Goal: Obtain resource: Obtain resource

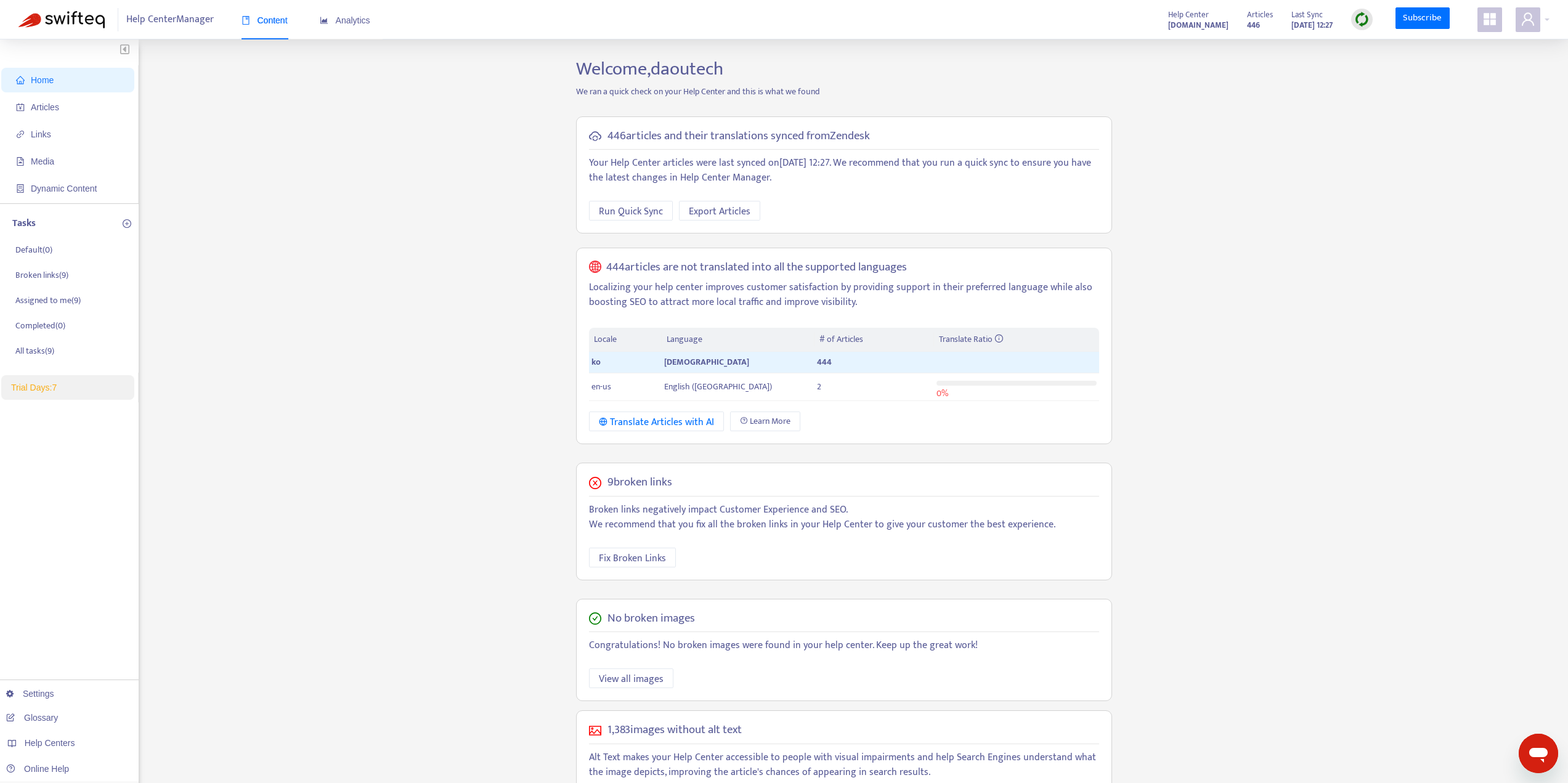
drag, startPoint x: 306, startPoint y: 315, endPoint x: 274, endPoint y: 291, distance: 40.0
click at [306, 315] on div "Home Articles Links Media Dynamic Content Tasks Default ( 0 ) Broken links ( 9 …" at bounding box center [784, 452] width 1530 height 788
click at [54, 109] on span "Articles" at bounding box center [45, 106] width 29 height 10
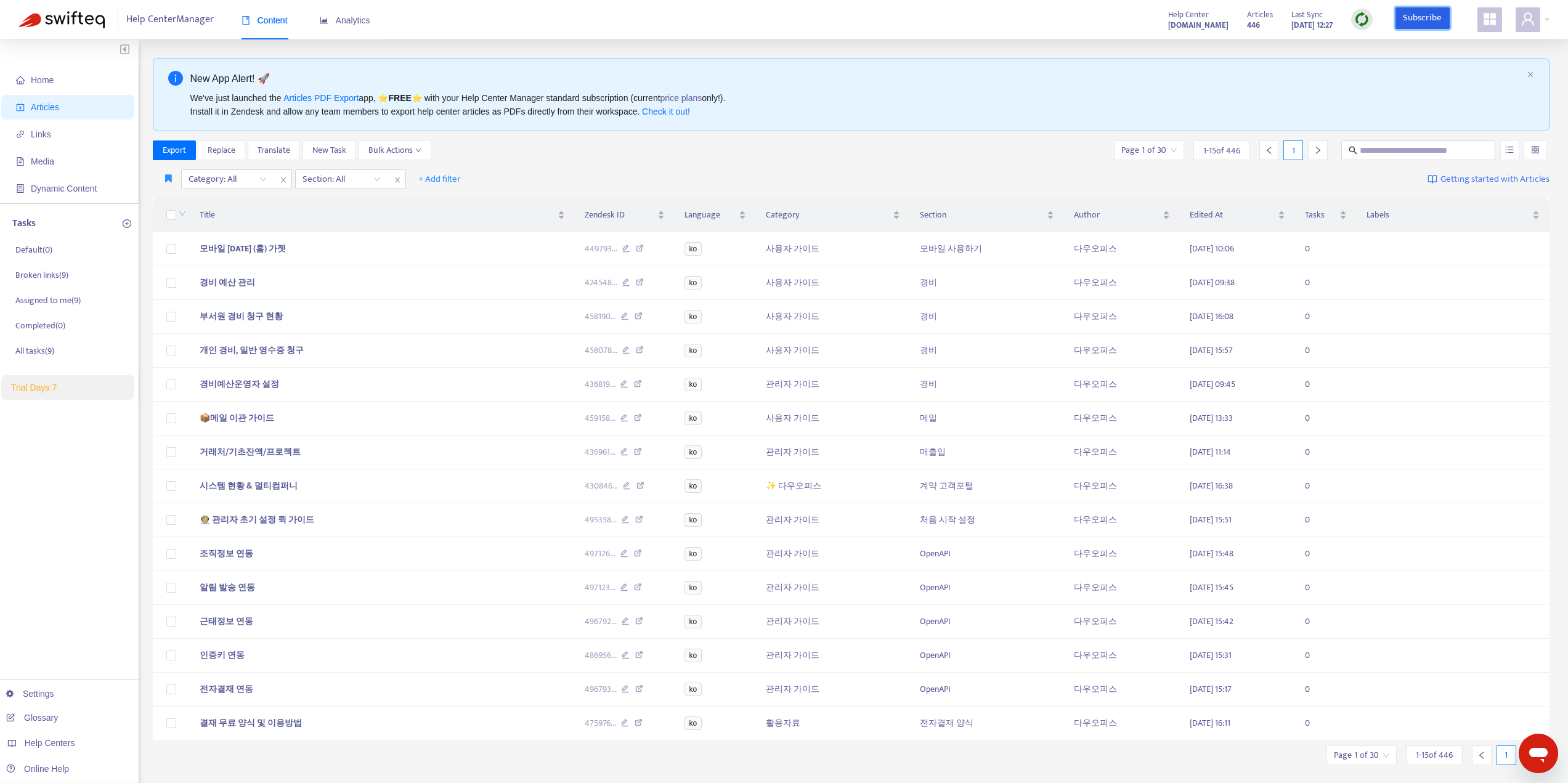
click at [1410, 19] on link "Subscribe" at bounding box center [1422, 18] width 55 height 22
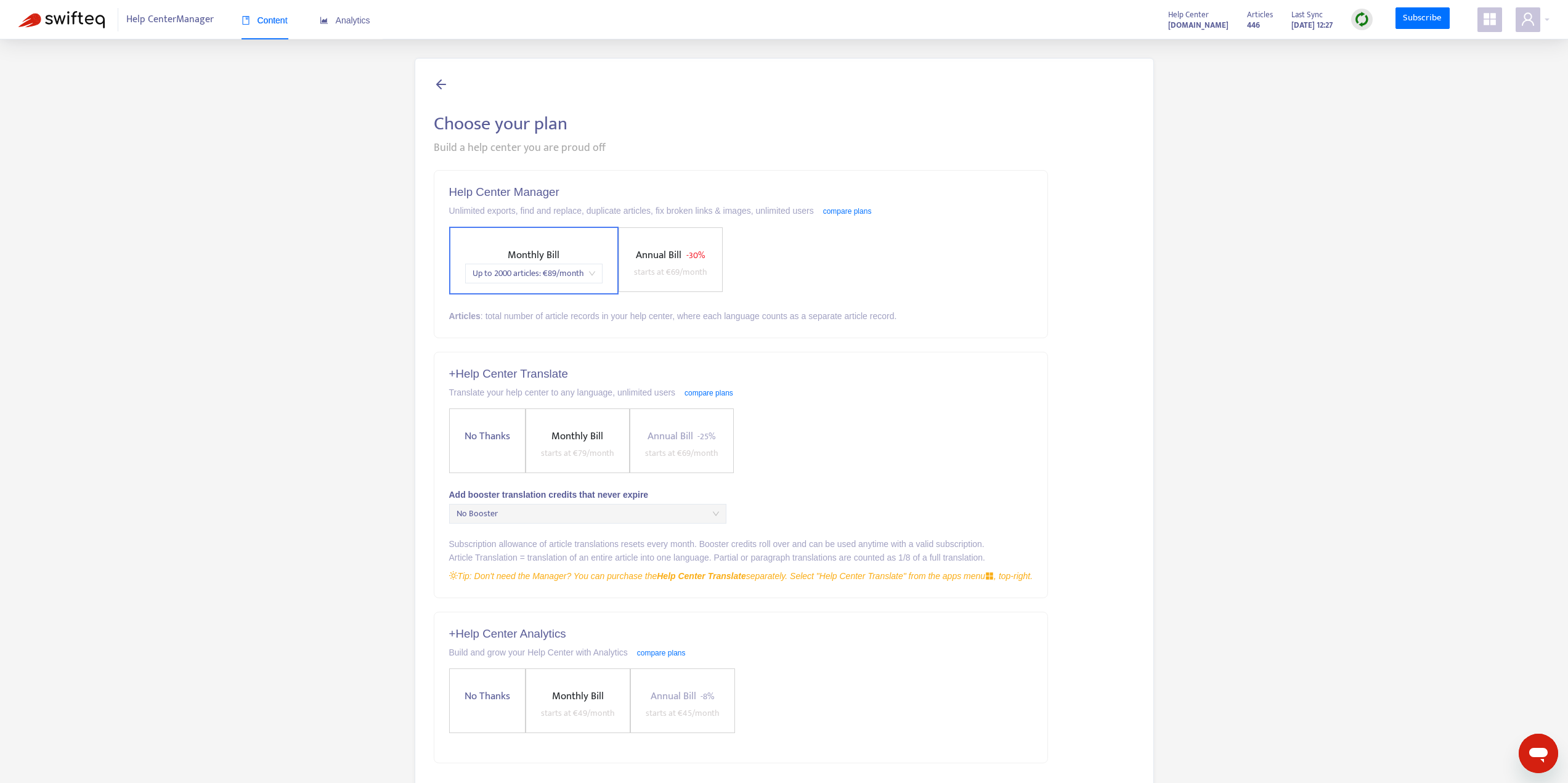
click at [536, 263] on span "Monthly Bill" at bounding box center [533, 255] width 52 height 17
click at [468, 434] on span "No Thanks" at bounding box center [487, 436] width 55 height 17
click at [484, 435] on span "No Thanks" at bounding box center [487, 436] width 55 height 17
click at [477, 687] on label "No Thanks" at bounding box center [487, 702] width 76 height 64
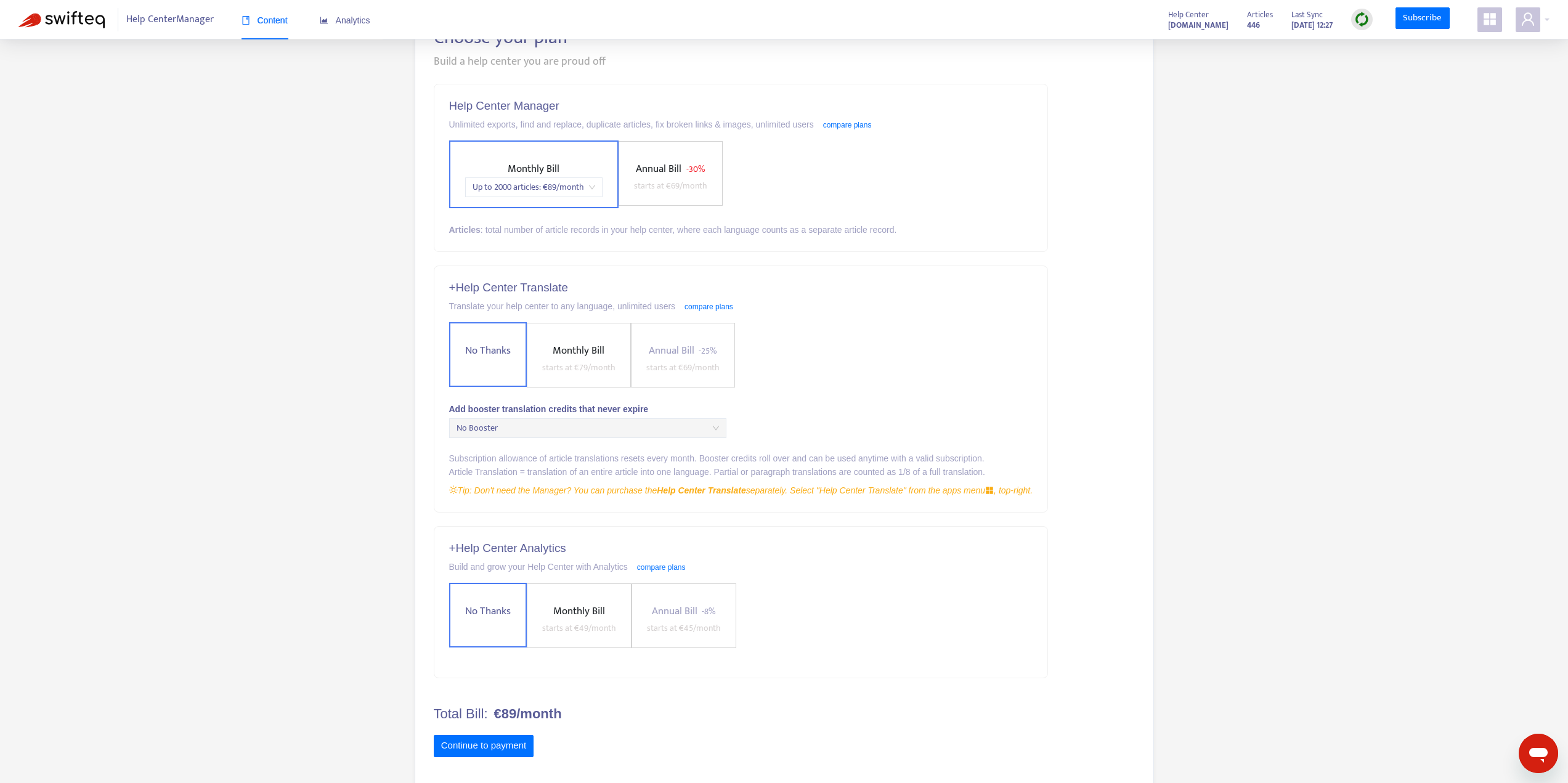
scroll to position [98, 0]
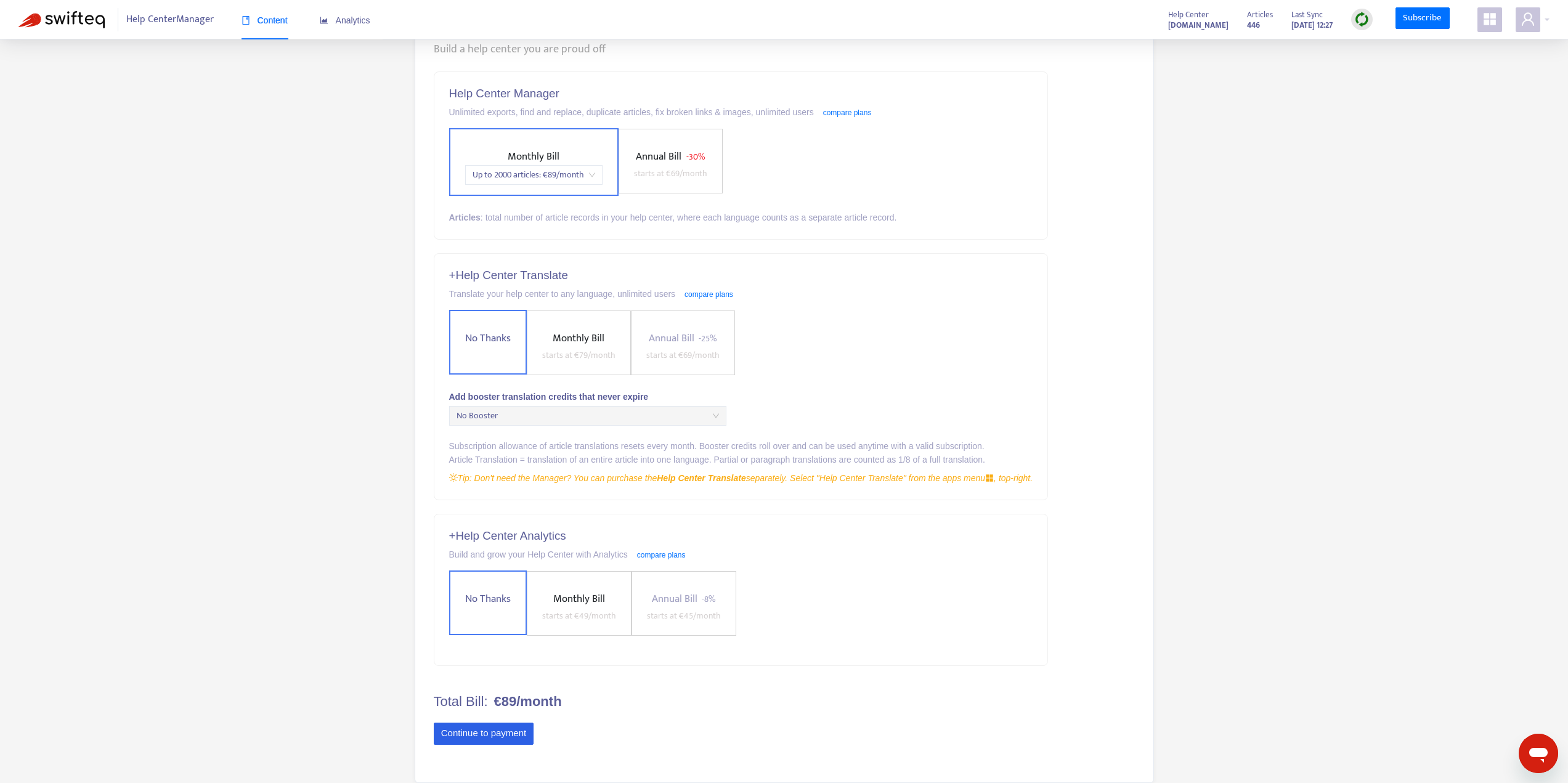
click at [471, 730] on button "Continue to payment" at bounding box center [483, 734] width 100 height 22
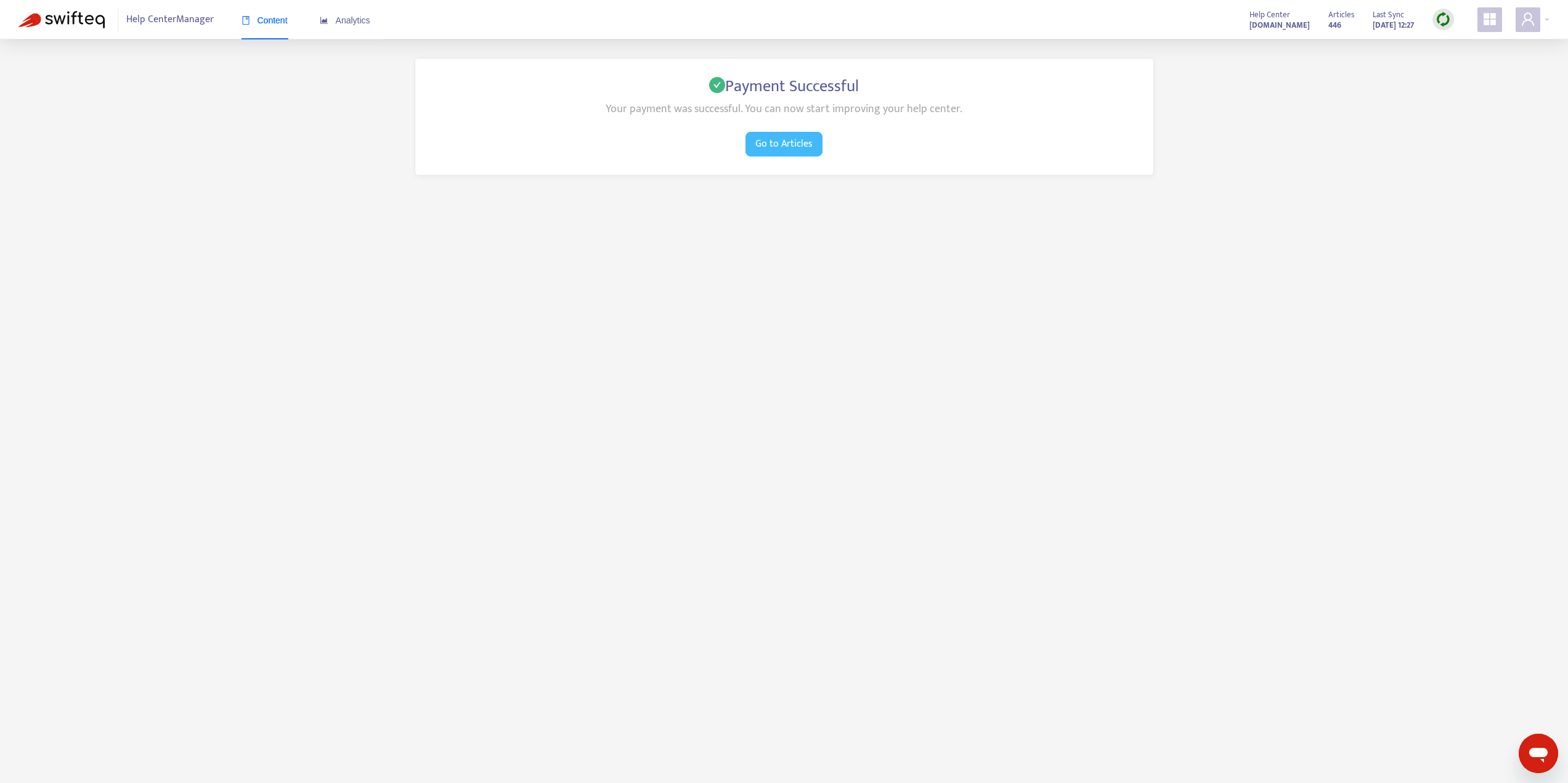
click at [790, 142] on span "Go to Articles" at bounding box center [784, 143] width 57 height 15
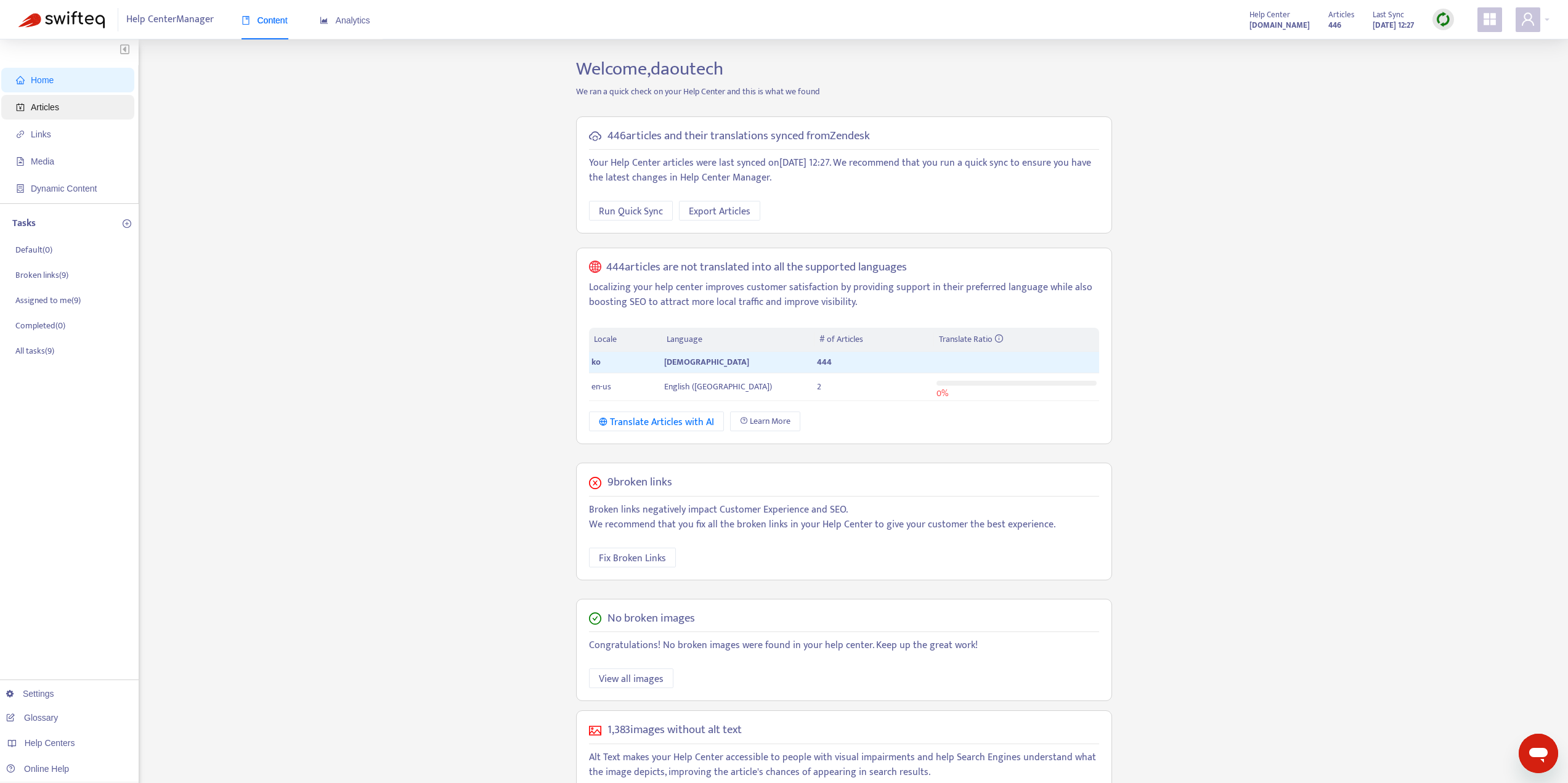
click at [43, 108] on span "Articles" at bounding box center [45, 106] width 29 height 10
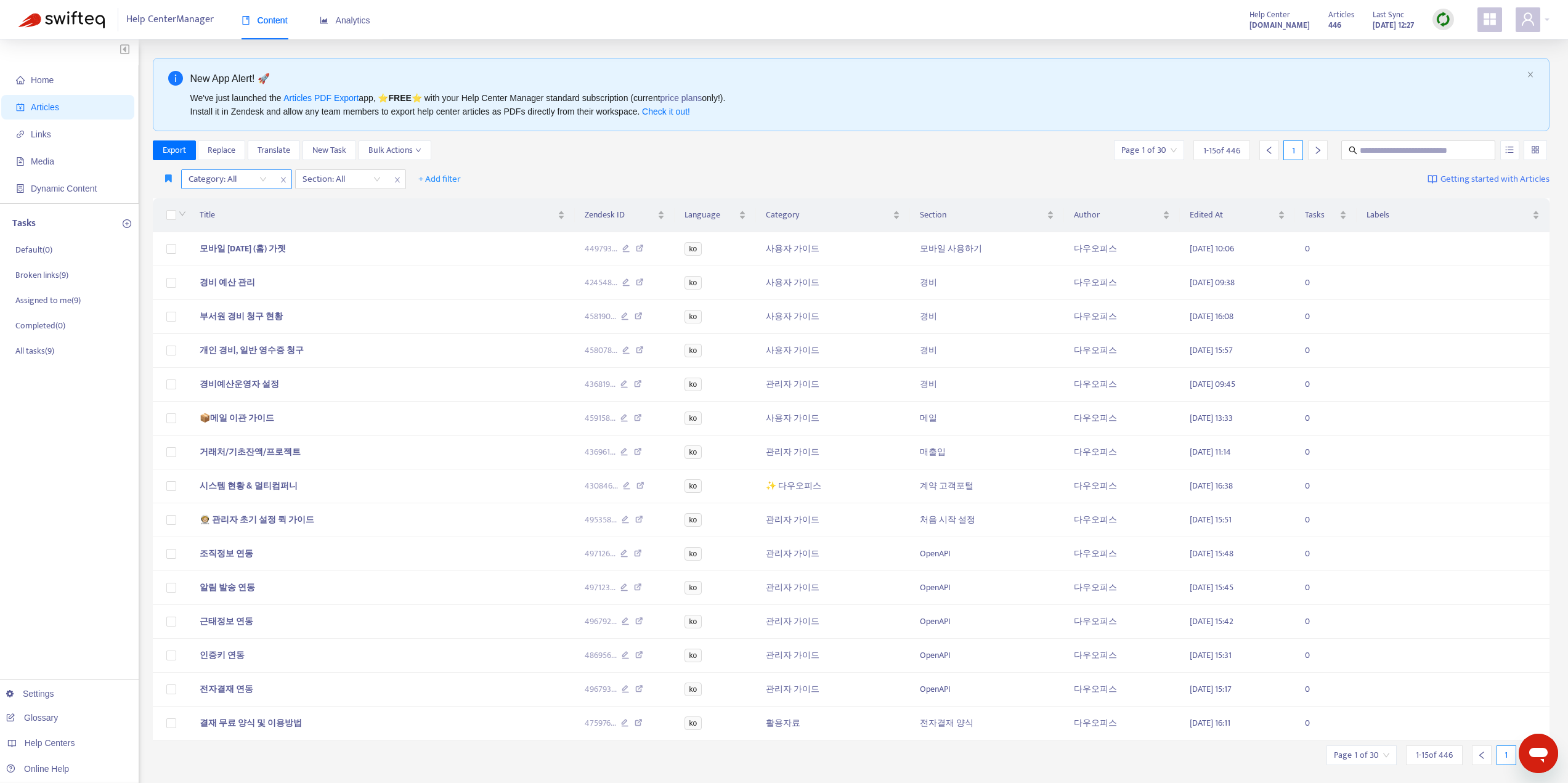
click at [249, 181] on div at bounding box center [221, 179] width 74 height 15
click at [226, 220] on div "사용자 가이드" at bounding box center [298, 223] width 214 height 13
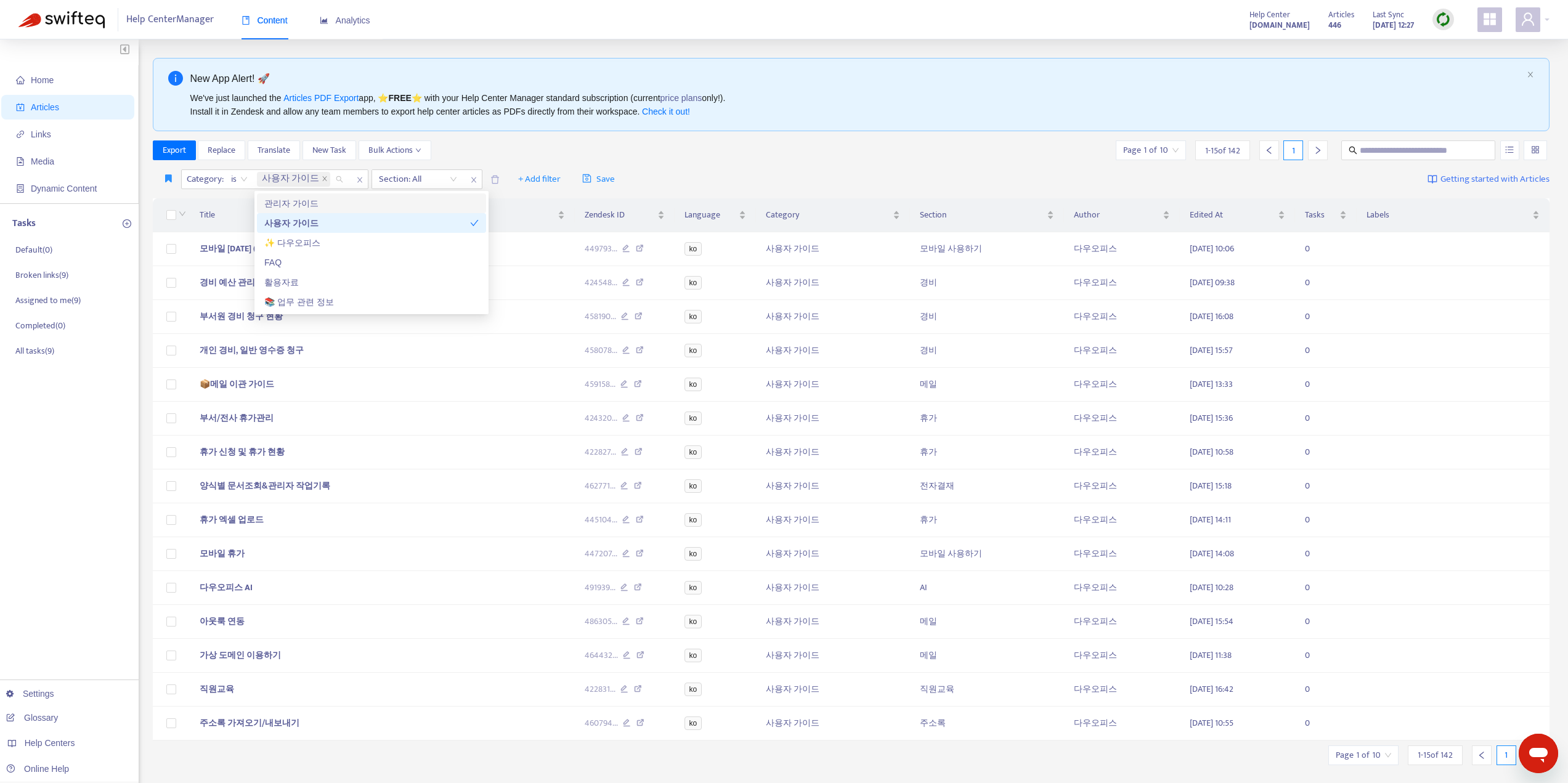
click at [693, 156] on div "Export Replace Translate New Task Bulk Actions Page 1 of 10 1 - 15 of 142 1" at bounding box center [851, 150] width 1397 height 20
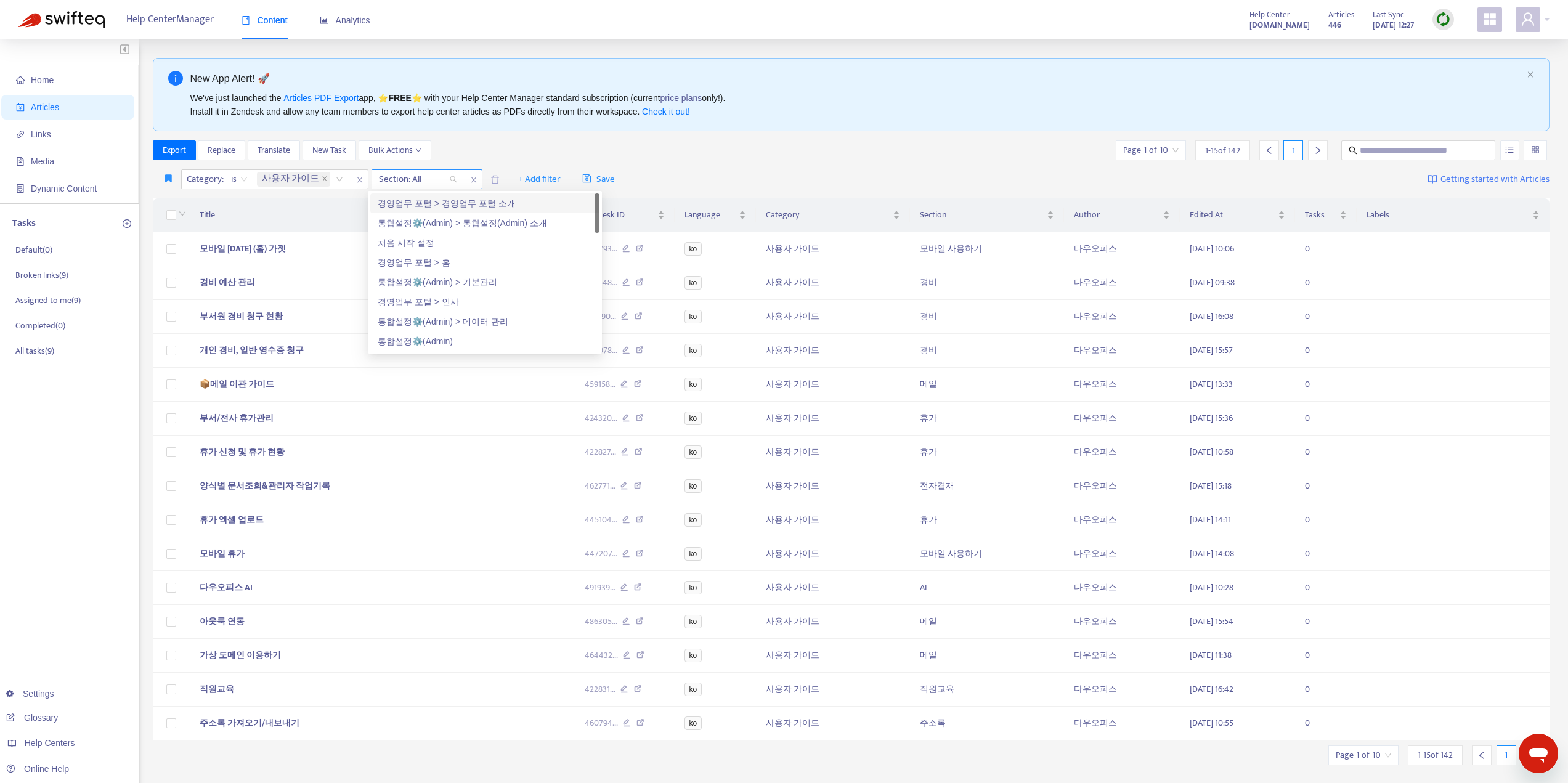
click at [448, 178] on div "Section: All" at bounding box center [417, 179] width 92 height 19
click at [678, 173] on div "Category : is 사용자 가이드 Section: All + Add filter Save Getting started with Artic…" at bounding box center [851, 180] width 1397 height 29
click at [174, 152] on span "Export" at bounding box center [174, 150] width 23 height 13
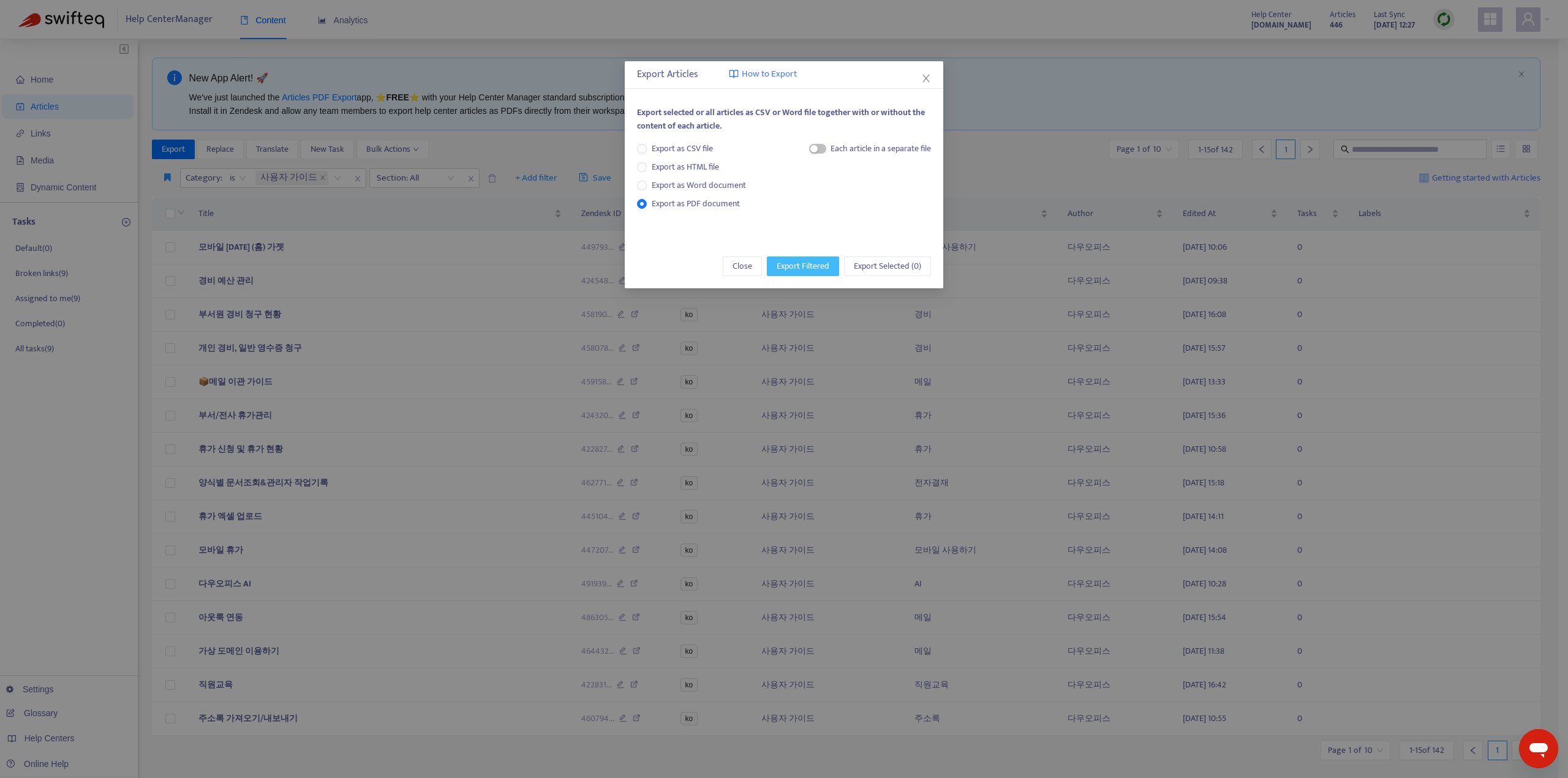
click at [792, 264] on span "Export Filtered" at bounding box center [802, 266] width 52 height 13
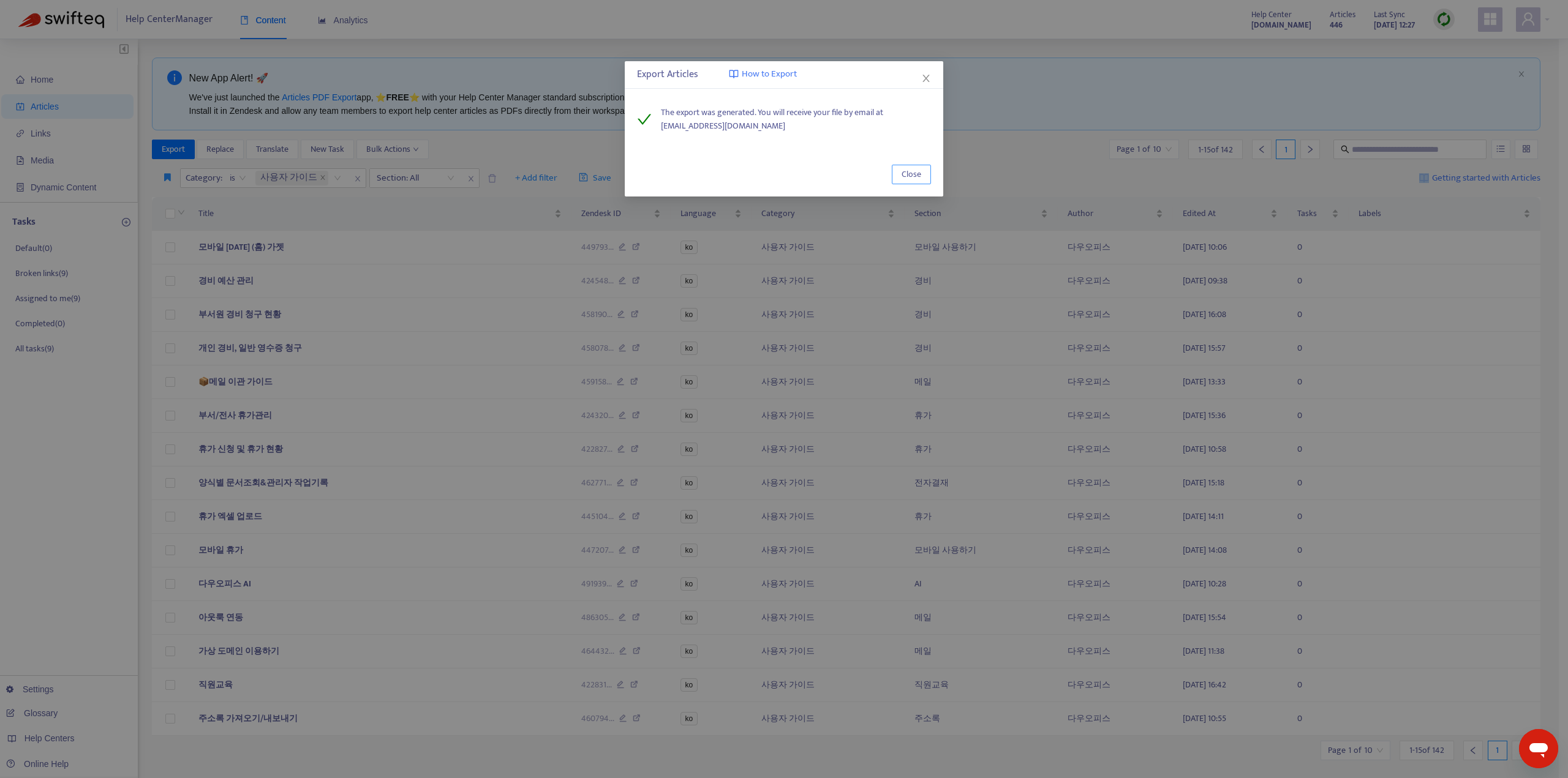
click at [911, 169] on span "Close" at bounding box center [911, 174] width 20 height 13
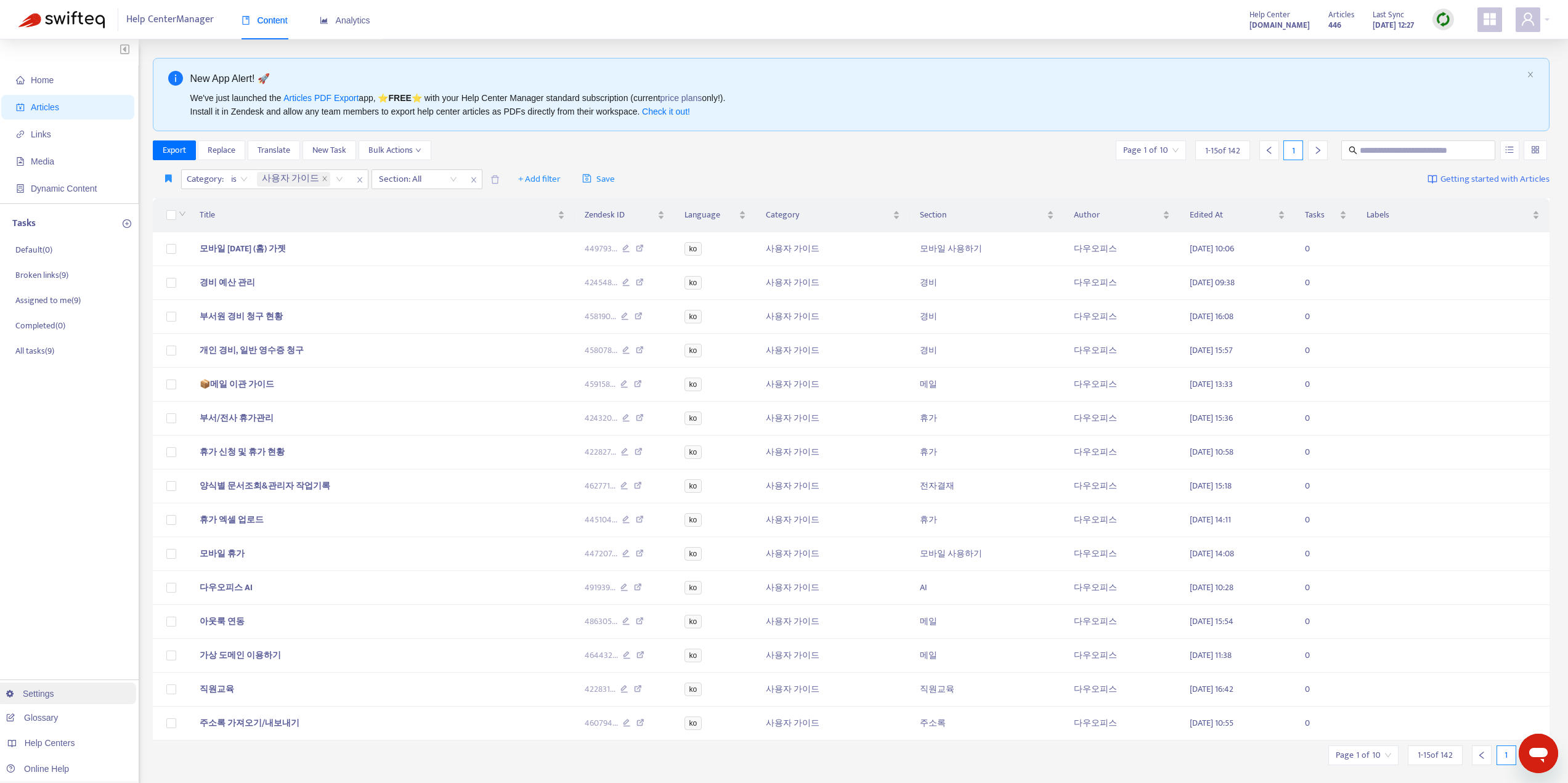
click at [38, 692] on link "Settings" at bounding box center [30, 694] width 48 height 10
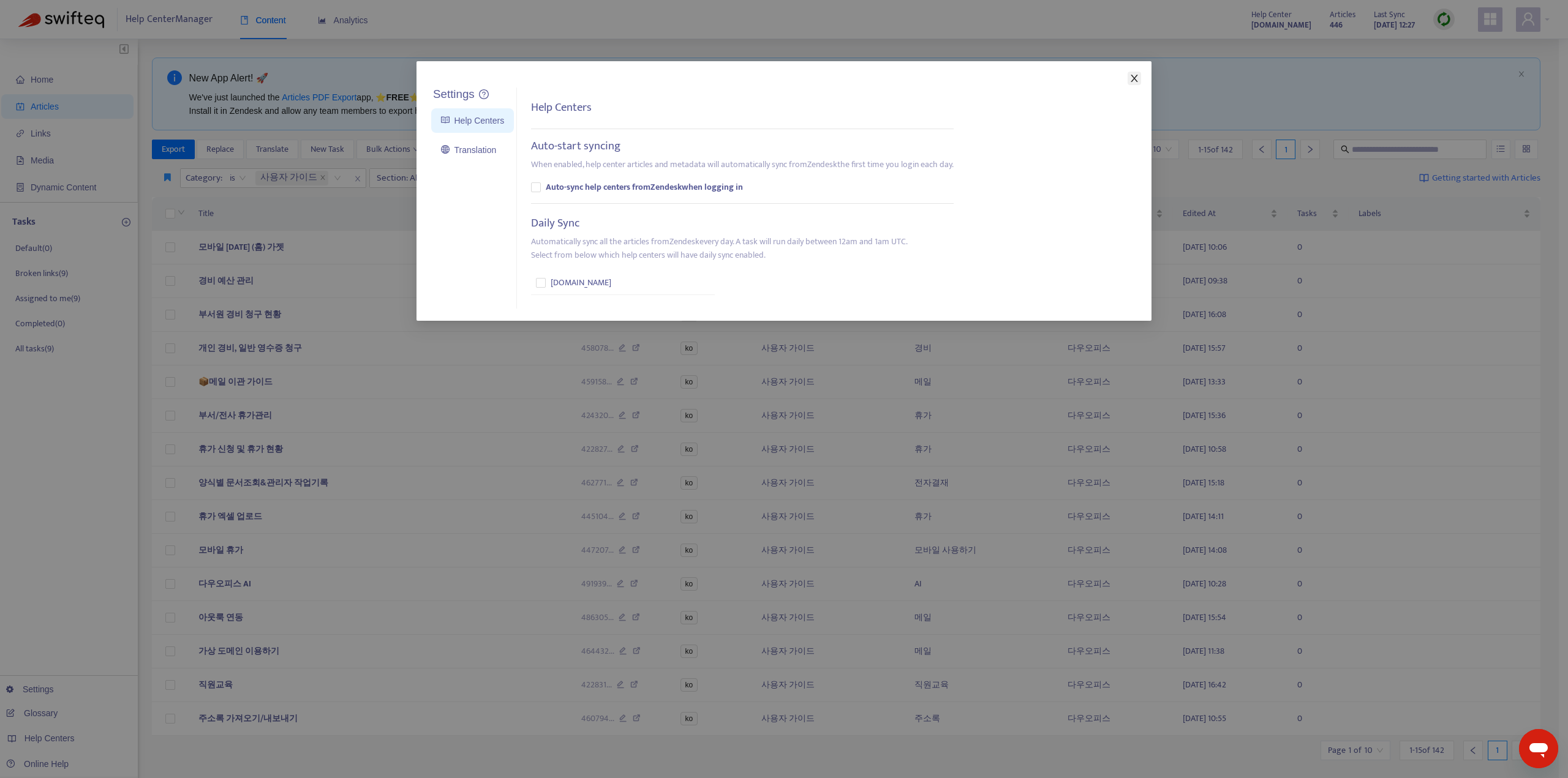
click at [1129, 80] on span "Close" at bounding box center [1134, 78] width 13 height 10
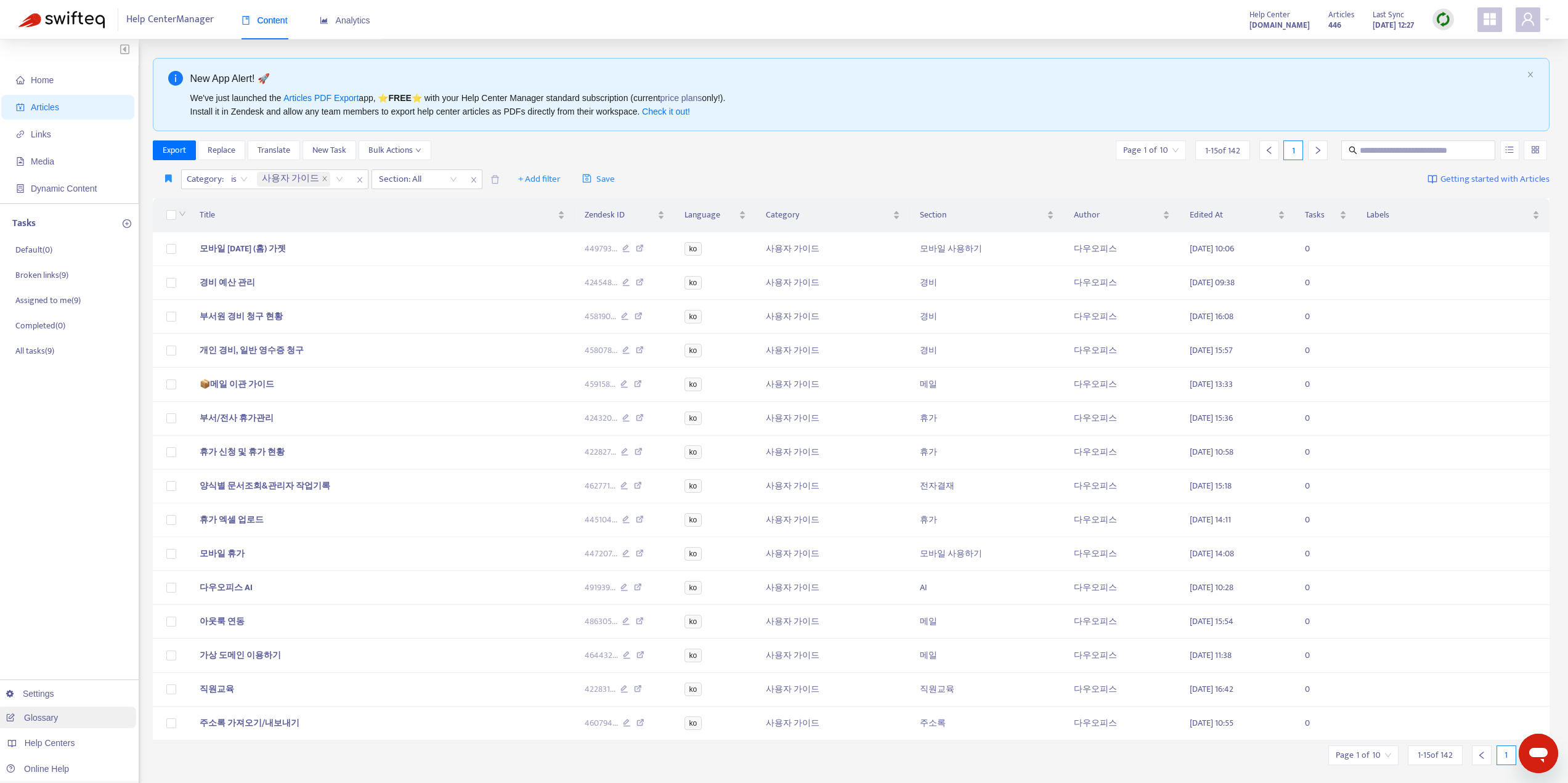
click at [38, 721] on link "Glossary" at bounding box center [32, 718] width 52 height 10
click at [1545, 19] on div at bounding box center [1532, 20] width 34 height 25
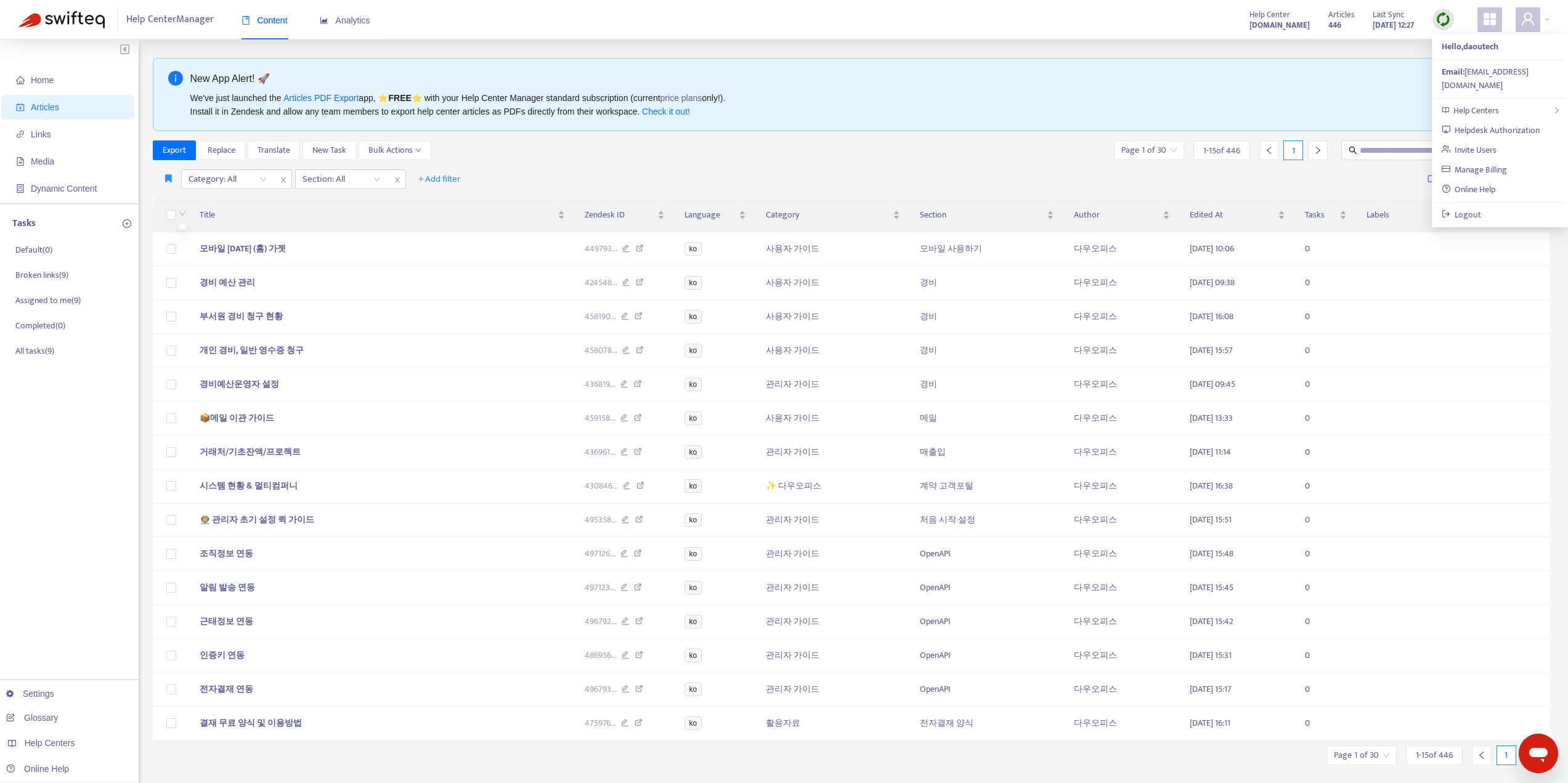
click at [178, 215] on div at bounding box center [180, 215] width 10 height 13
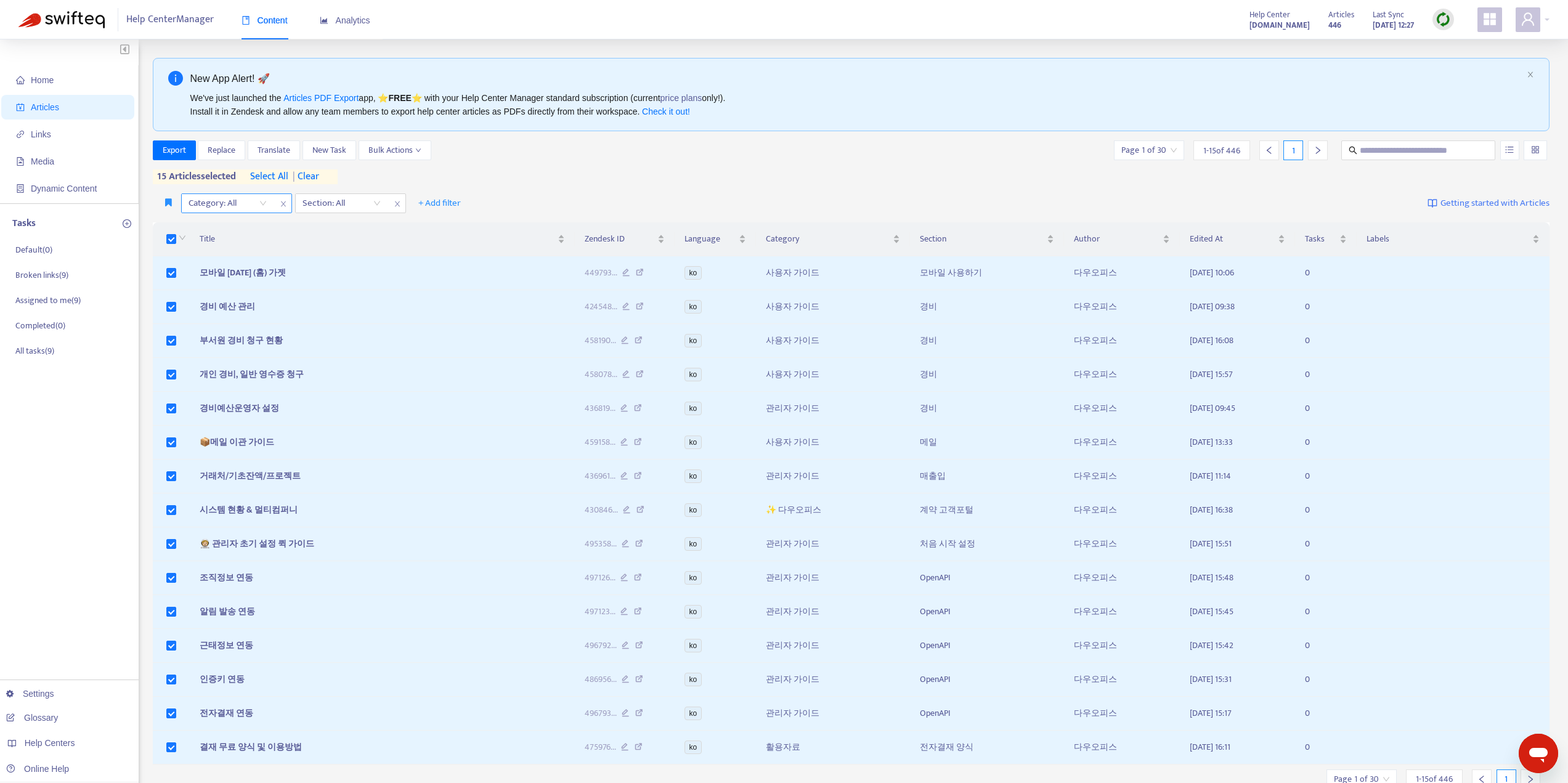
click at [263, 204] on div "Category: All" at bounding box center [227, 203] width 92 height 19
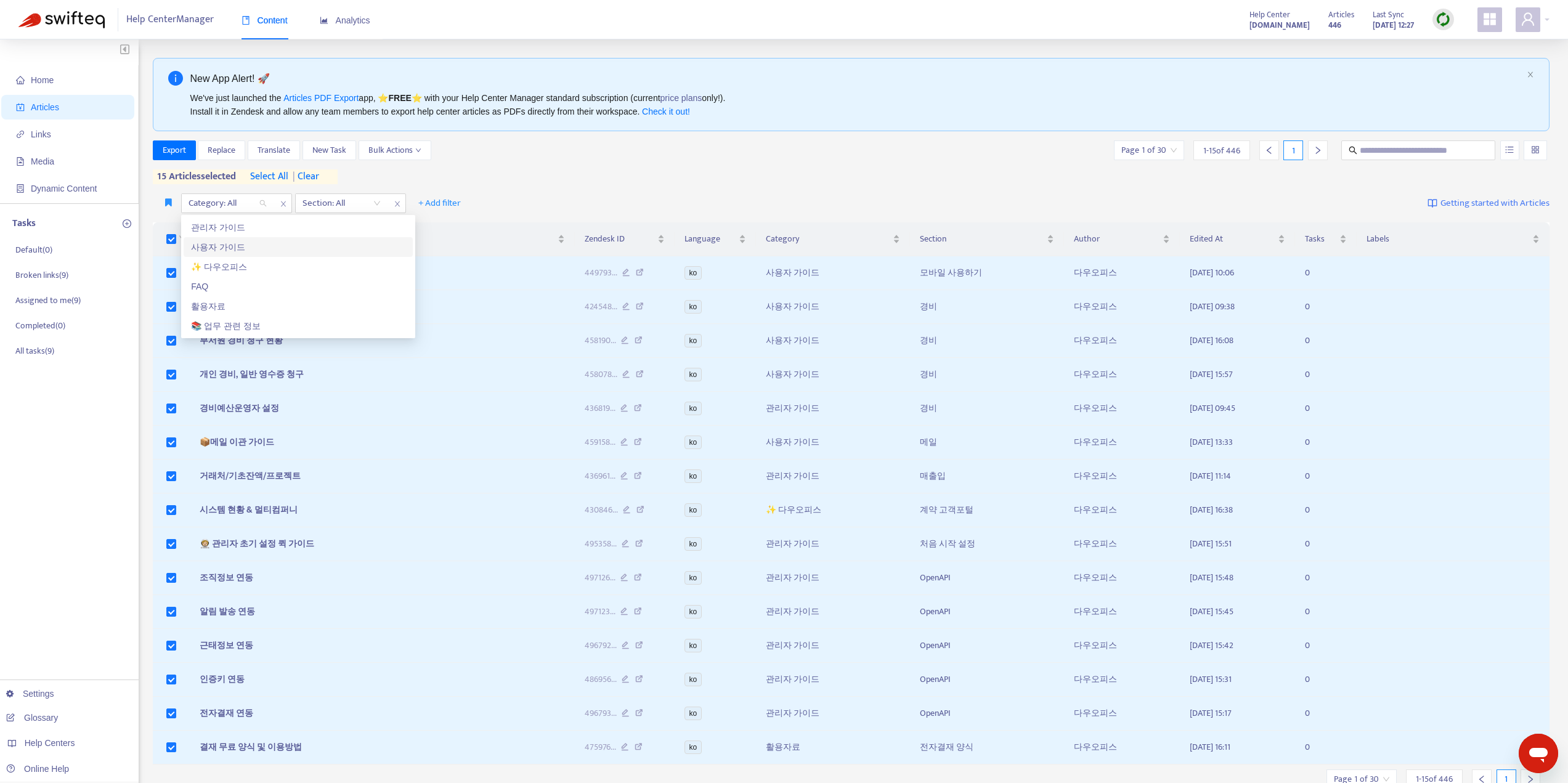
click at [228, 246] on div "사용자 가이드" at bounding box center [298, 247] width 214 height 13
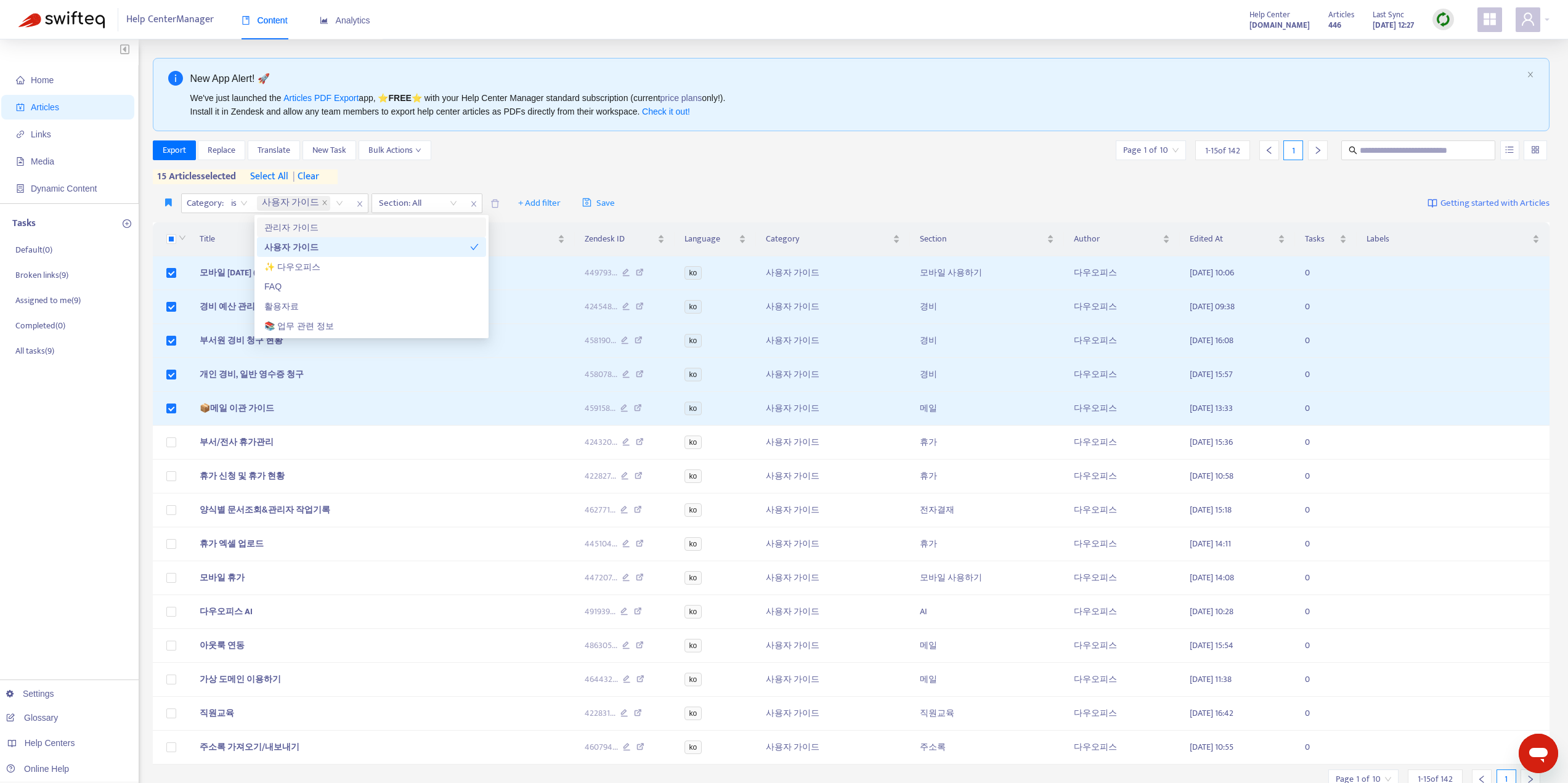
click at [734, 164] on div "Export Replace Translate New Task Bulk Actions Page 1 of 10 1 - 15 of 142 1 15 …" at bounding box center [851, 162] width 1397 height 44
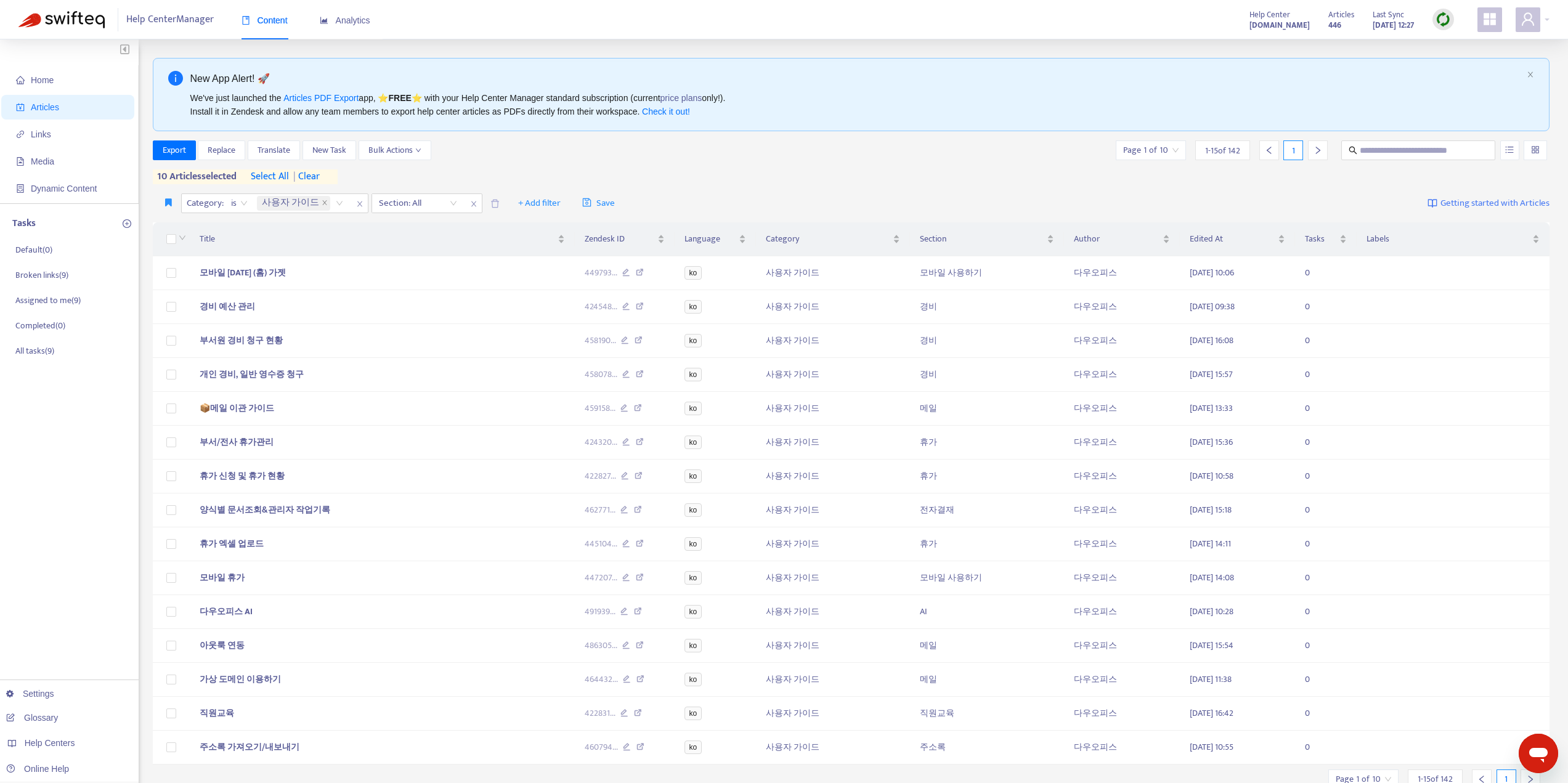
click at [1153, 153] on input "search" at bounding box center [1151, 150] width 55 height 19
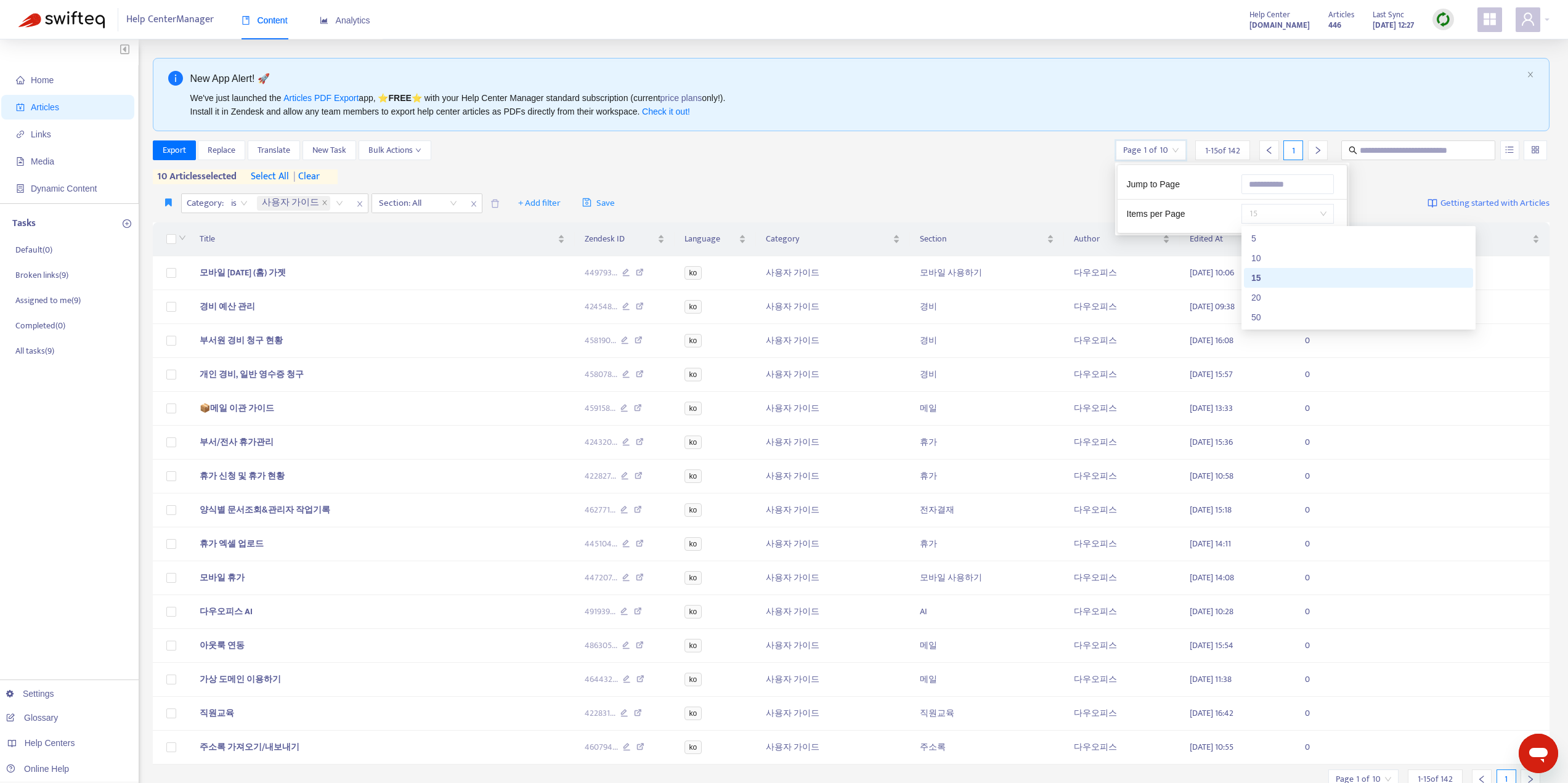
click at [1290, 207] on span "15" at bounding box center [1287, 214] width 78 height 19
click at [1274, 307] on div "20" at bounding box center [1358, 298] width 229 height 20
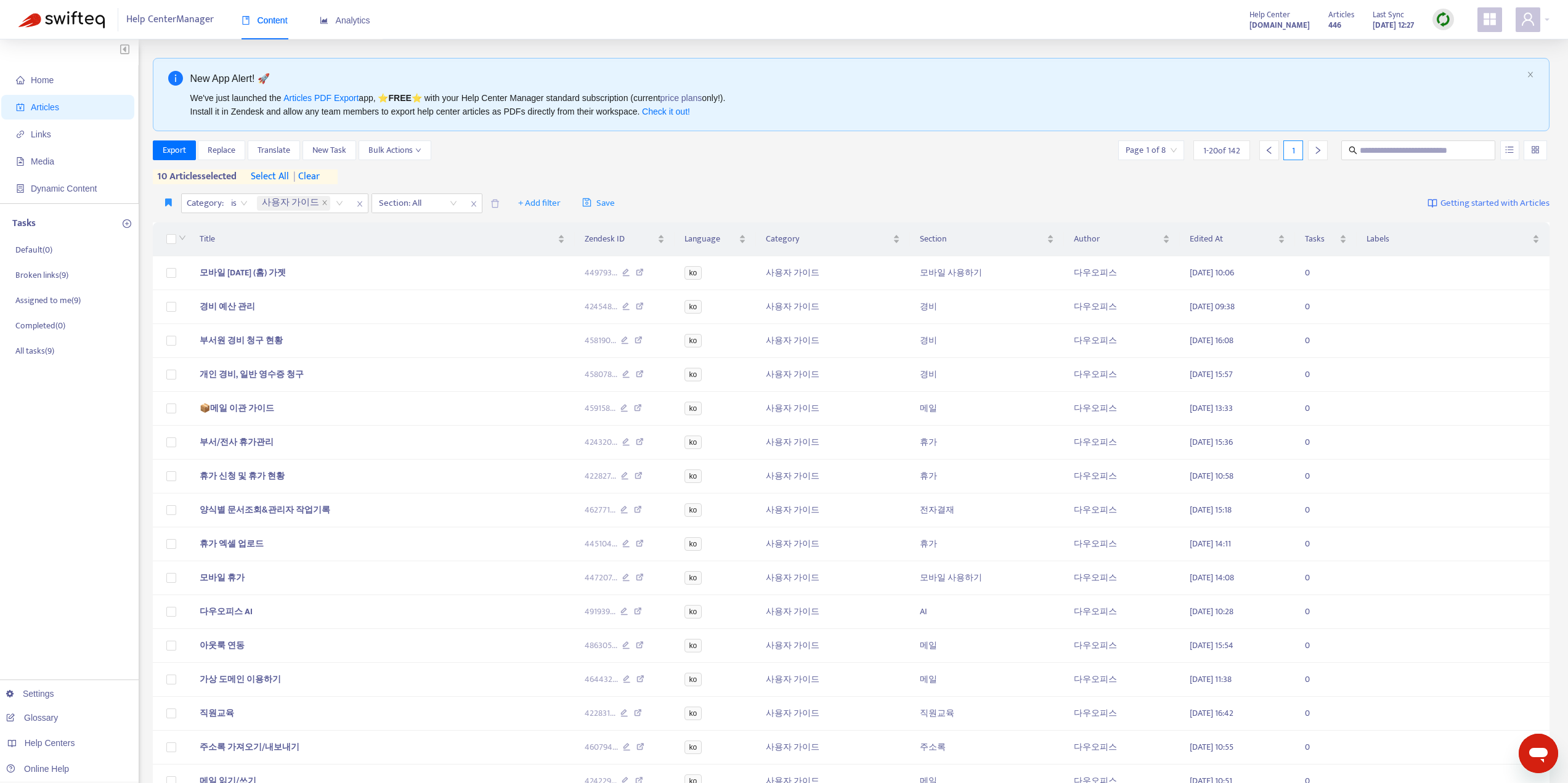
click at [1222, 155] on span "1 - 20 of 142" at bounding box center [1220, 150] width 37 height 13
click at [169, 205] on icon "button" at bounding box center [169, 202] width 7 height 9
click at [275, 180] on span "select all" at bounding box center [270, 177] width 38 height 15
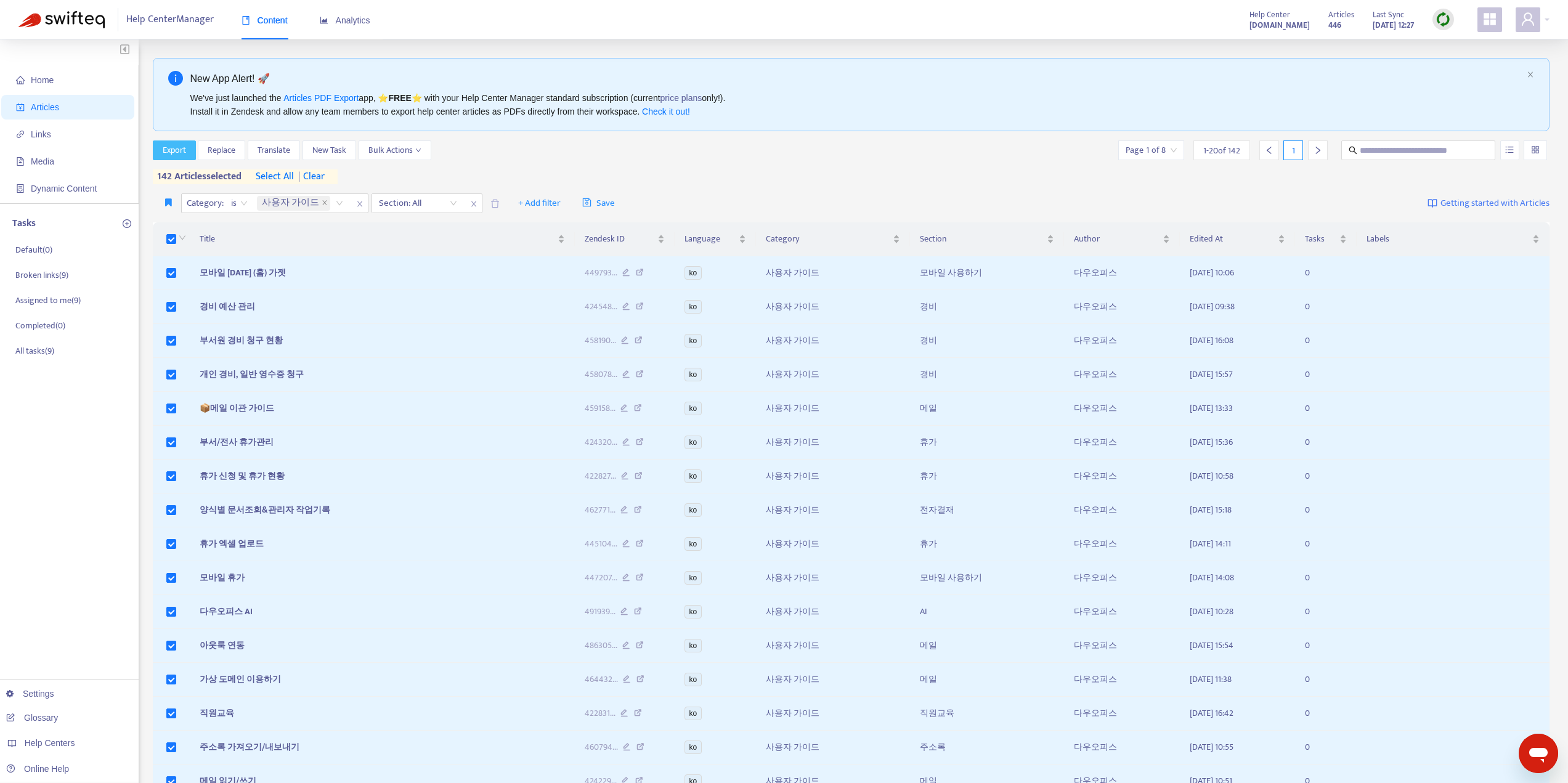
click at [165, 150] on span "Export" at bounding box center [174, 150] width 23 height 13
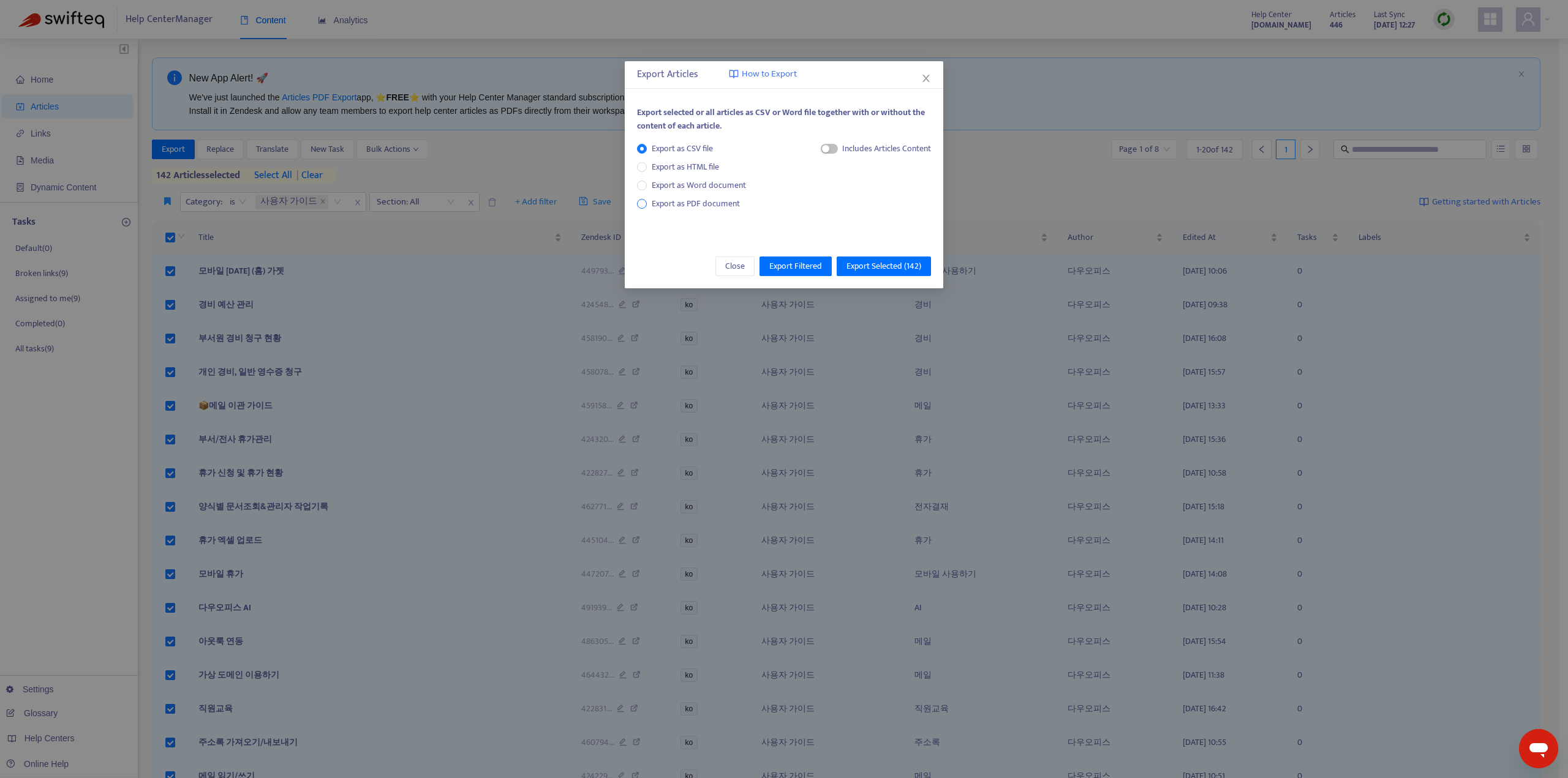
click at [667, 204] on span "Export as PDF document" at bounding box center [696, 203] width 88 height 14
click at [890, 266] on span "Export Selected ( 142 )" at bounding box center [884, 266] width 75 height 13
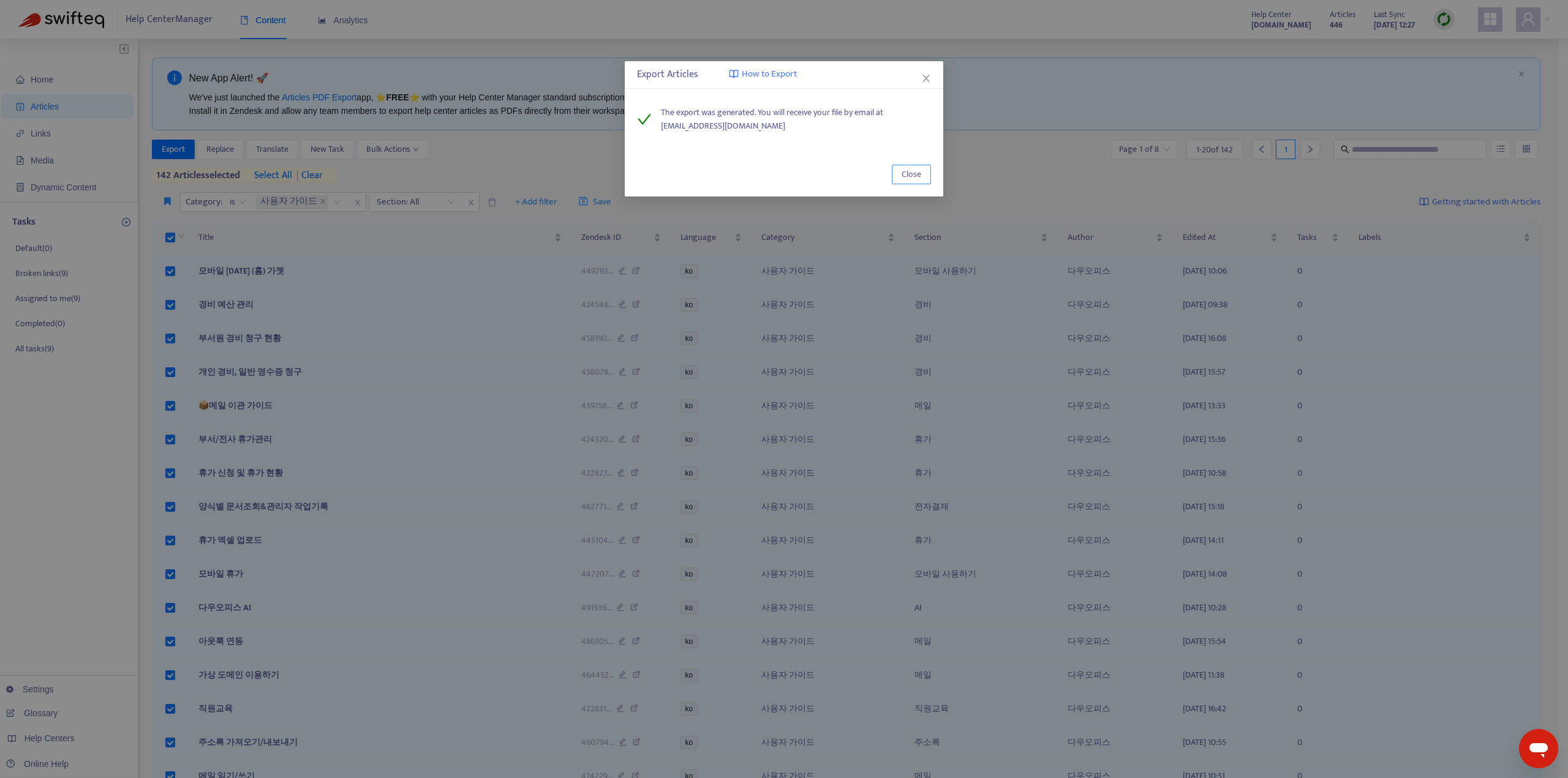
click at [919, 179] on span "Close" at bounding box center [911, 174] width 20 height 13
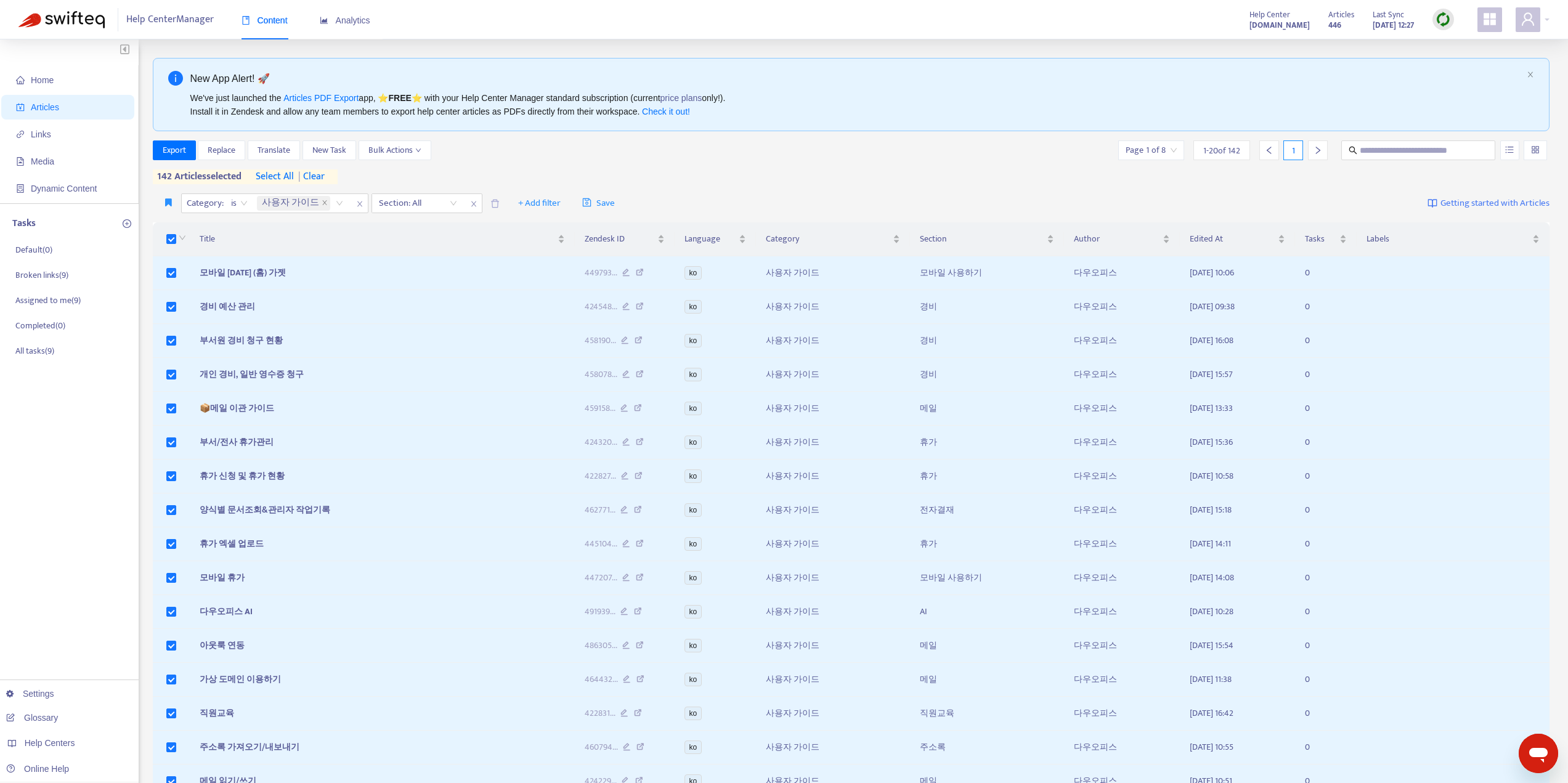
click at [1077, 180] on div "Export Replace Translate New Task Bulk Actions Page 1 of 8 1 - 20 of 142 1 142 …" at bounding box center [851, 162] width 1397 height 44
click at [332, 204] on div "사용자 가이드" at bounding box center [302, 203] width 96 height 19
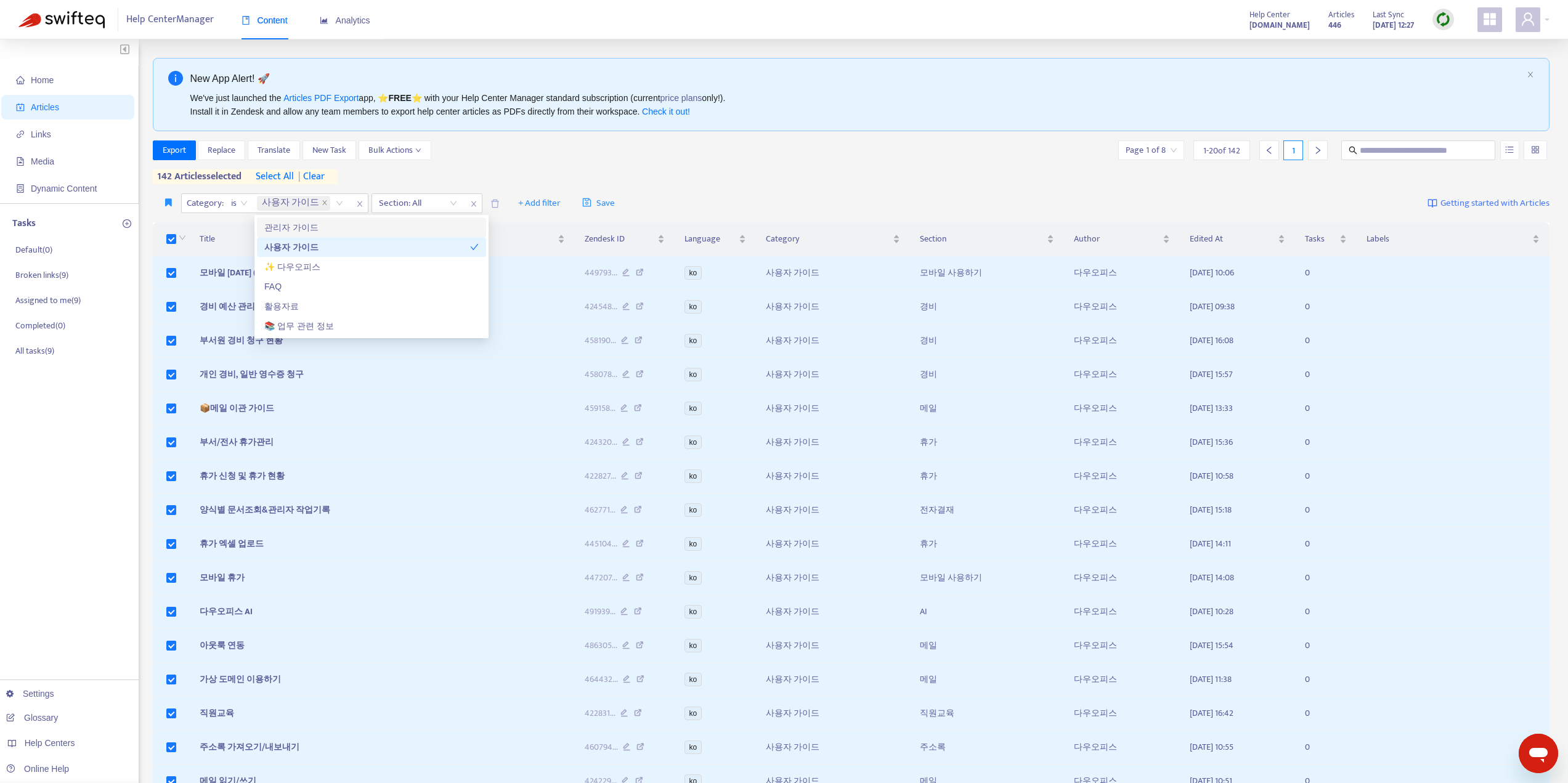
click at [767, 180] on div "Export Replace Translate New Task Bulk Actions Page 1 of 8 1 - 20 of 142 1 142 …" at bounding box center [851, 162] width 1397 height 44
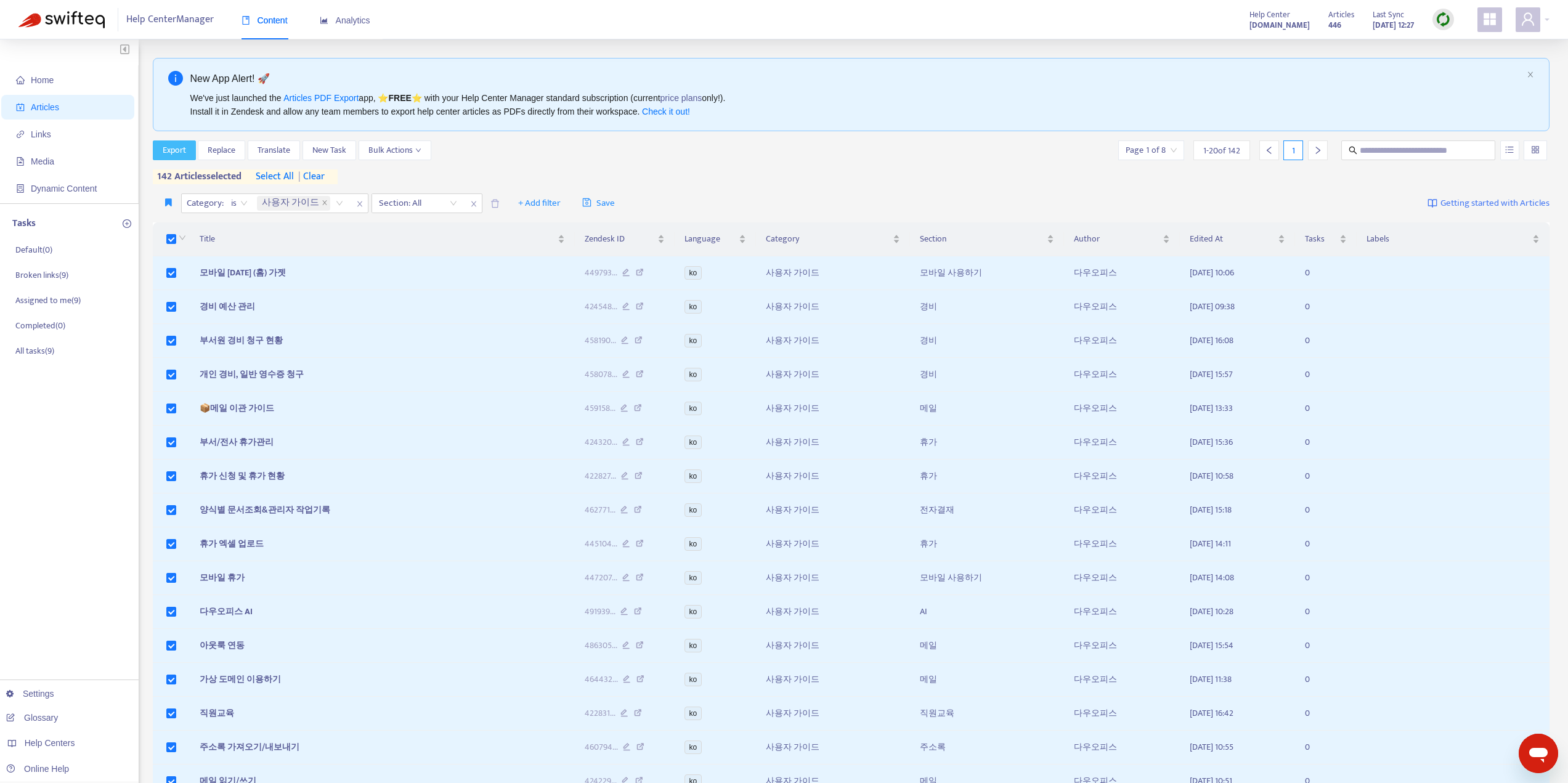
click at [184, 152] on span "Export" at bounding box center [174, 150] width 23 height 13
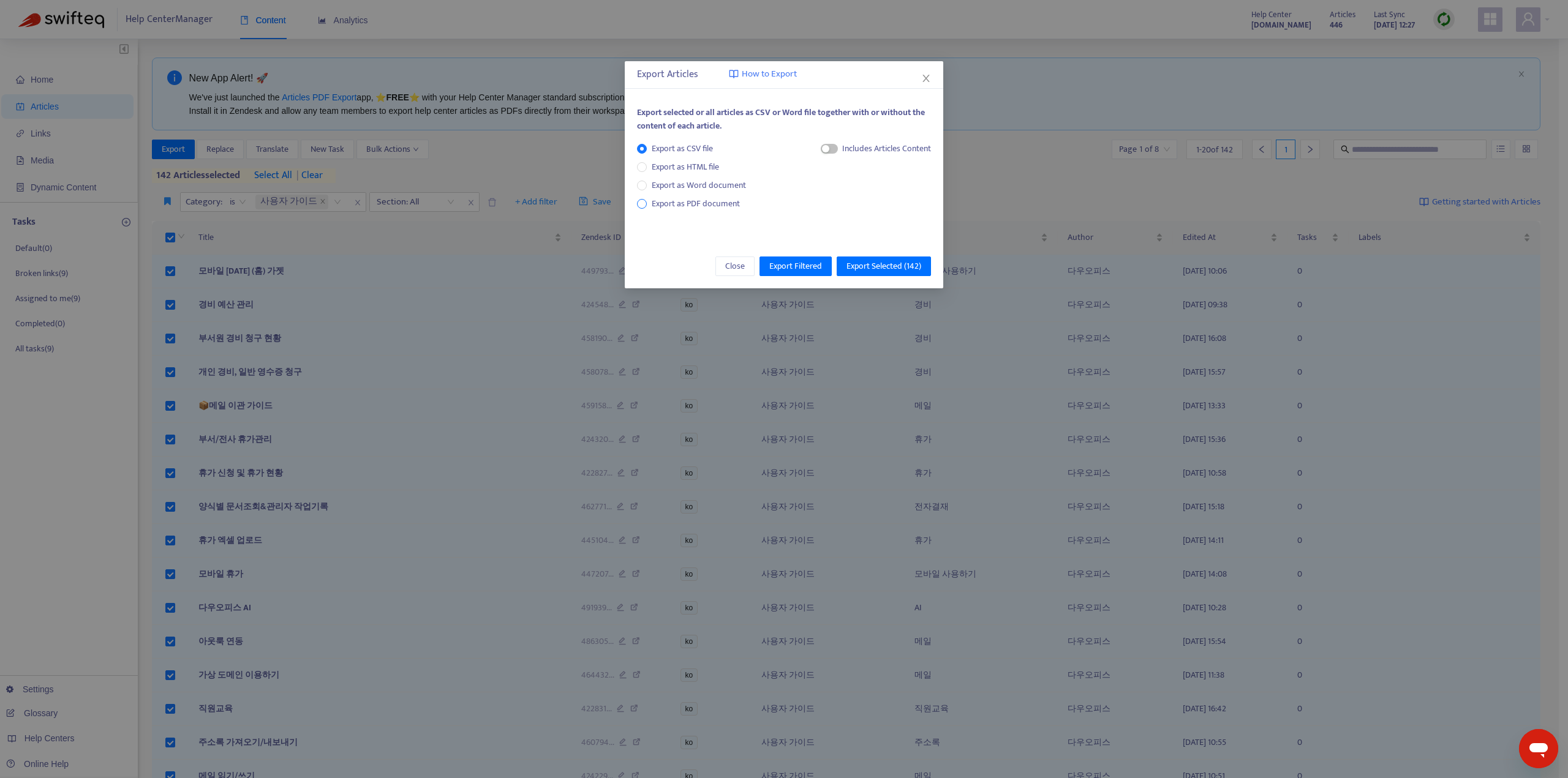
click at [674, 202] on span "Export as PDF document" at bounding box center [696, 203] width 88 height 14
click at [894, 265] on span "Export Selected ( 142 )" at bounding box center [884, 266] width 75 height 13
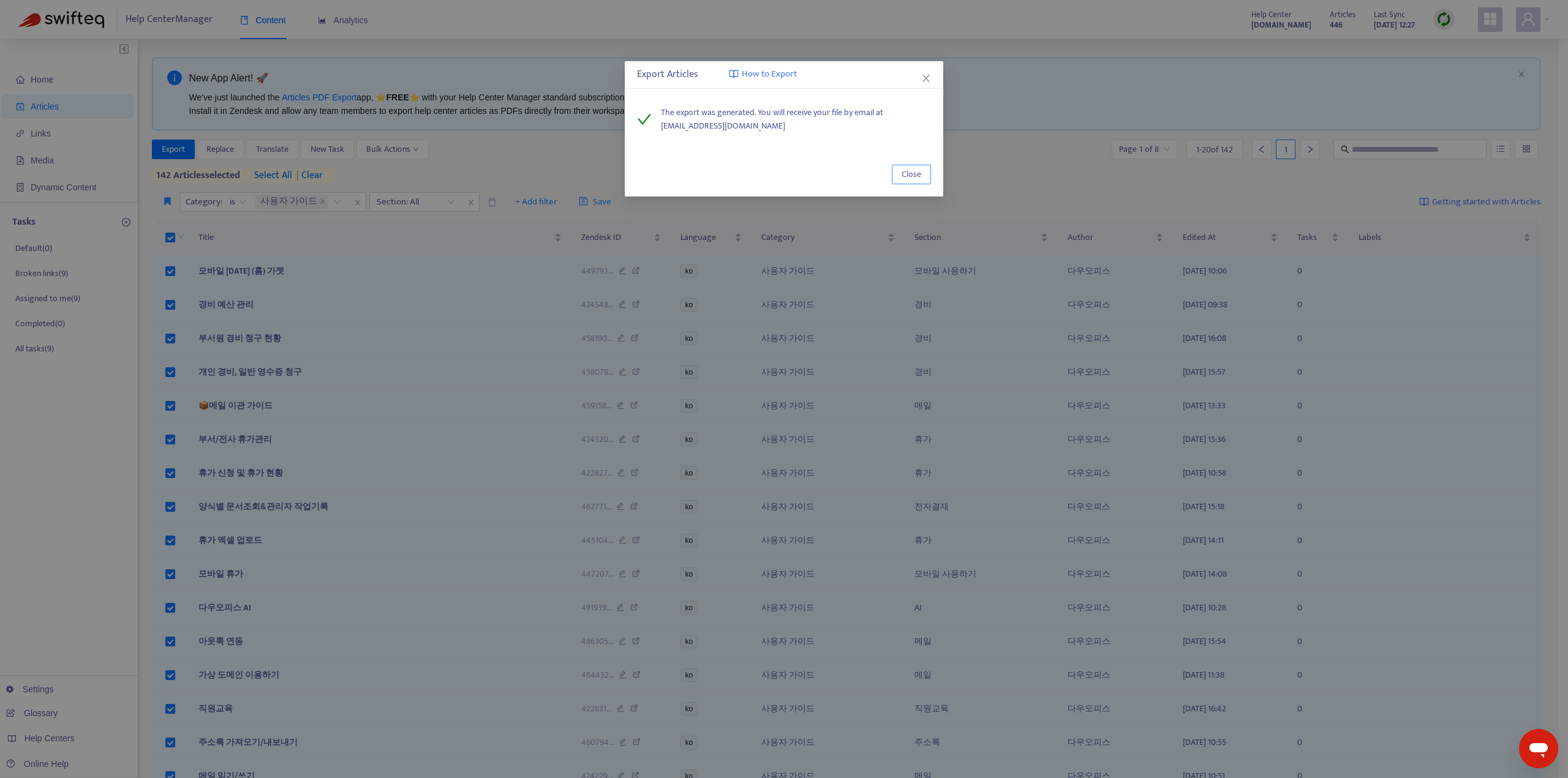
click at [919, 175] on span "Close" at bounding box center [911, 174] width 20 height 13
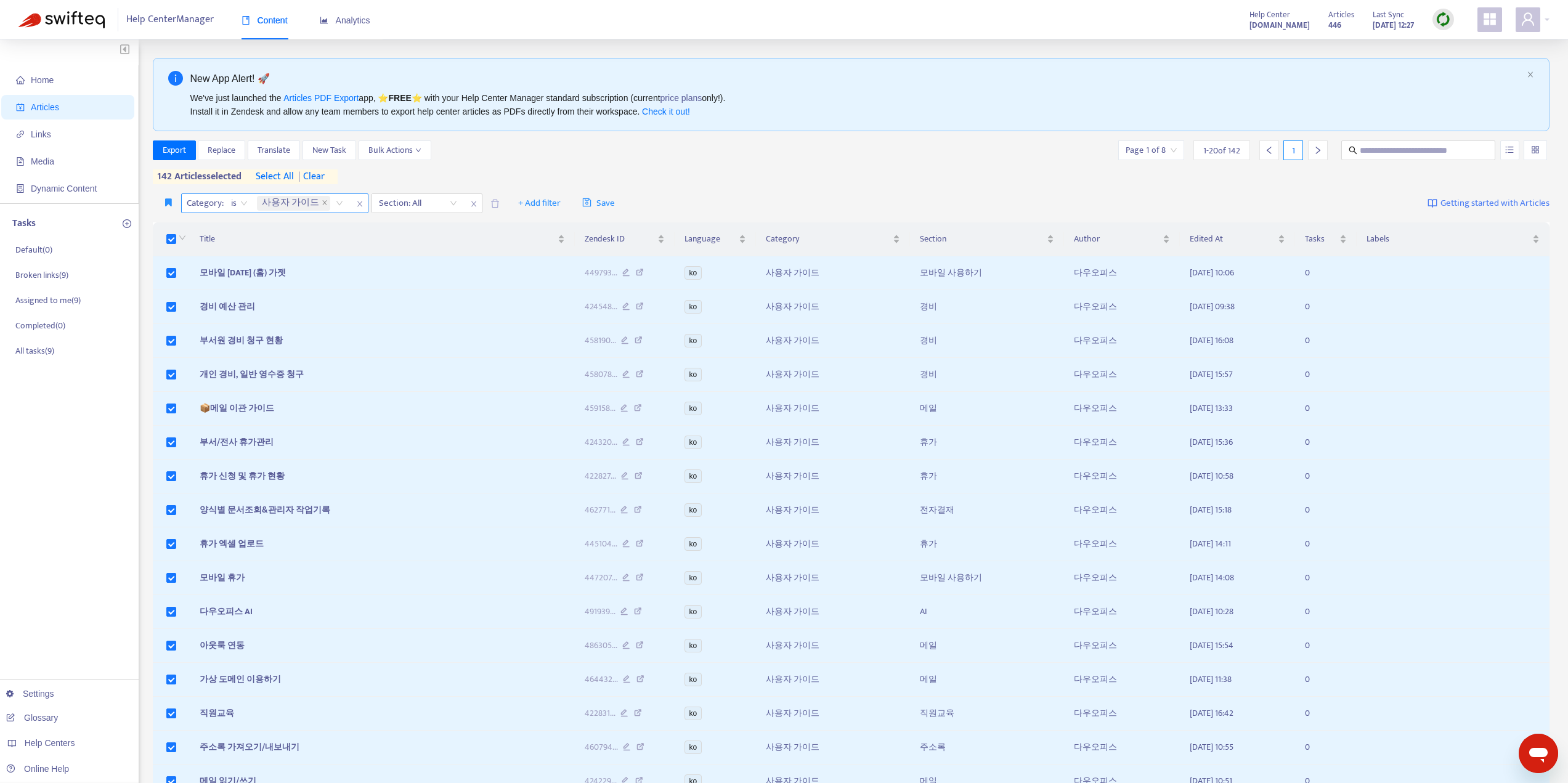
click at [356, 206] on icon "close" at bounding box center [359, 204] width 7 height 7
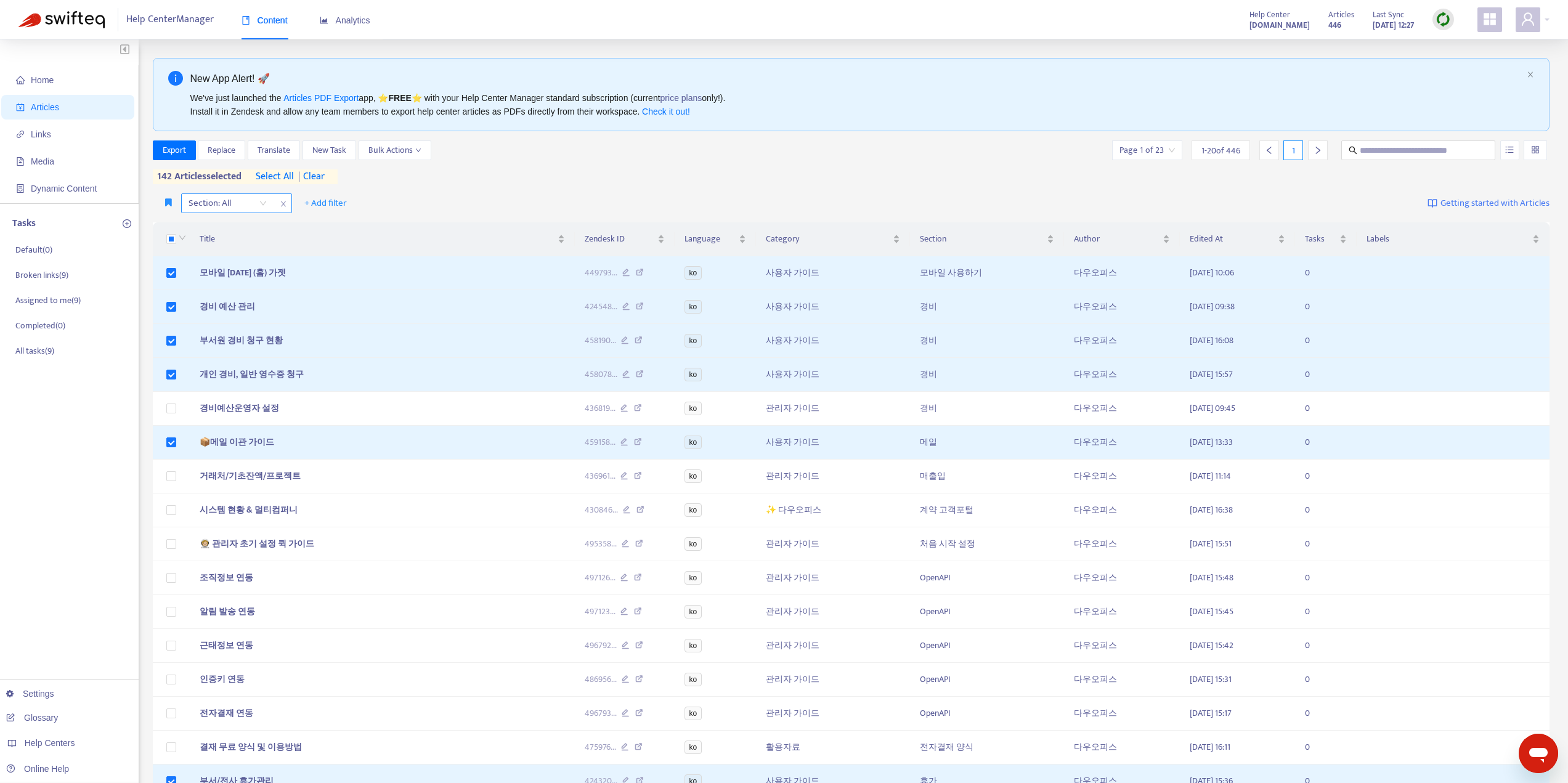
click at [256, 203] on div at bounding box center [221, 203] width 74 height 15
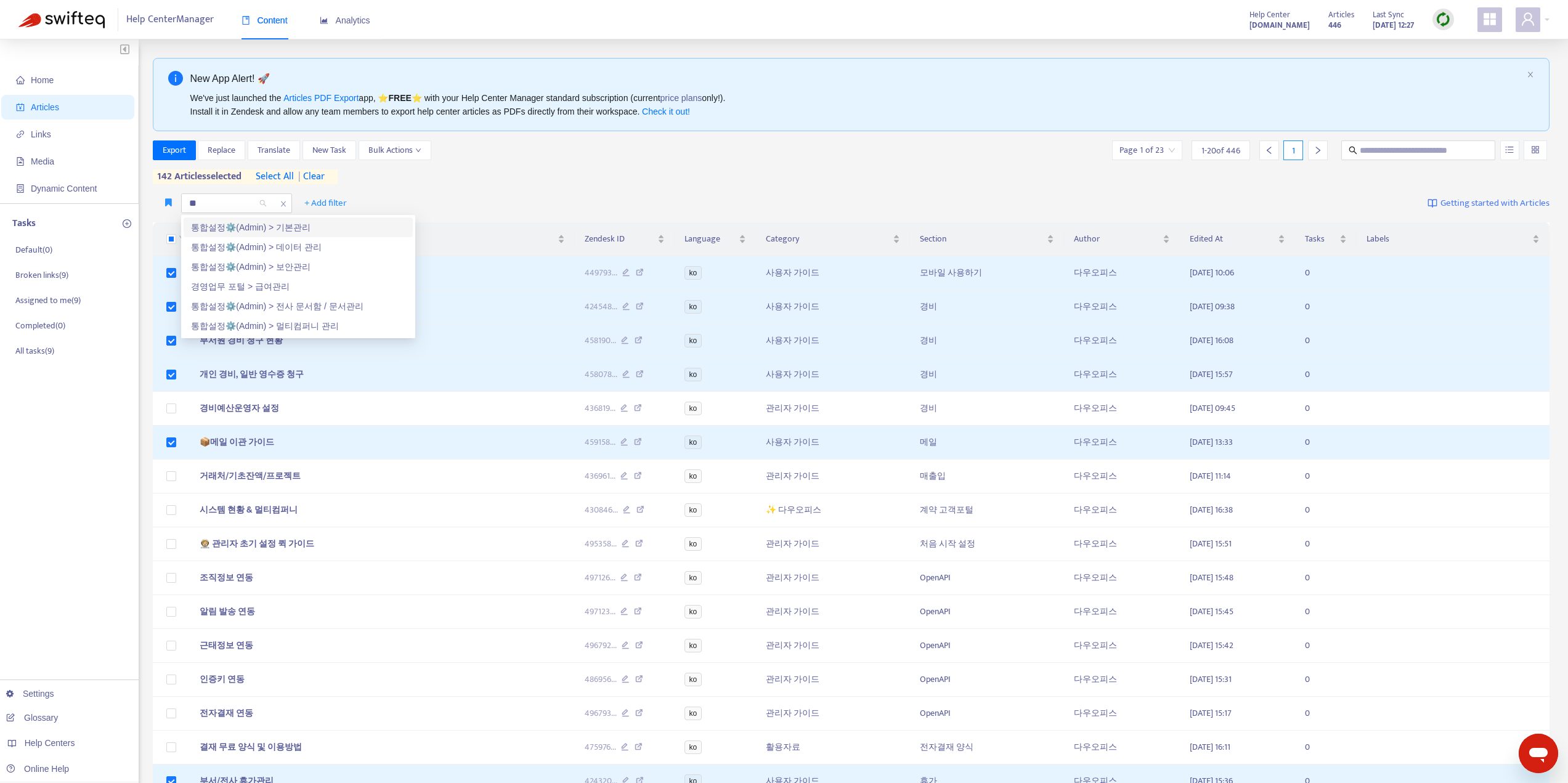
type input "***"
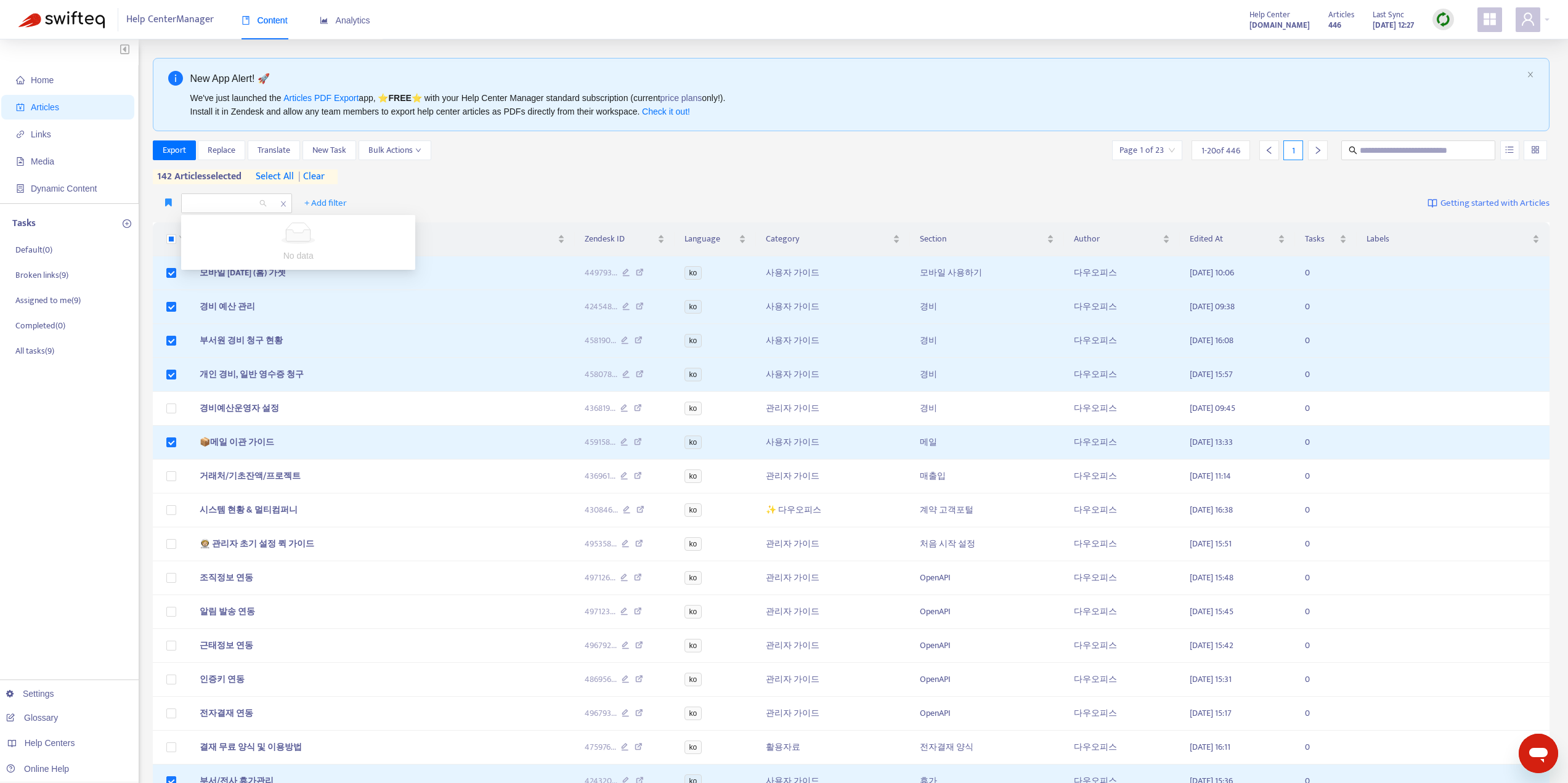
click at [148, 217] on div "Home Articles Links Media Dynamic Content Tasks Default ( 0 ) Broken links ( 9 …" at bounding box center [784, 531] width 1530 height 946
click at [175, 207] on button "button" at bounding box center [168, 203] width 25 height 20
click at [167, 245] on label at bounding box center [171, 239] width 10 height 13
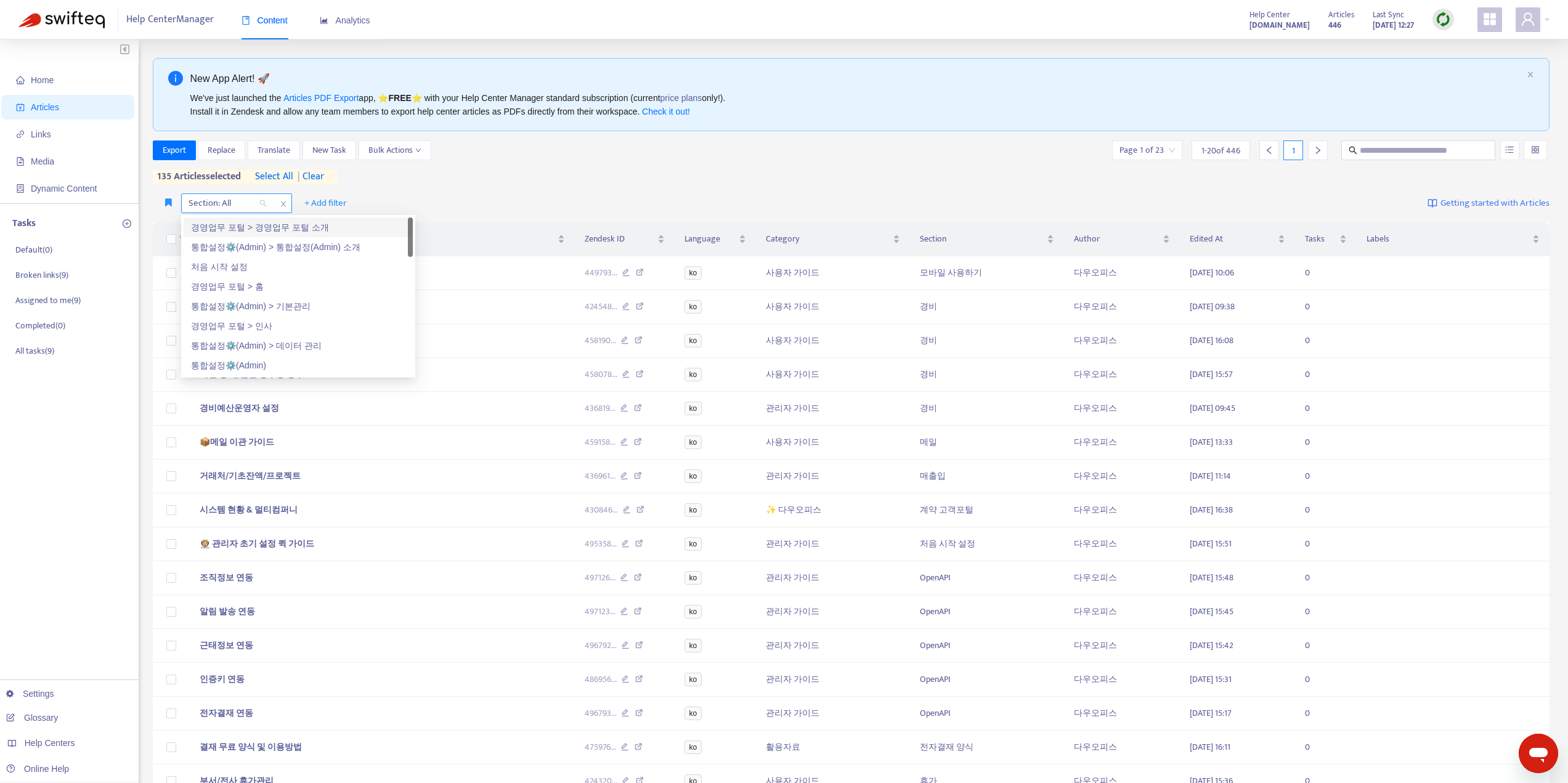
click at [220, 207] on div at bounding box center [221, 203] width 74 height 15
type input "*"
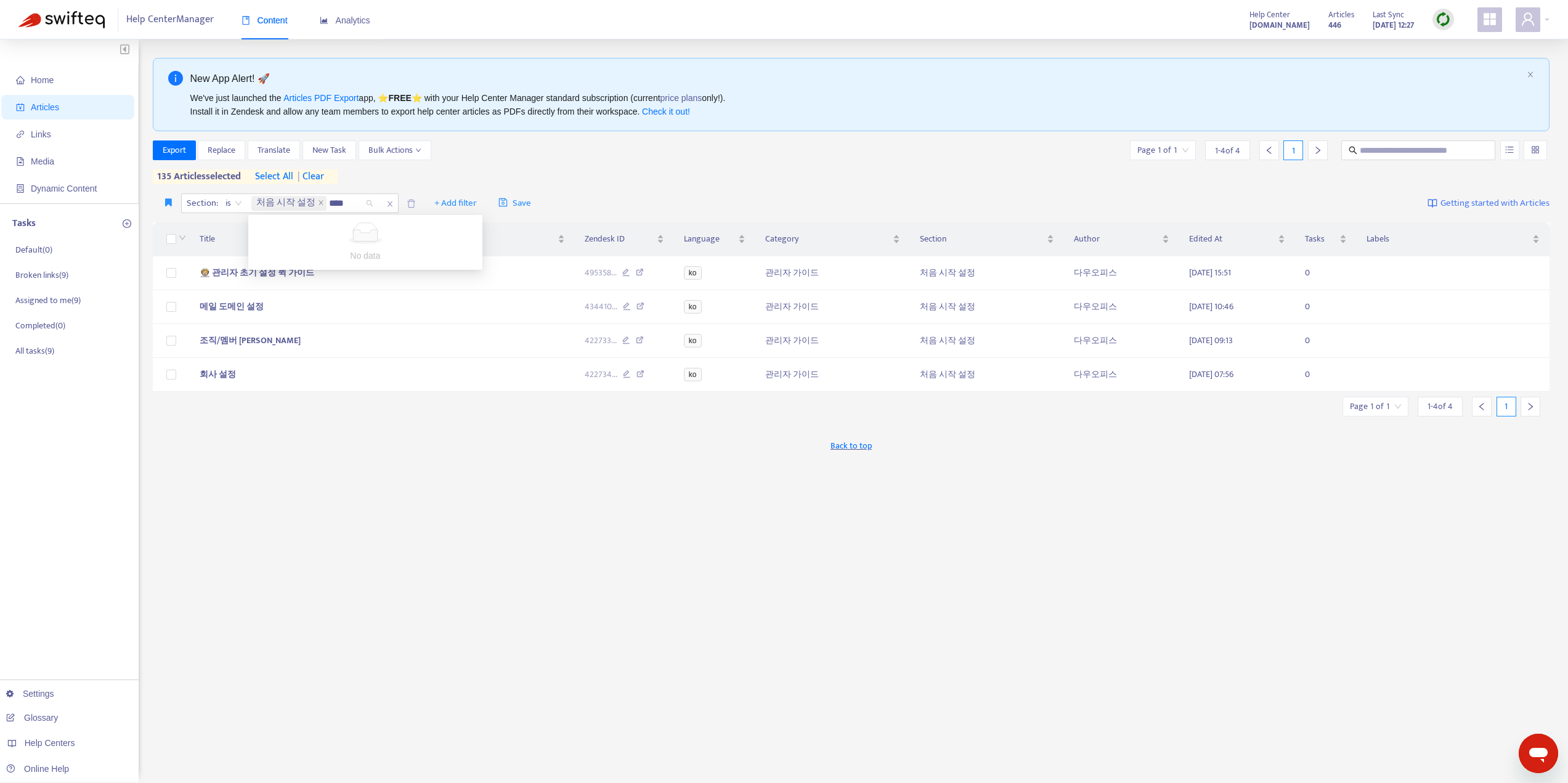
type input "****"
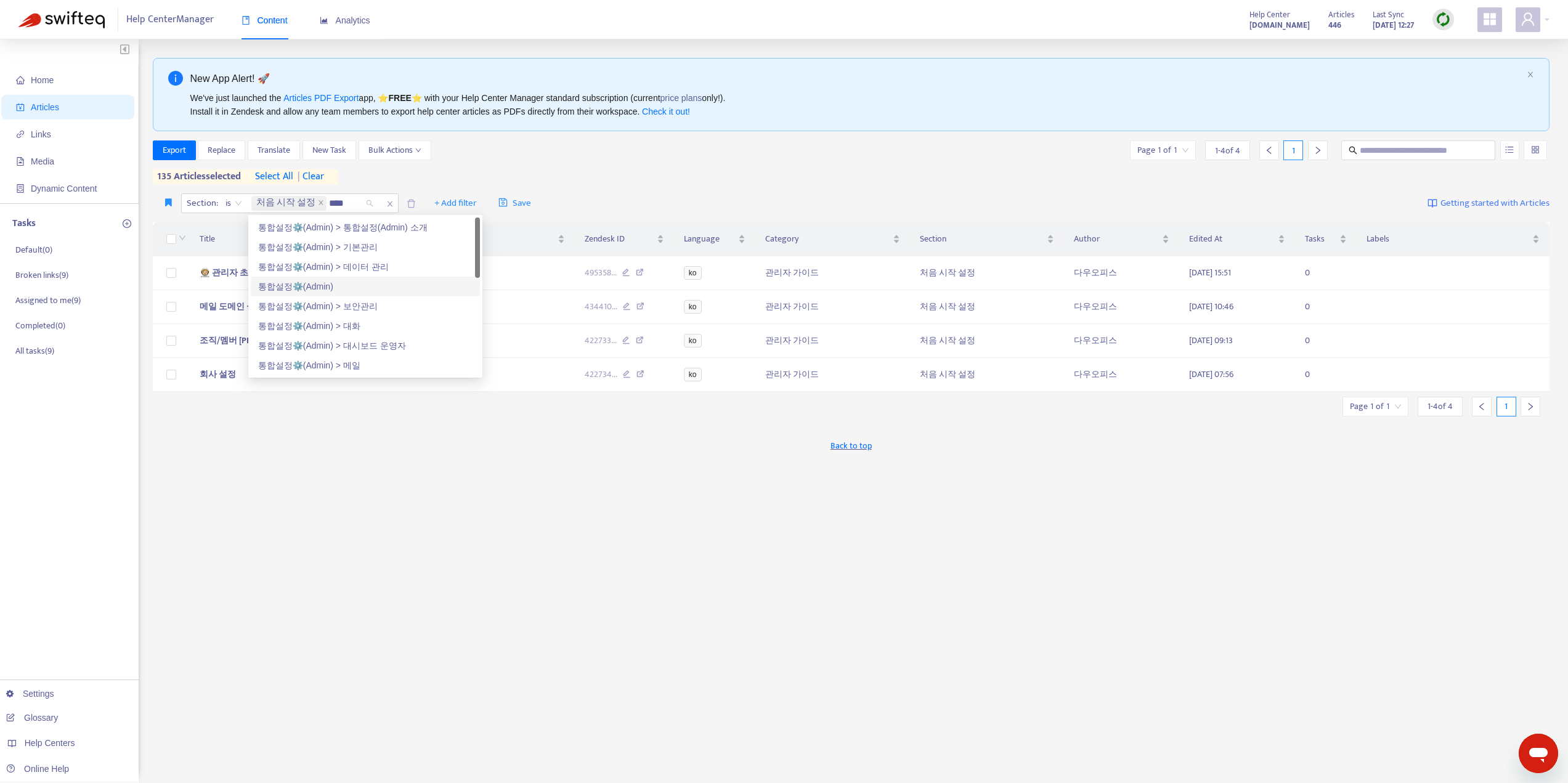
click at [289, 284] on div "통합설정⚙️(Admin)" at bounding box center [365, 286] width 214 height 13
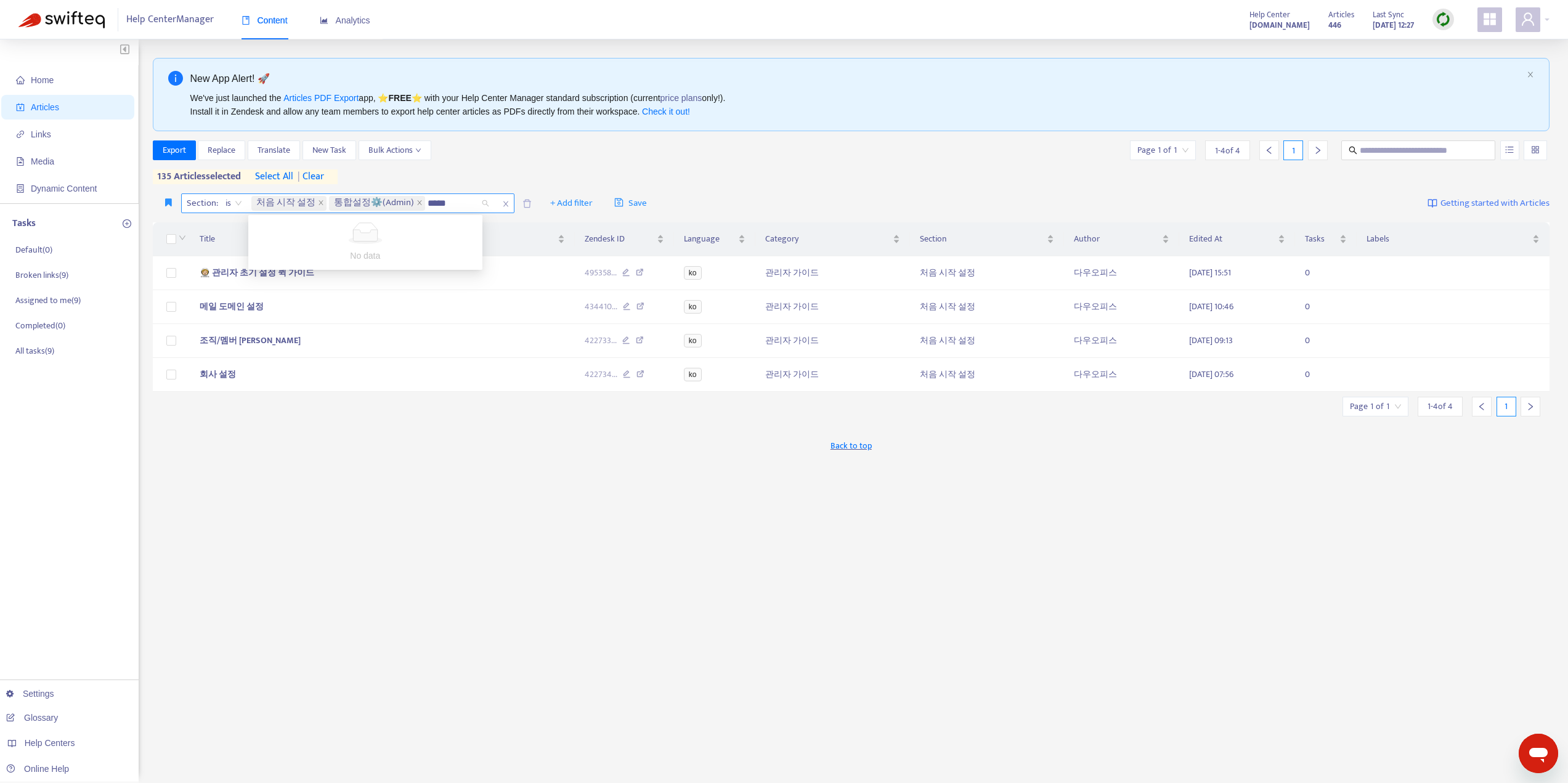
type input "****"
click at [308, 302] on div "경영업무 포털" at bounding box center [365, 306] width 214 height 13
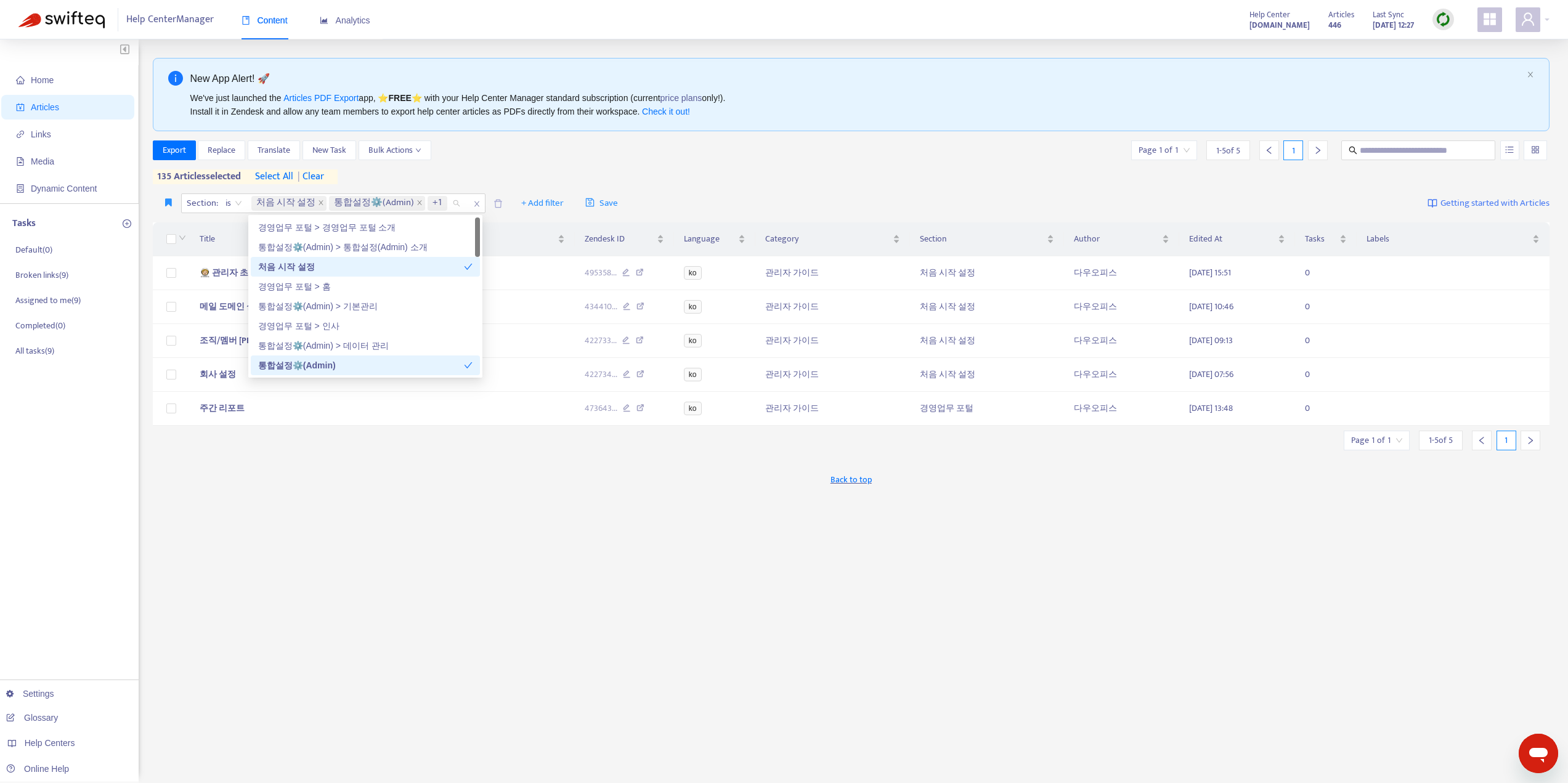
click at [398, 480] on div "Back to top" at bounding box center [851, 479] width 1397 height 30
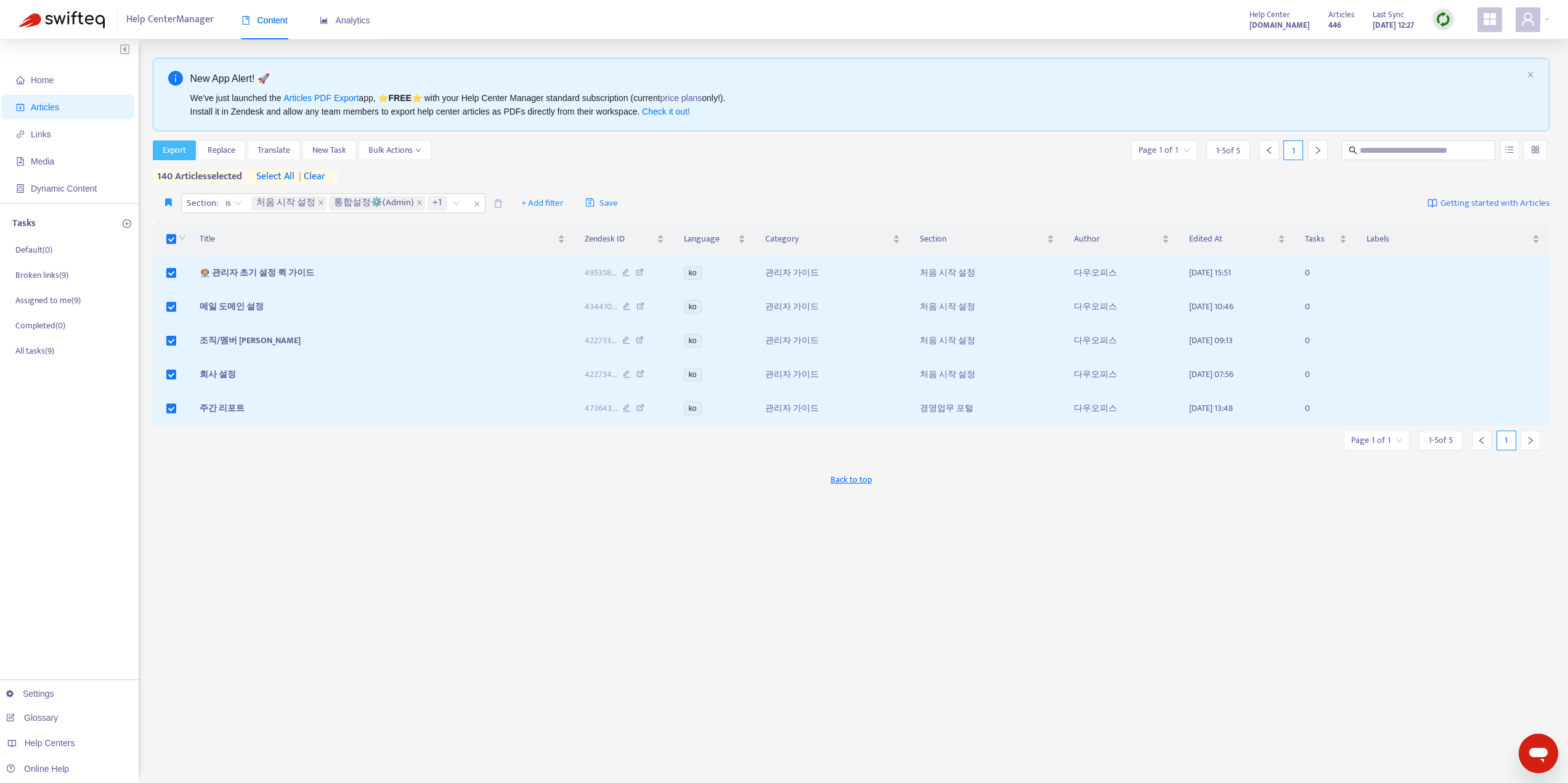
click at [161, 150] on button "Export" at bounding box center [174, 150] width 43 height 20
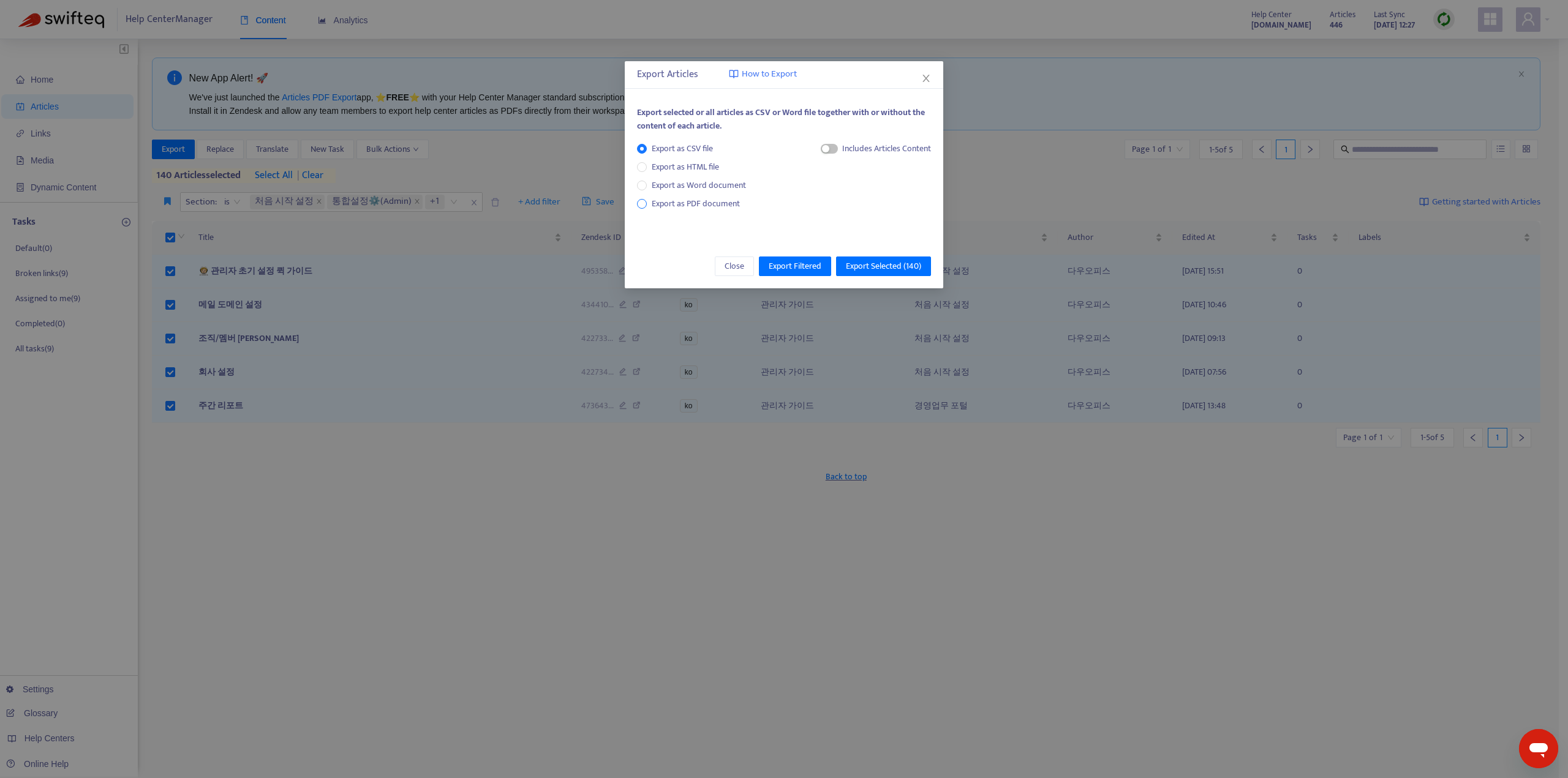
click at [711, 206] on span "Export as PDF document" at bounding box center [696, 203] width 88 height 14
click at [872, 265] on span "Export Selected ( 140 )" at bounding box center [883, 266] width 76 height 13
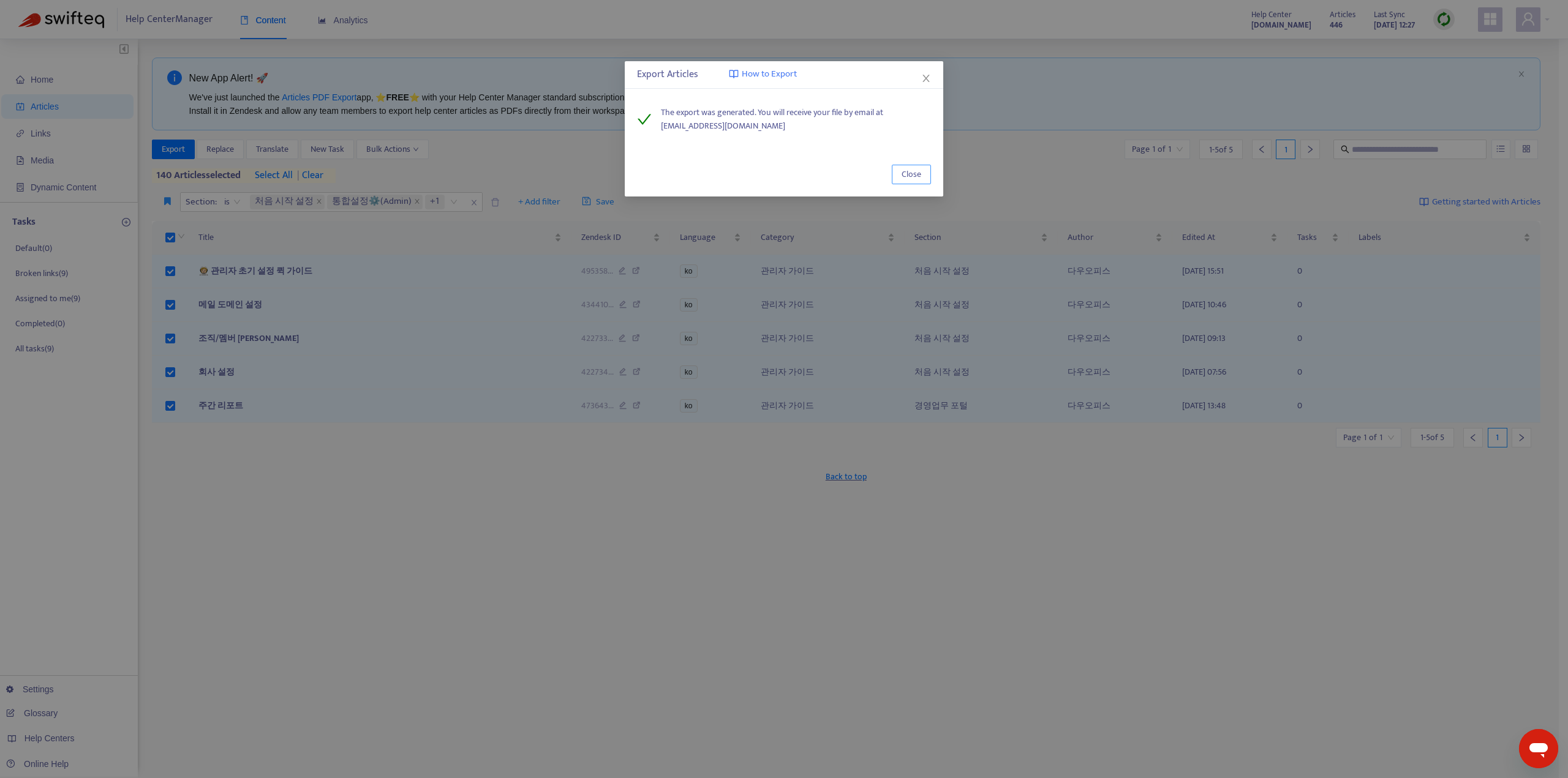
click at [901, 179] on button "Close" at bounding box center [911, 174] width 39 height 20
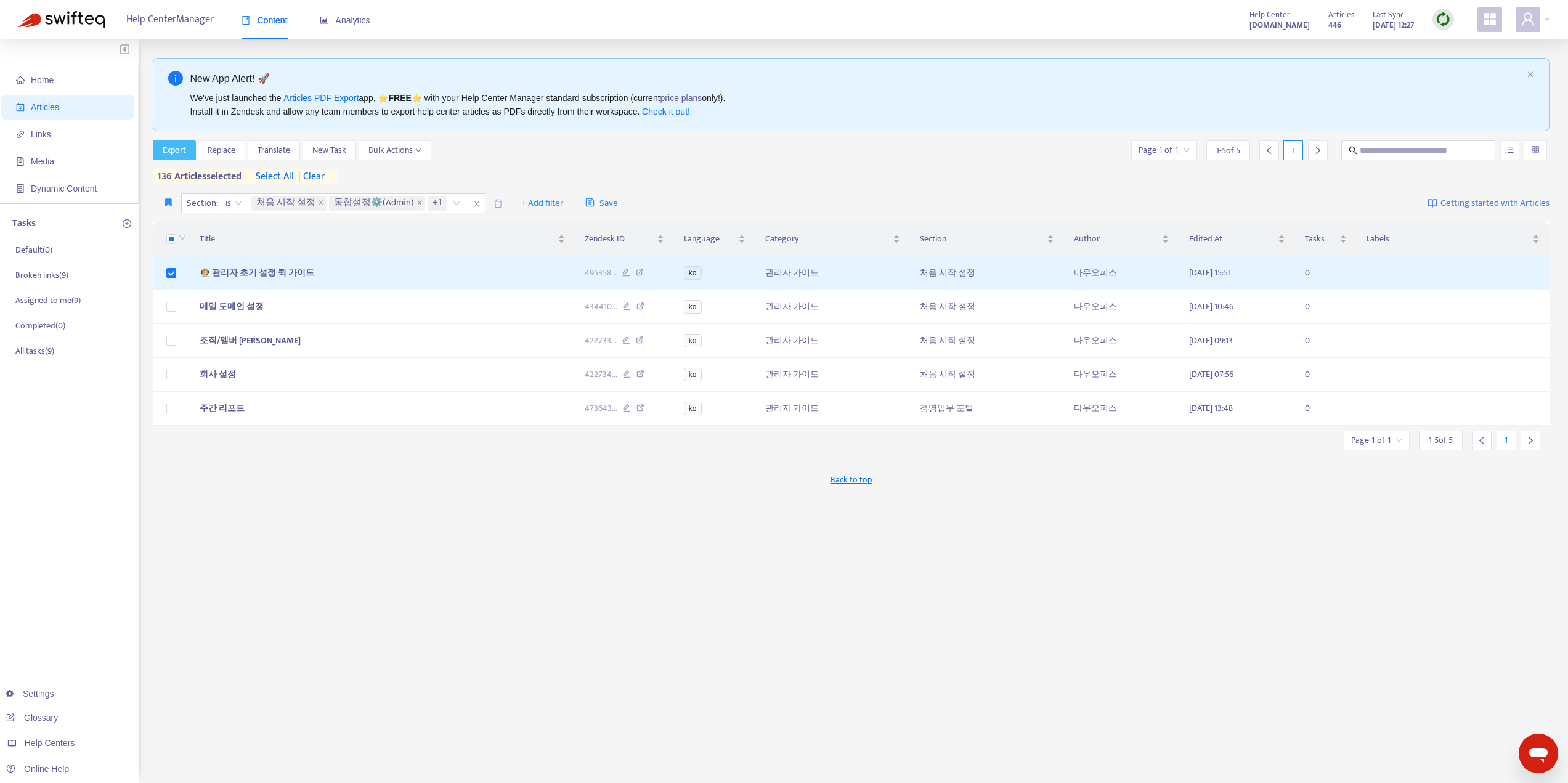
click at [183, 150] on span "Export" at bounding box center [174, 150] width 23 height 13
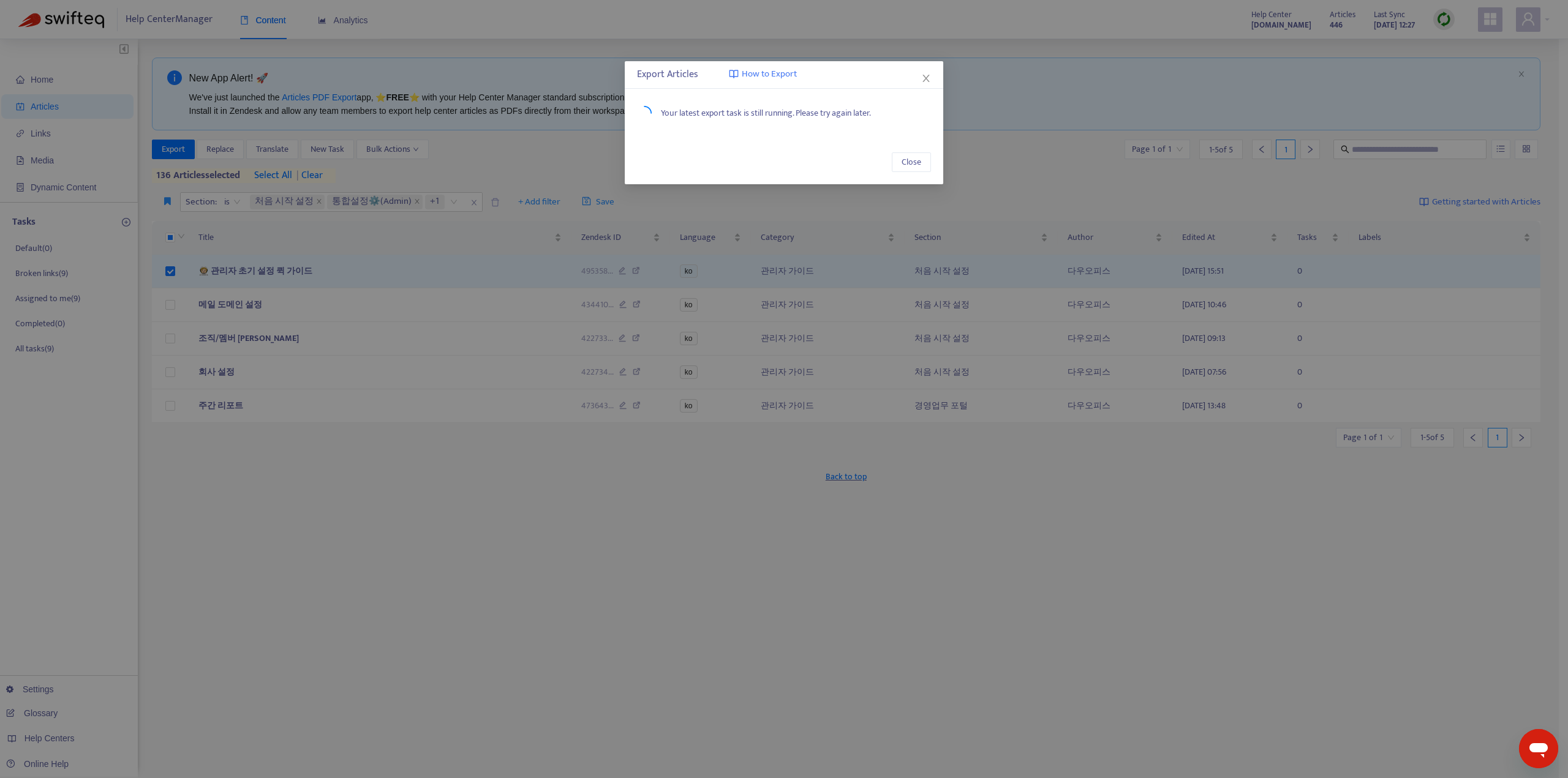
click at [673, 210] on div "Export Articles How to Export Your latest export task is still running. Please …" at bounding box center [784, 389] width 1568 height 778
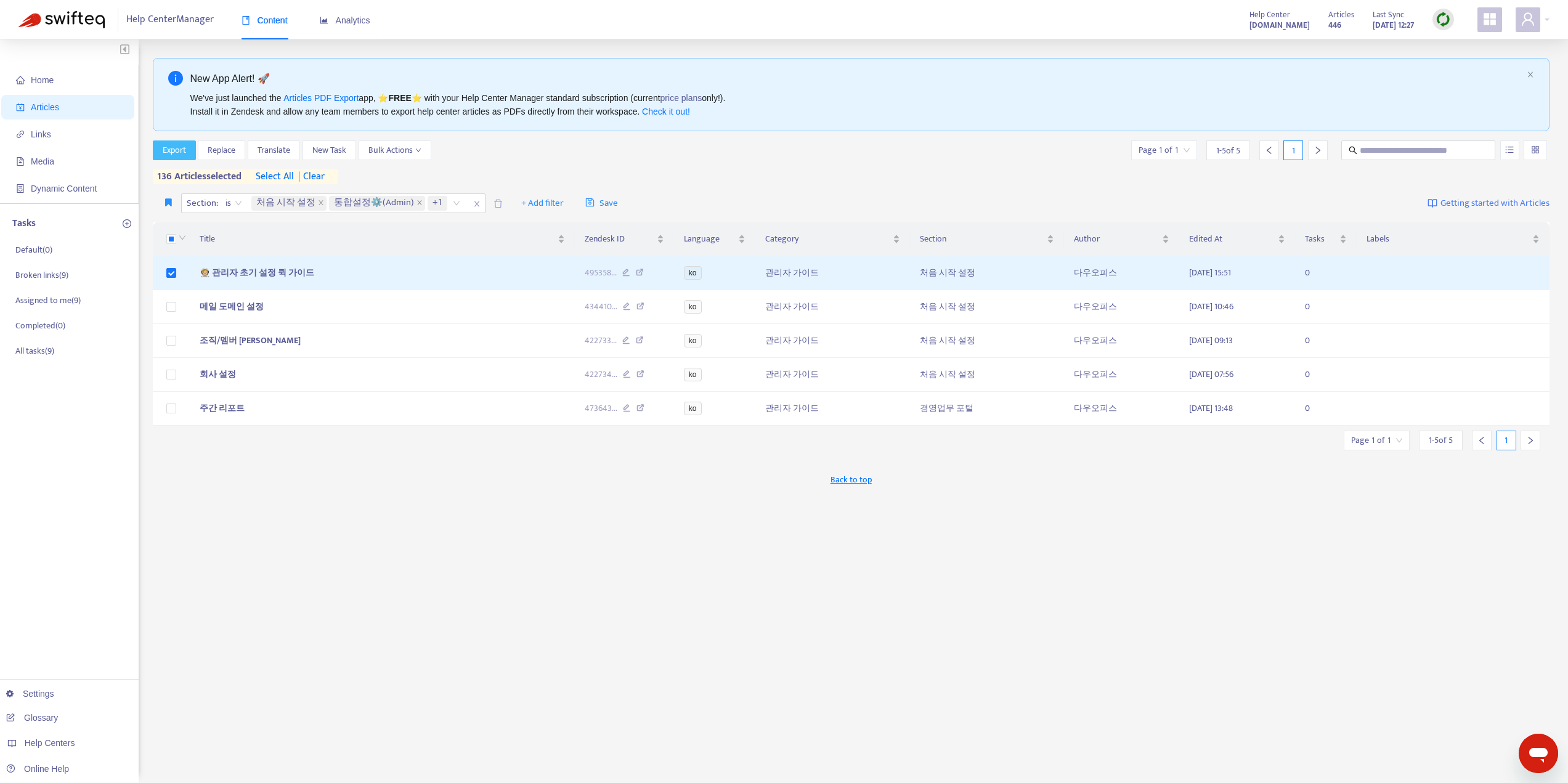
click at [163, 149] on span "Export" at bounding box center [174, 150] width 23 height 13
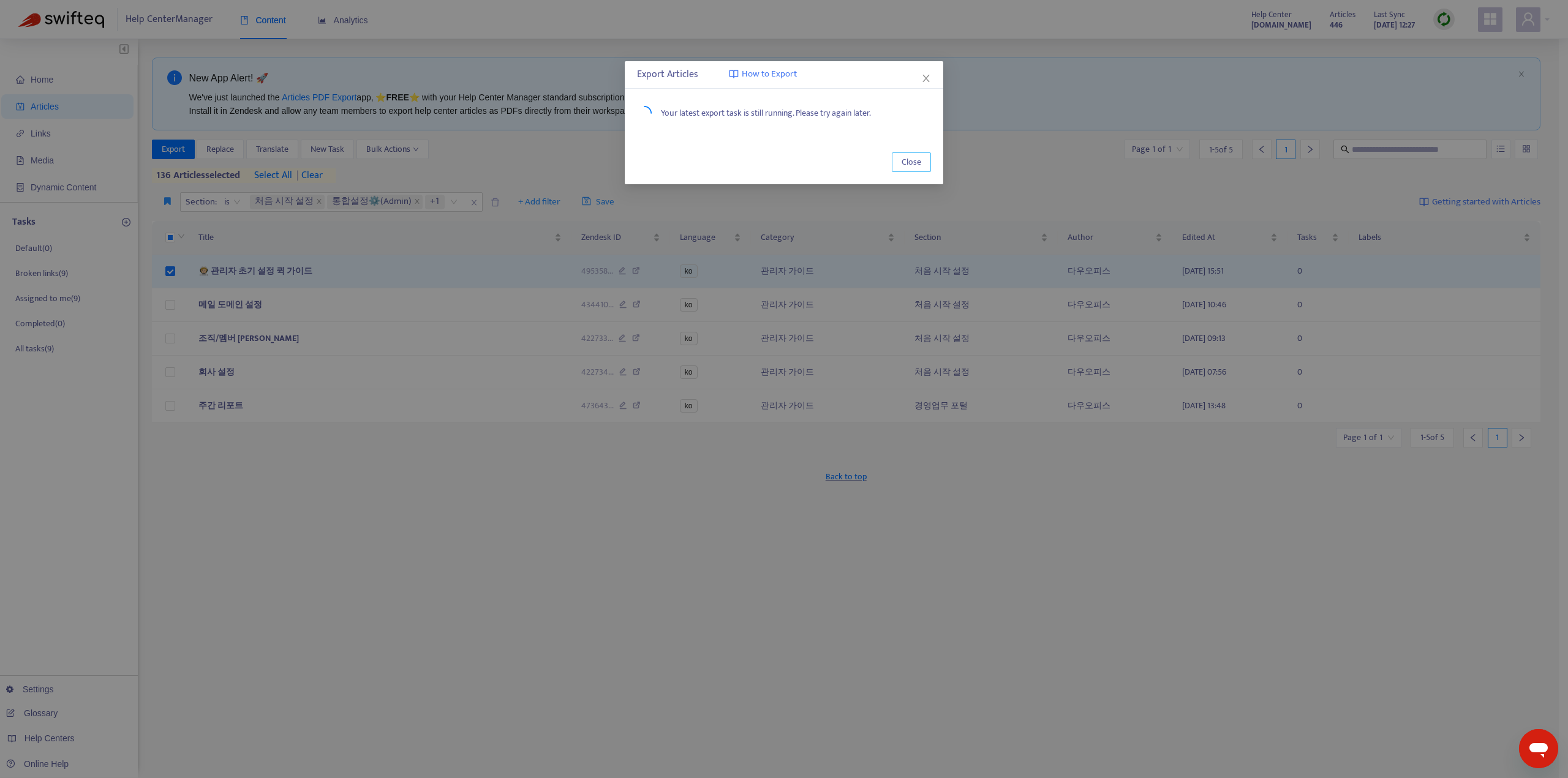
click at [910, 162] on span "Close" at bounding box center [911, 162] width 20 height 13
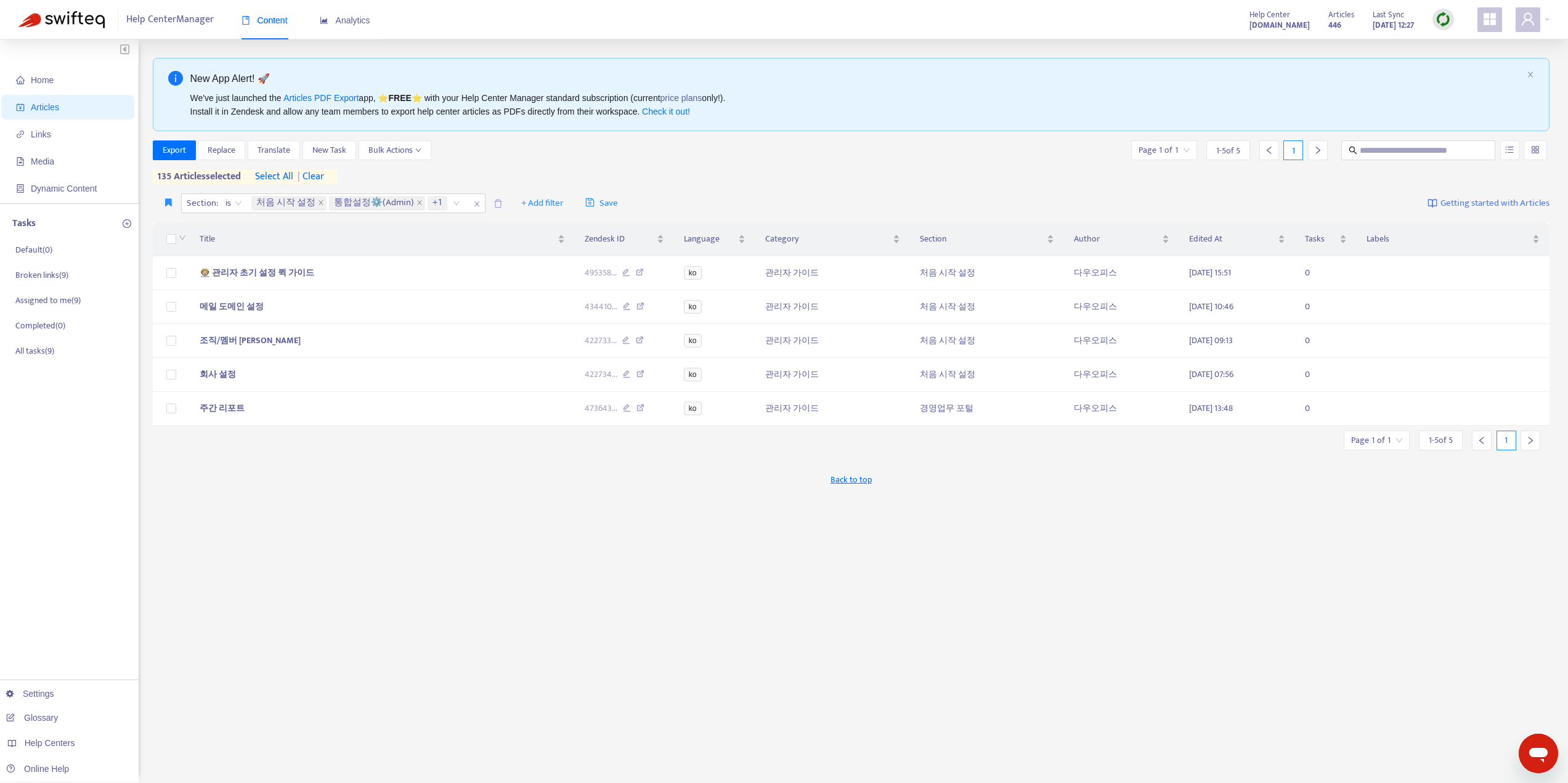
click at [369, 495] on div "Back to top" at bounding box center [851, 479] width 1397 height 30
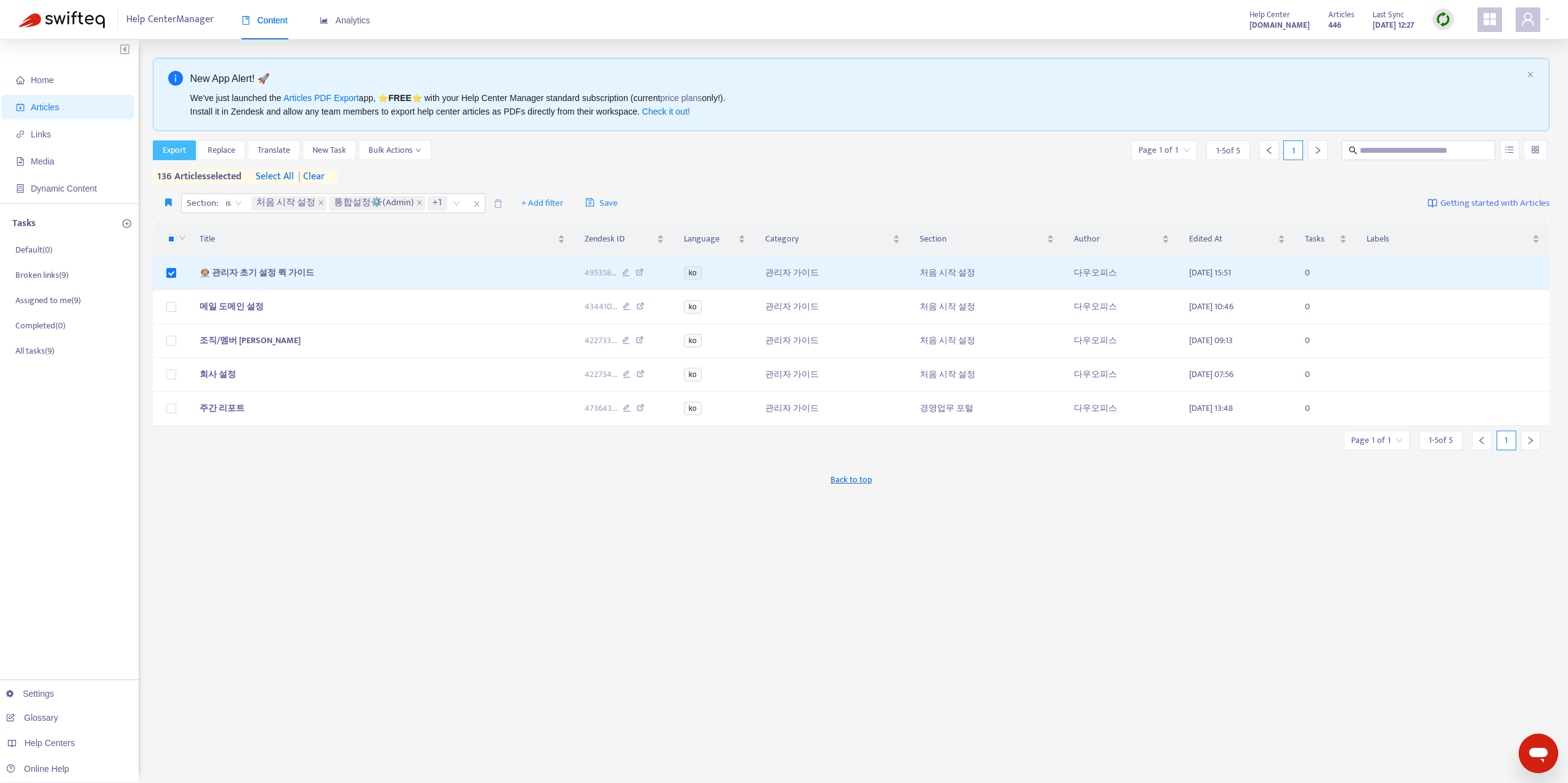
click at [180, 148] on span "Export" at bounding box center [174, 150] width 23 height 13
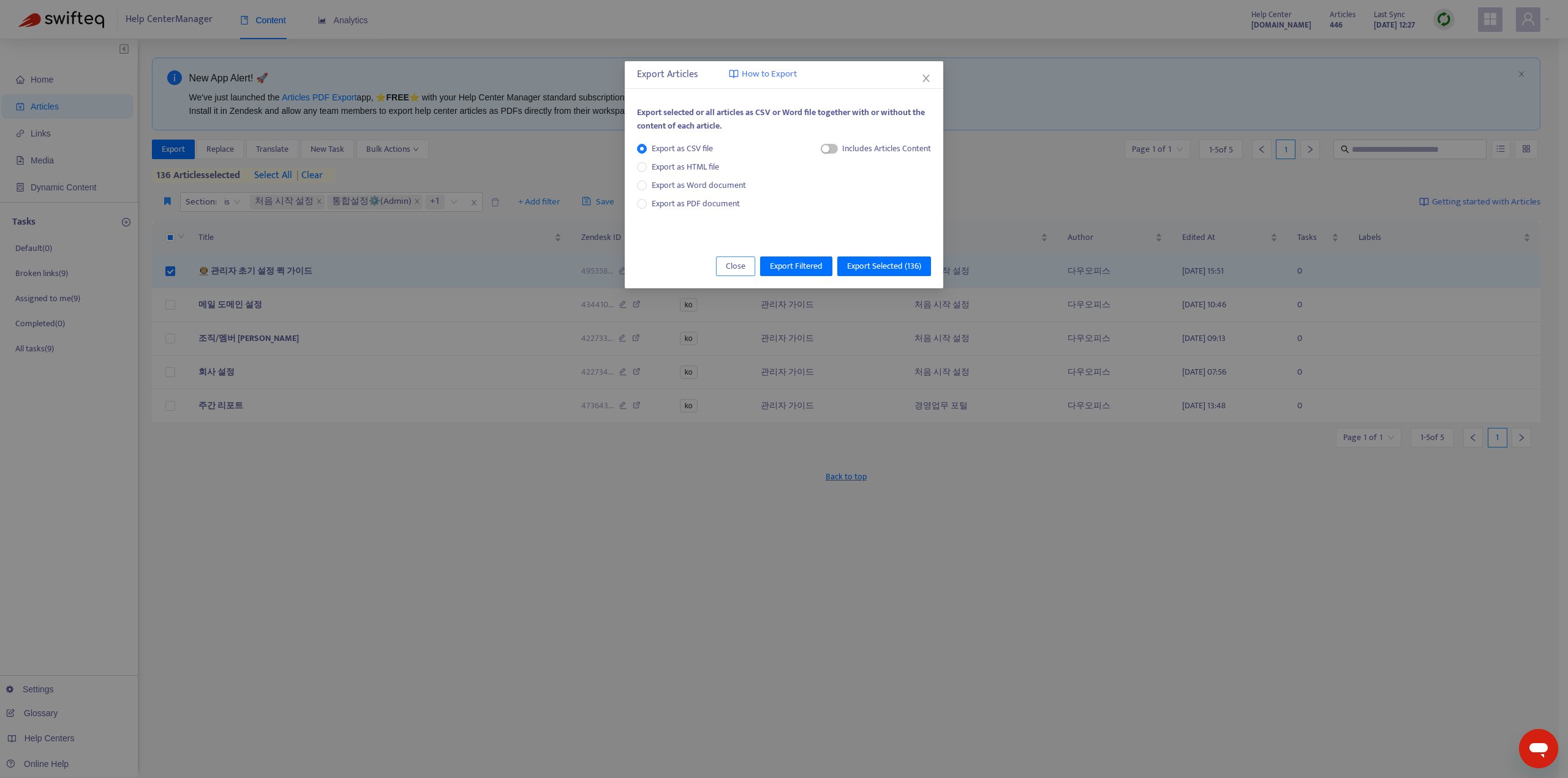
click at [736, 263] on span "Close" at bounding box center [736, 266] width 20 height 13
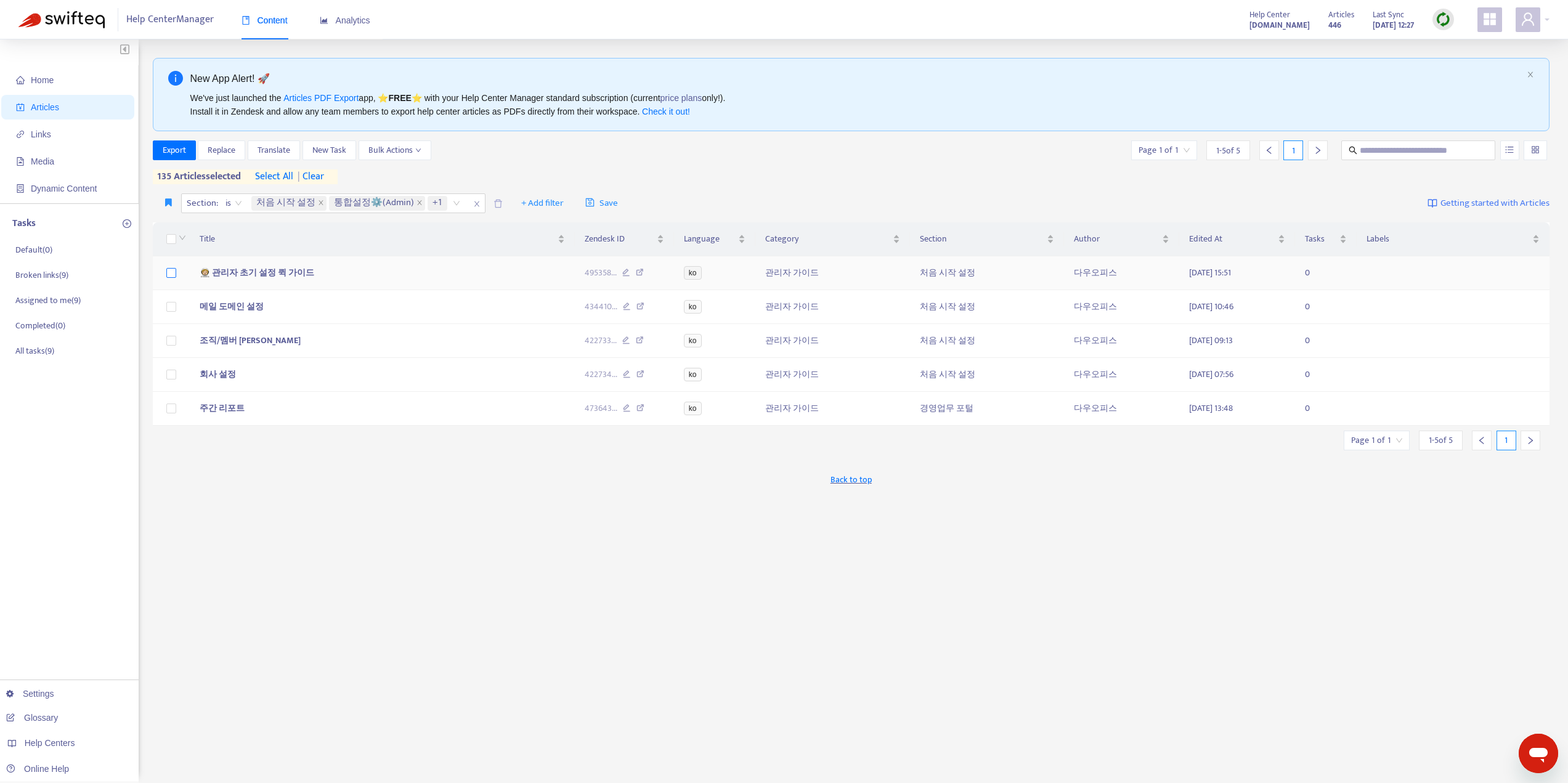
click at [171, 267] on label at bounding box center [171, 273] width 10 height 13
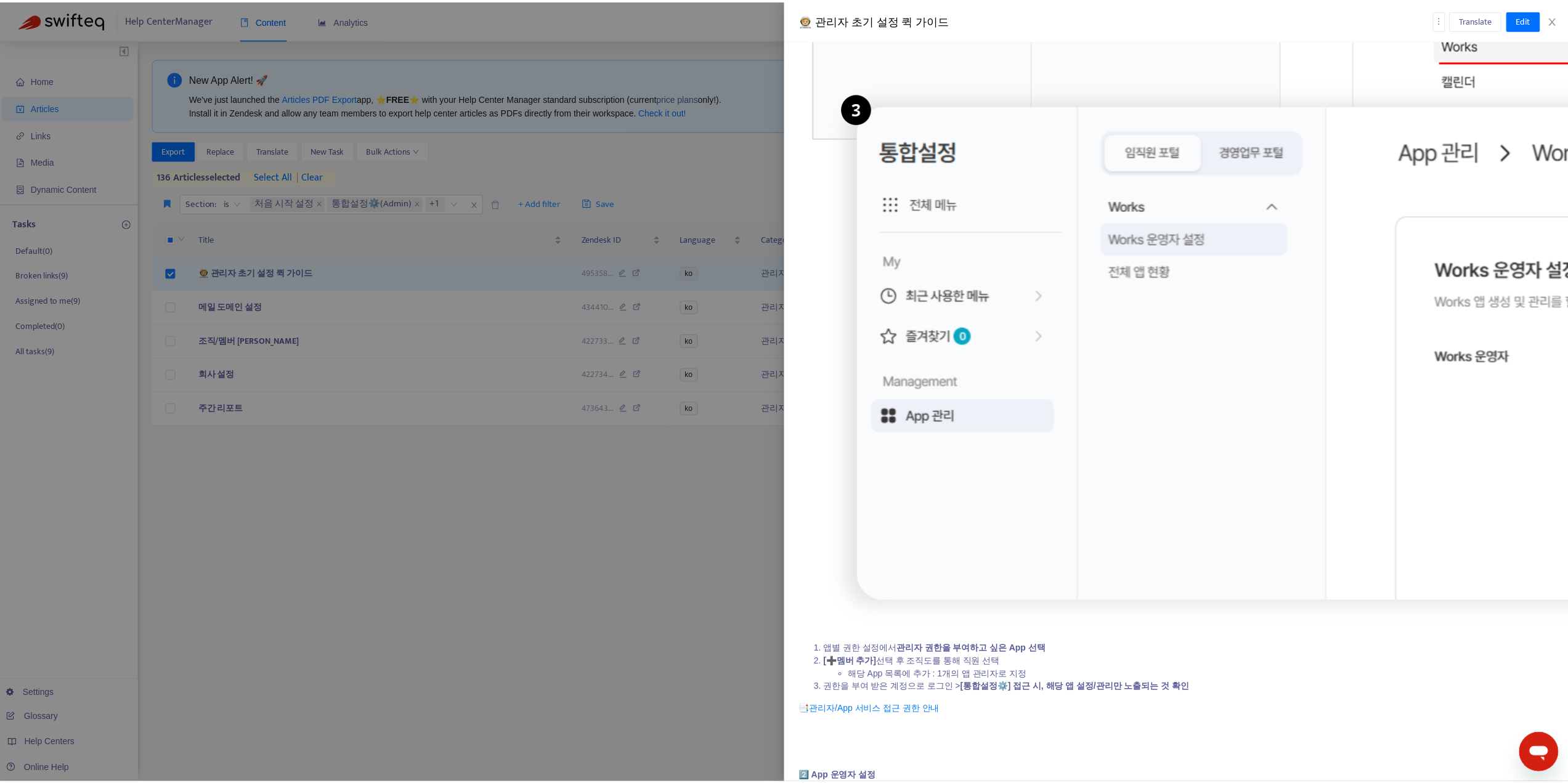
scroll to position [5792, 0]
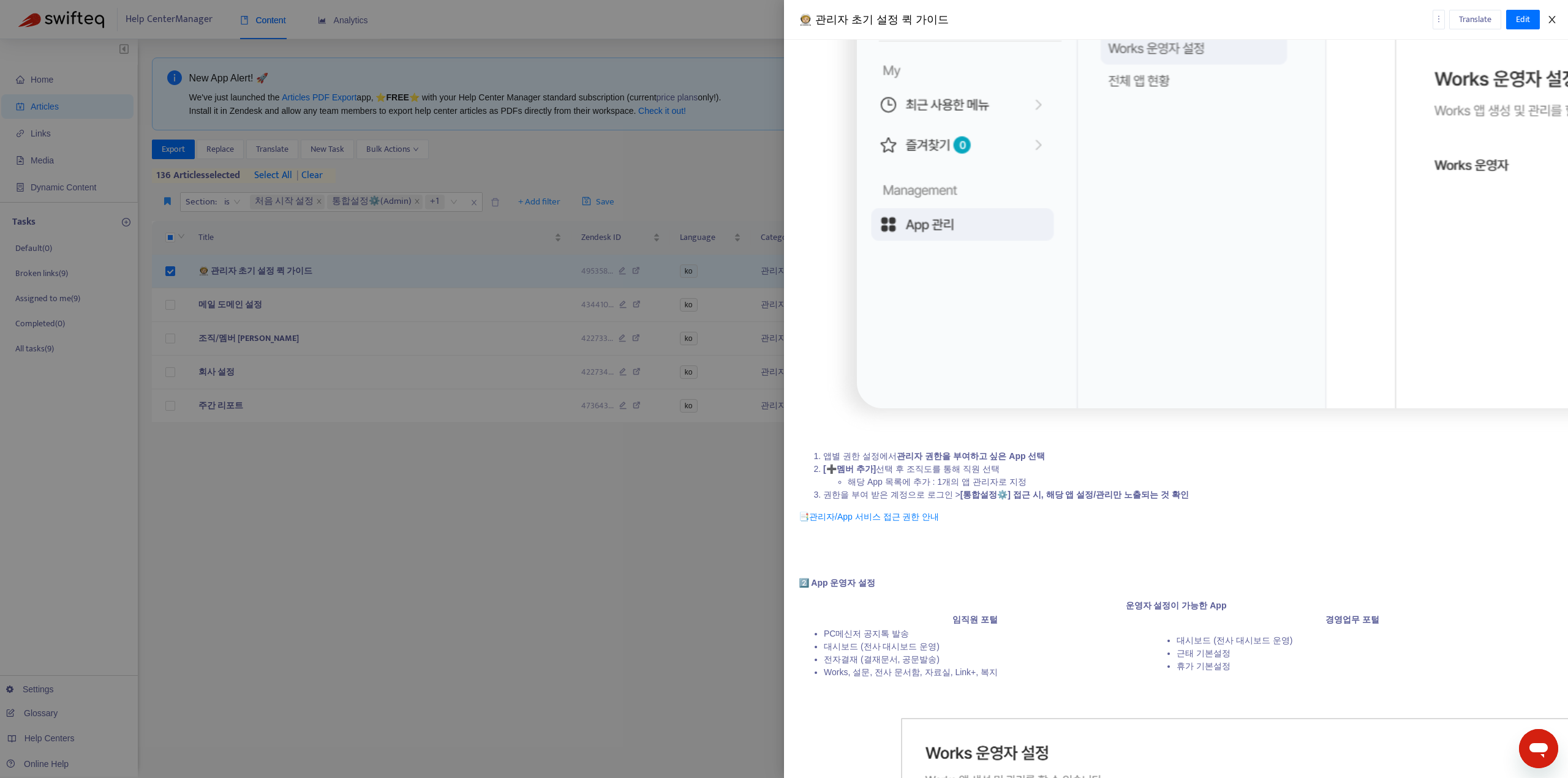
click at [1551, 19] on icon "close" at bounding box center [1551, 20] width 10 height 10
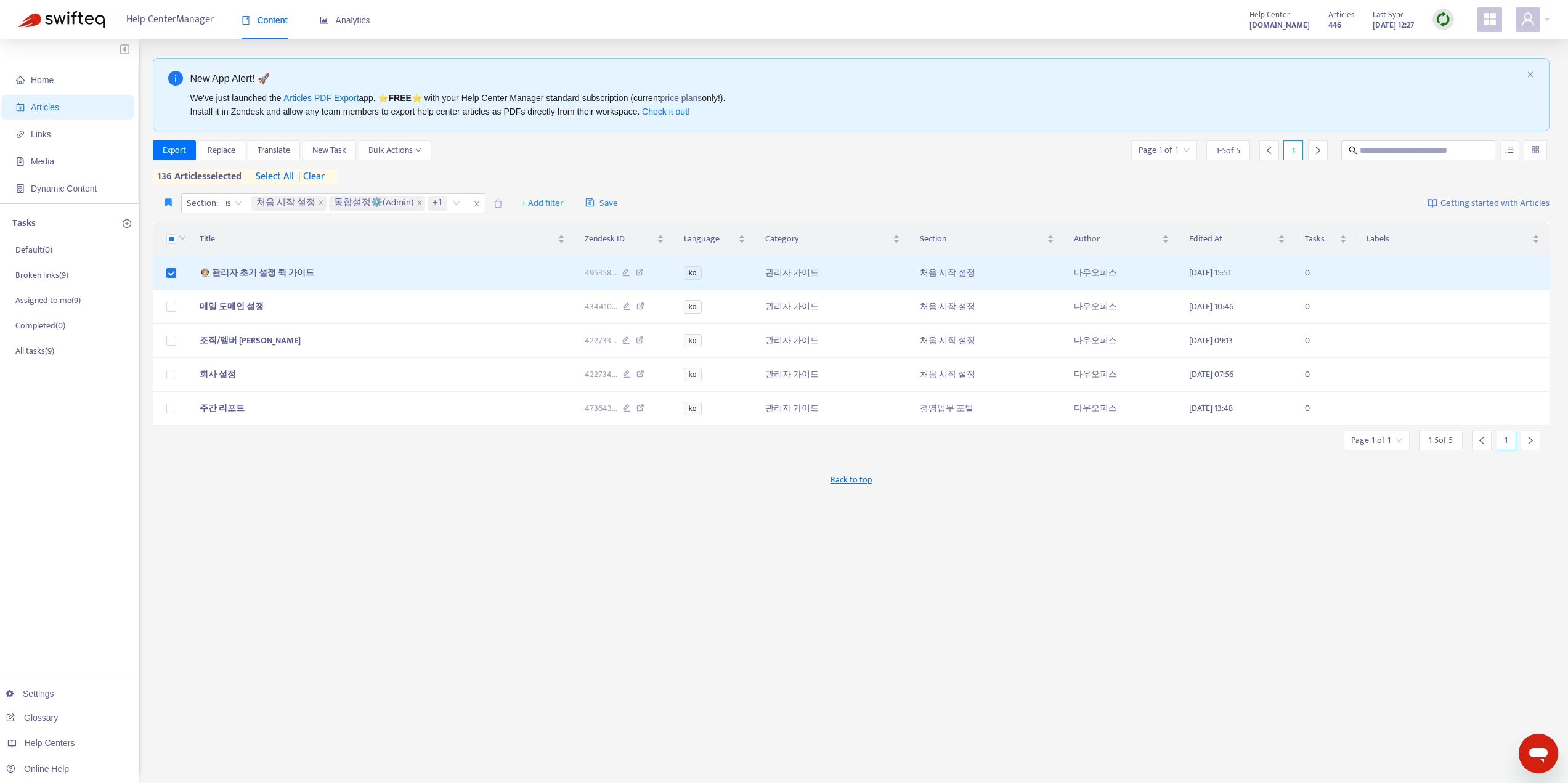
click at [322, 172] on span "| clear" at bounding box center [309, 177] width 30 height 15
click at [180, 149] on span "Export" at bounding box center [174, 150] width 23 height 13
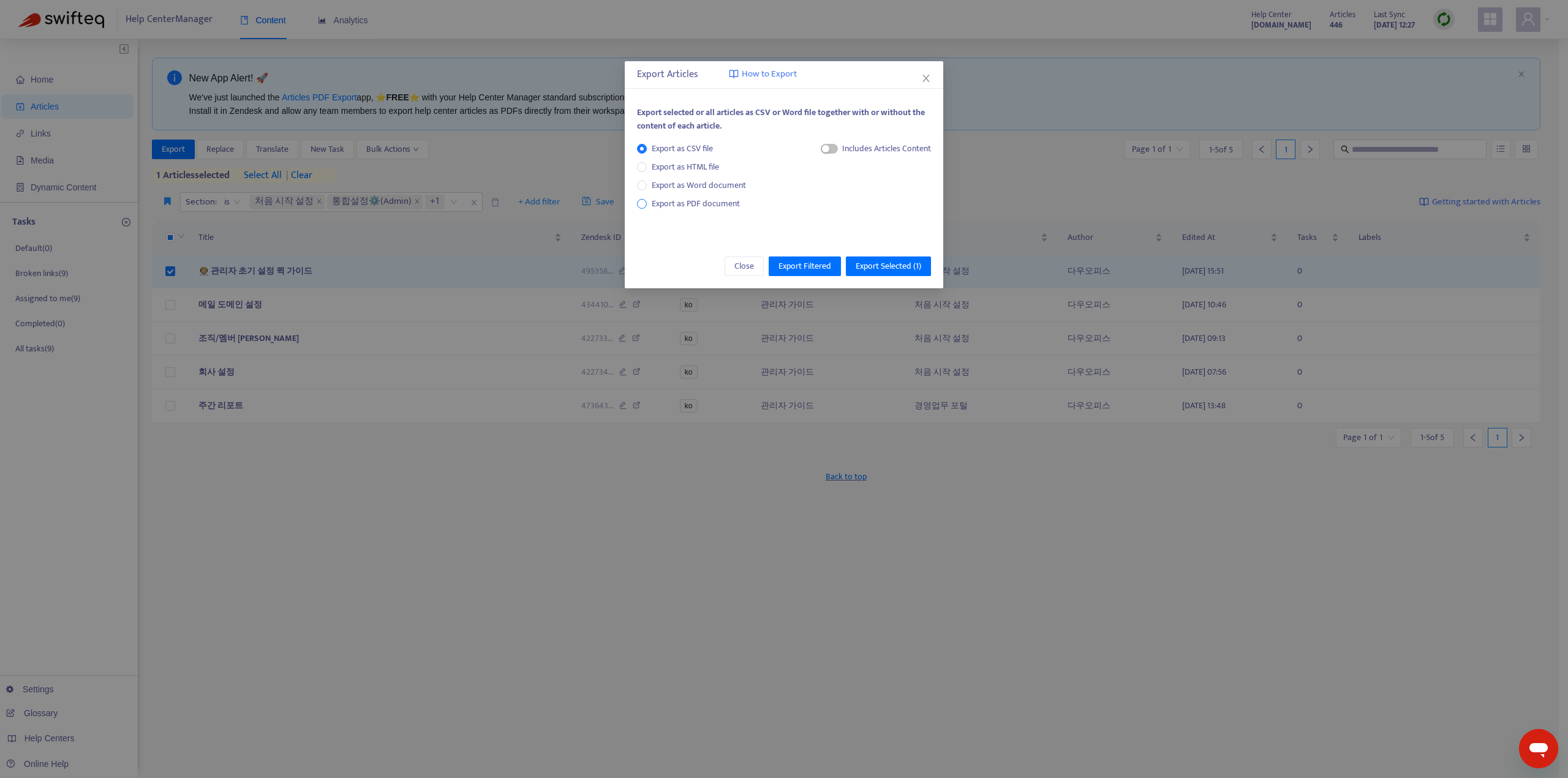
click at [665, 202] on span "Export as PDF document" at bounding box center [696, 203] width 88 height 14
click at [891, 266] on span "Export Selected ( 1 )" at bounding box center [888, 266] width 66 height 13
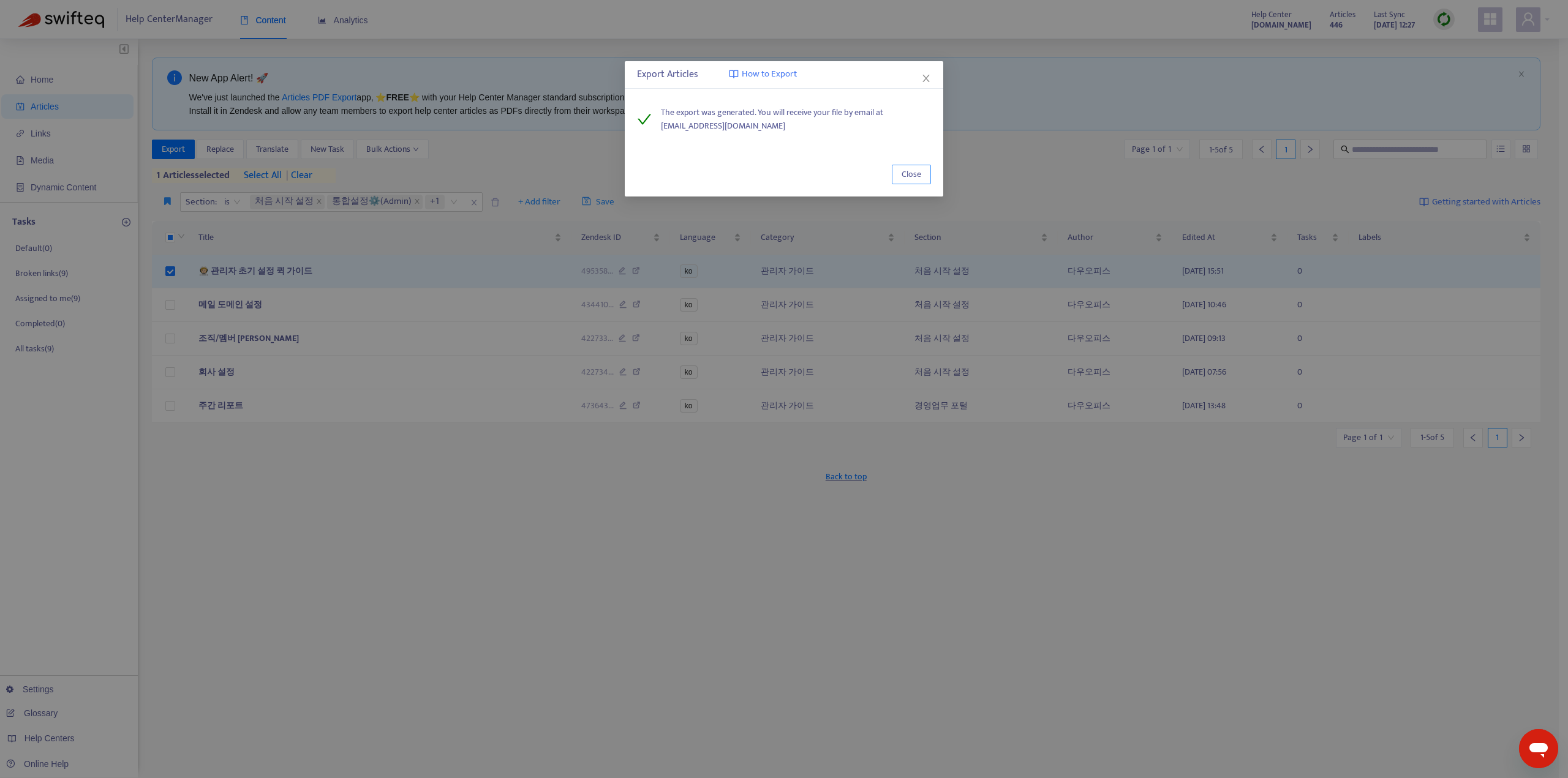
click at [912, 179] on span "Close" at bounding box center [911, 174] width 20 height 13
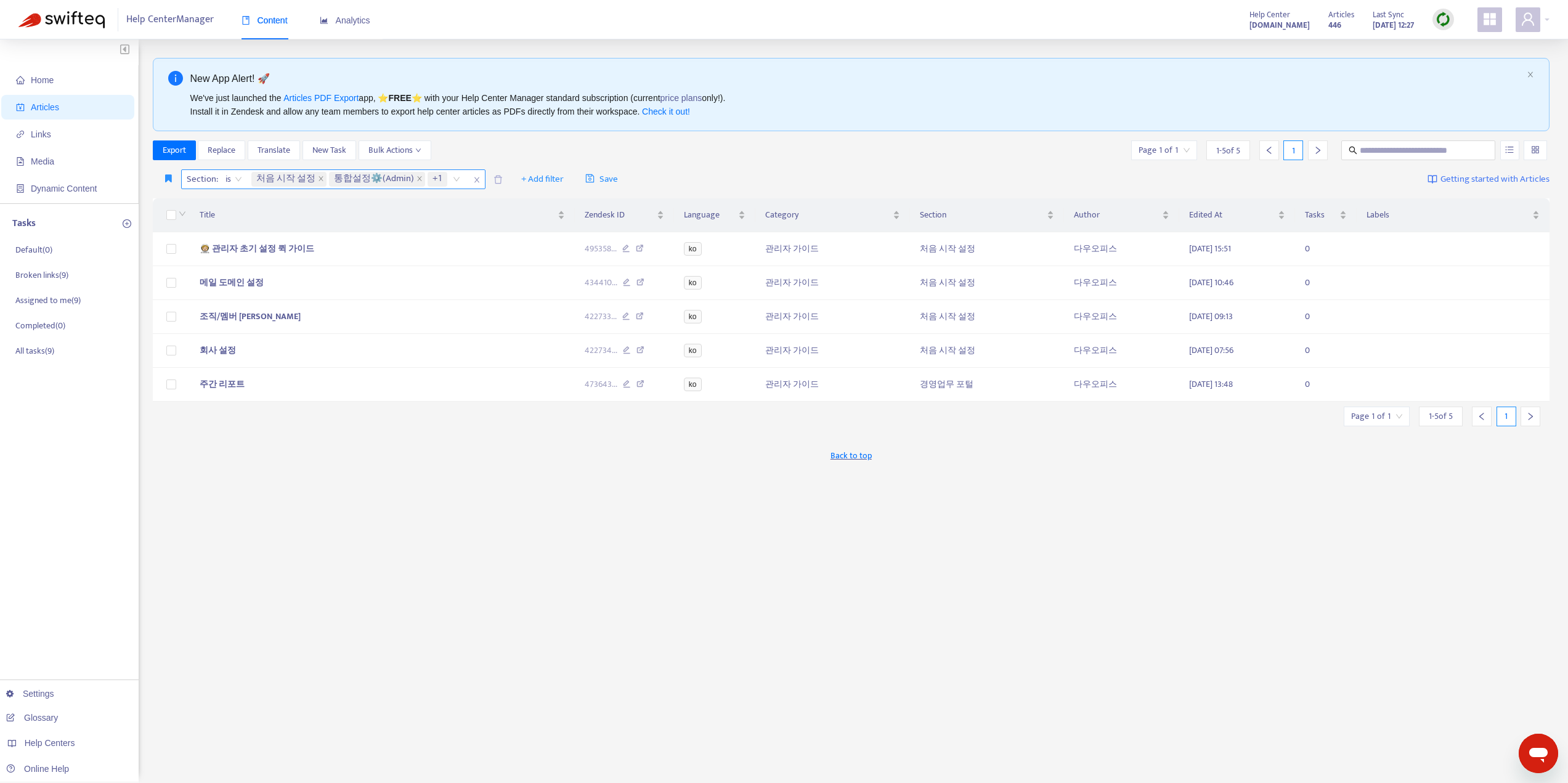
click at [318, 174] on span at bounding box center [321, 179] width 6 height 15
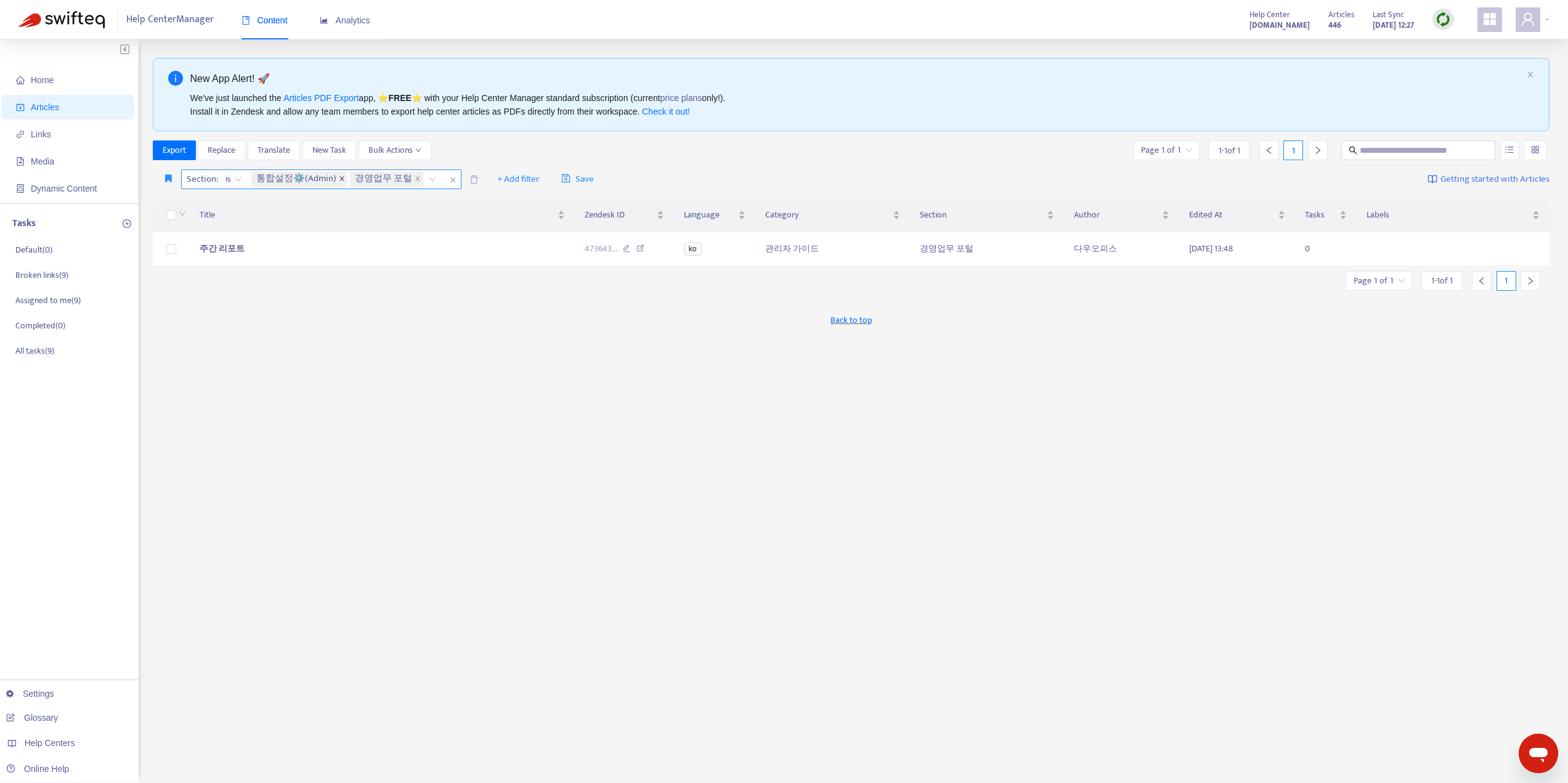
click at [339, 179] on icon "close" at bounding box center [341, 178] width 6 height 6
click at [328, 179] on div "경영업무 포털" at bounding box center [297, 179] width 96 height 19
click at [351, 181] on icon "close" at bounding box center [354, 181] width 5 height 5
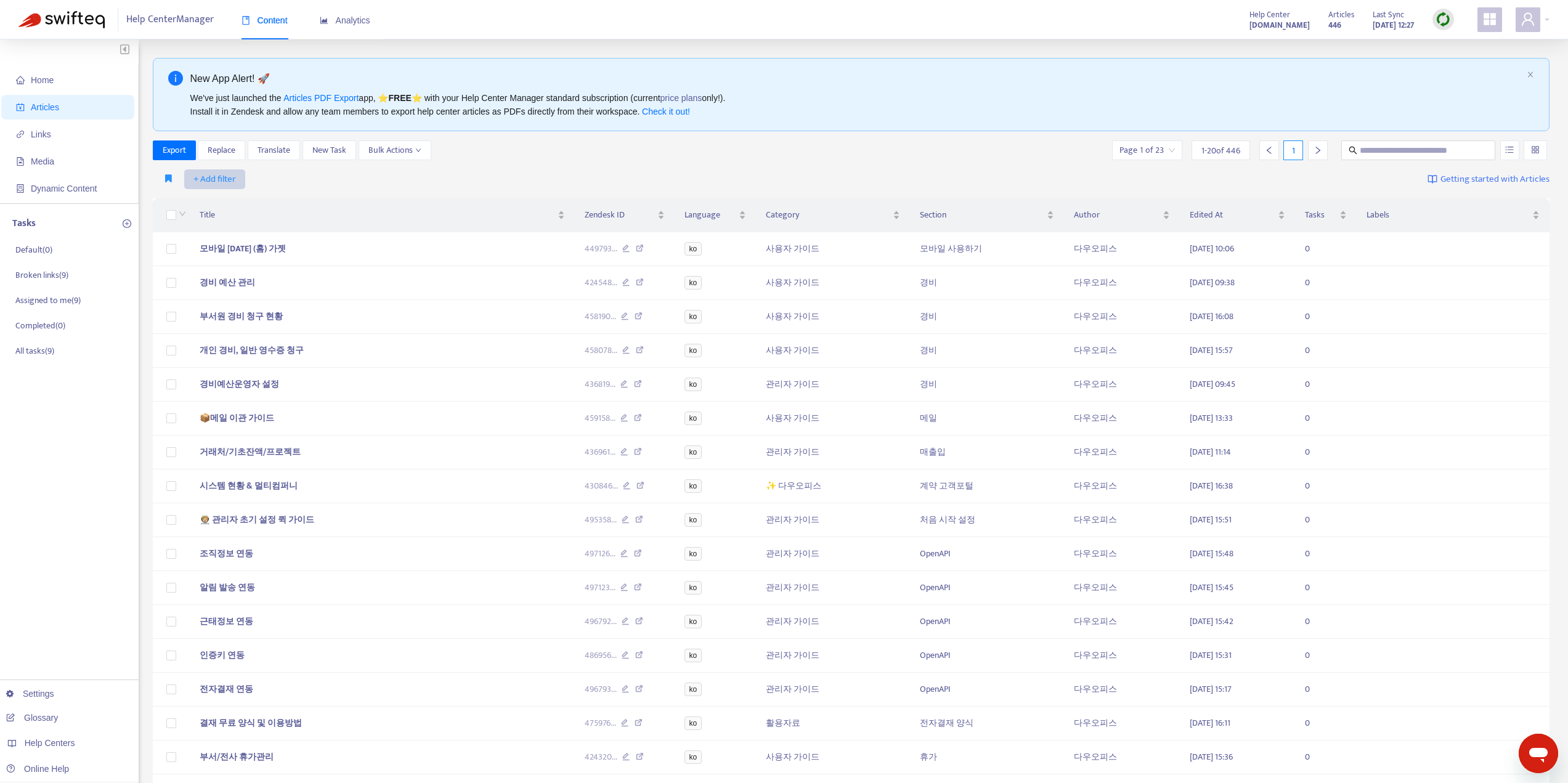
click at [217, 181] on span "+ Add filter" at bounding box center [214, 179] width 43 height 15
click at [295, 189] on div "+ Add filter Getting started with Articles" at bounding box center [851, 180] width 1397 height 29
click at [219, 180] on span "+ Add filter" at bounding box center [214, 179] width 43 height 15
click at [211, 262] on span "Category" at bounding box center [231, 263] width 77 height 13
click at [239, 176] on div at bounding box center [221, 179] width 74 height 15
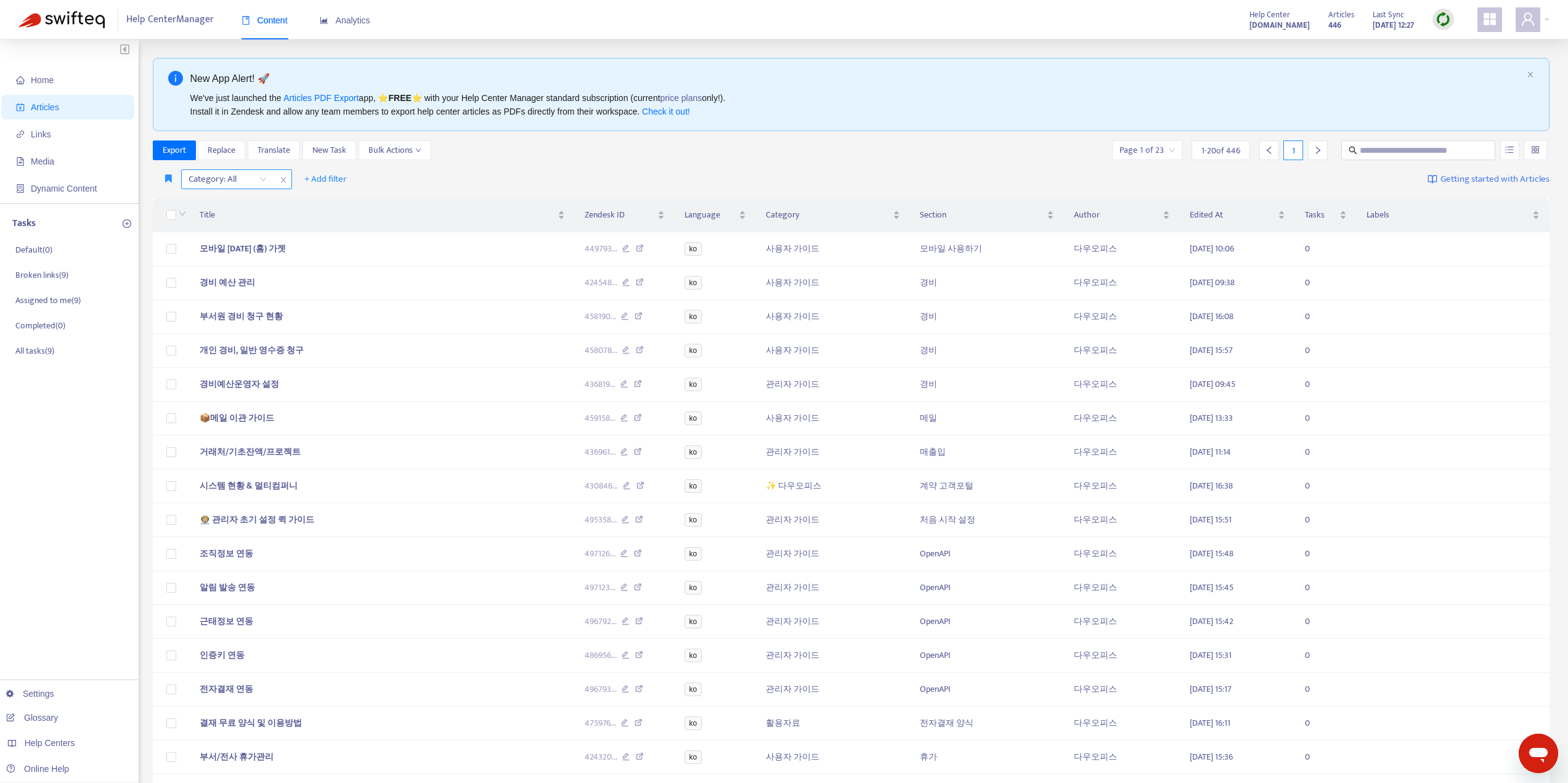
click at [282, 181] on icon "close" at bounding box center [283, 180] width 7 height 7
click at [204, 181] on span "+ Add filter" at bounding box center [214, 179] width 43 height 15
click at [214, 287] on span "Section" at bounding box center [231, 282] width 77 height 13
click at [230, 181] on div at bounding box center [221, 179] width 74 height 15
type input "**"
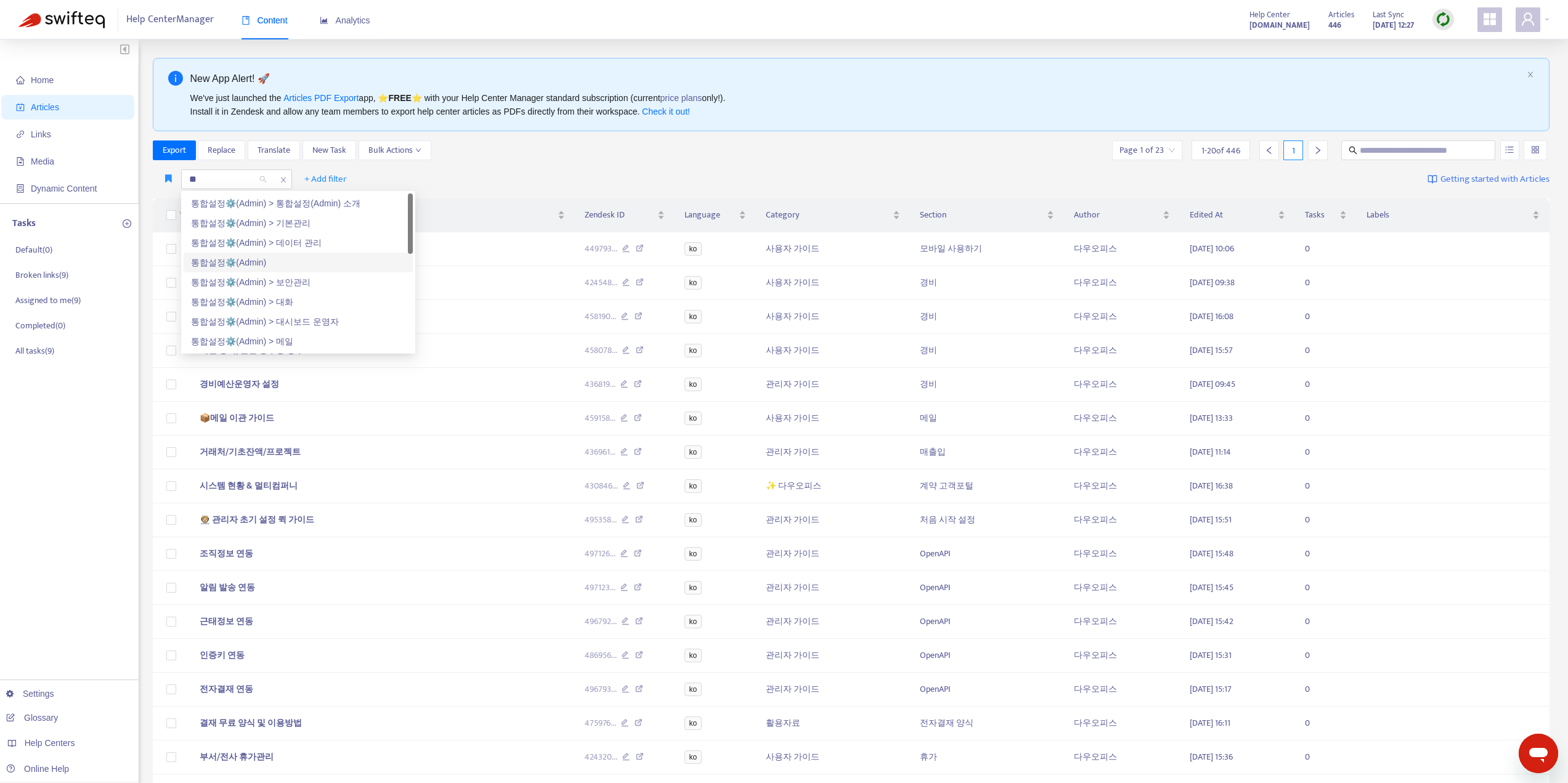
click at [242, 257] on div "통합설정⚙️(Admin)" at bounding box center [298, 262] width 214 height 13
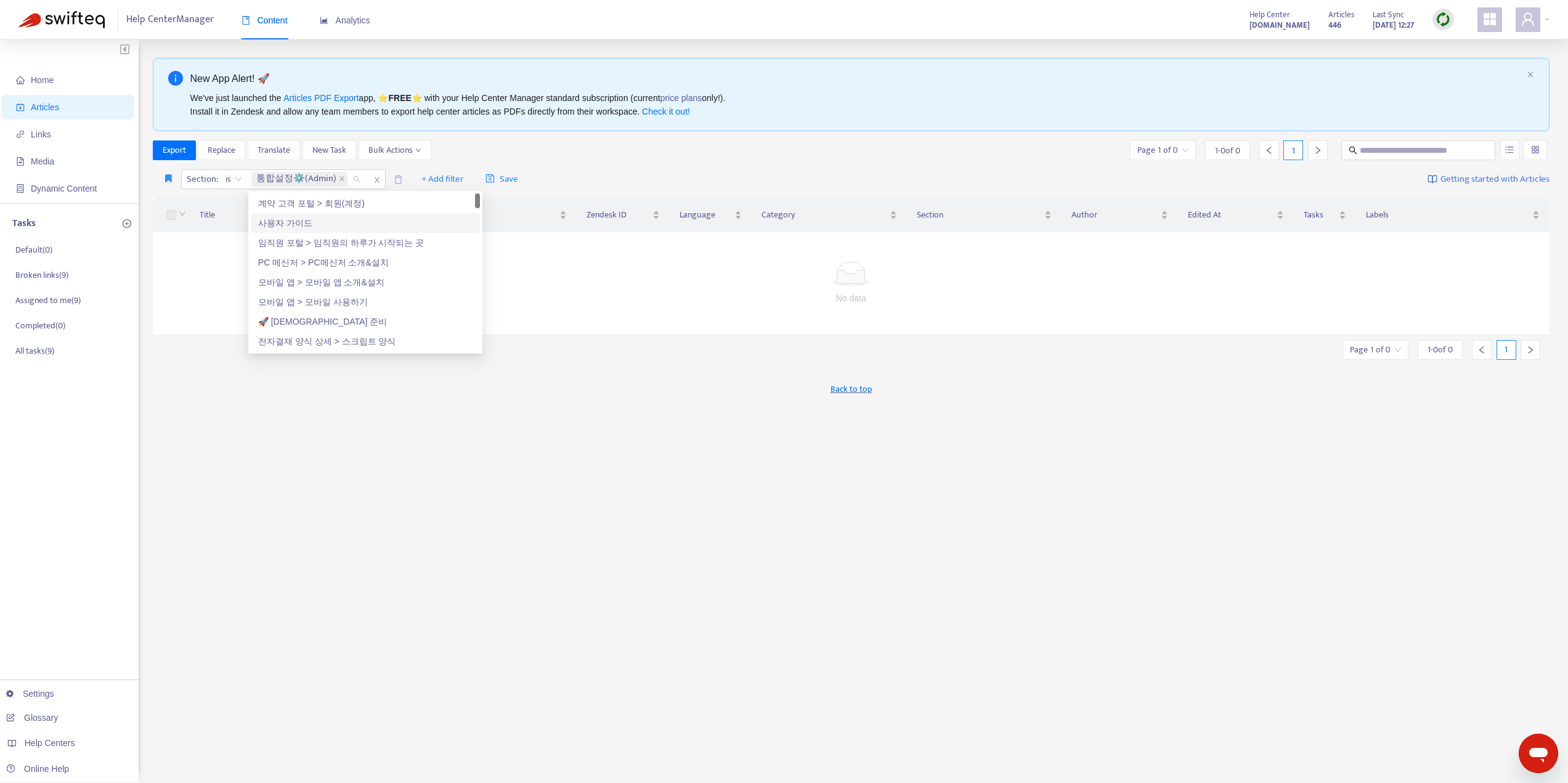
click at [659, 150] on div "Export Replace Translate New Task Bulk Actions Page 1 of 0 1 - 0 of 0 1" at bounding box center [851, 150] width 1397 height 20
click at [339, 181] on icon "close" at bounding box center [341, 178] width 6 height 6
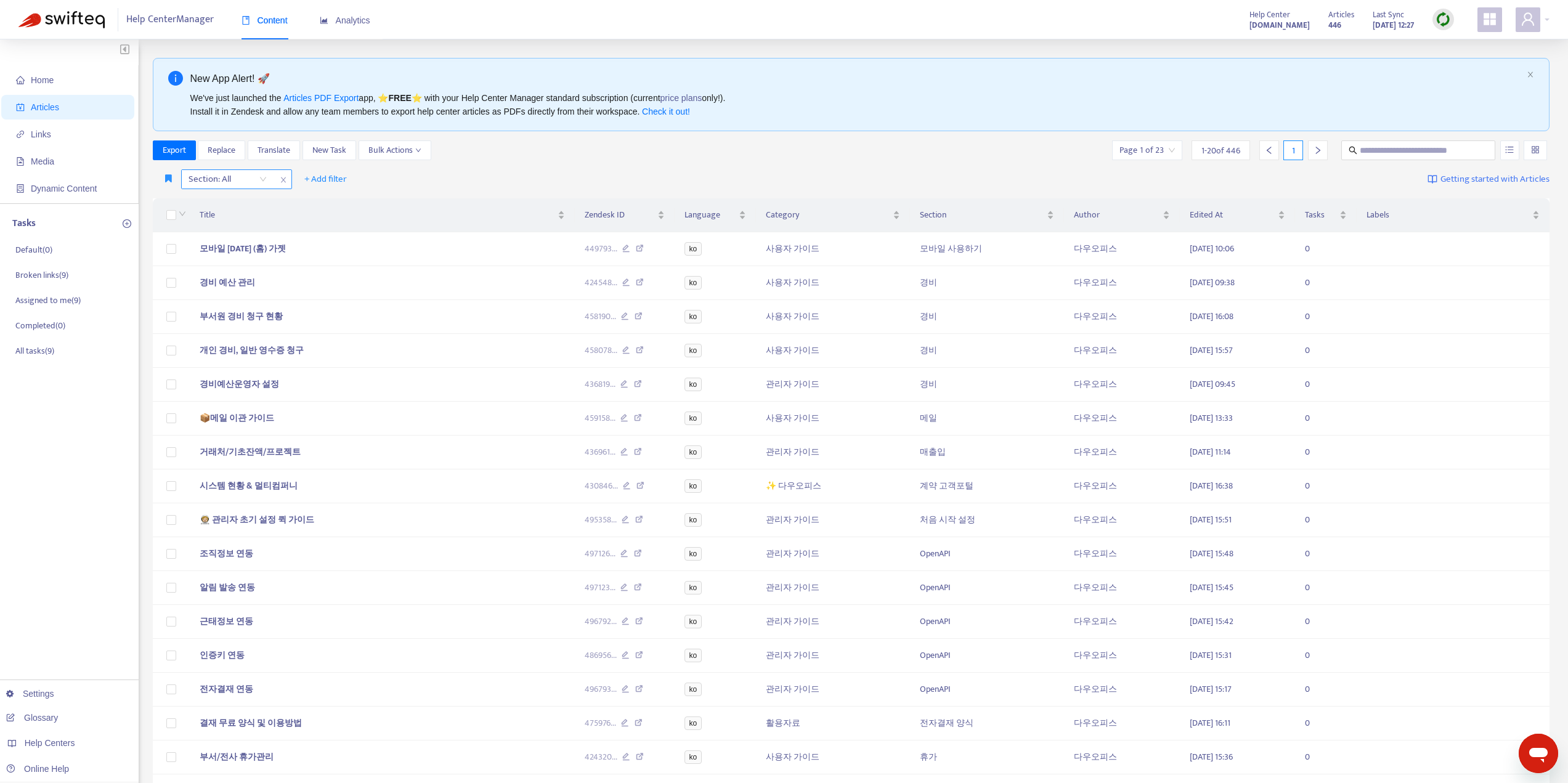
click at [214, 181] on div at bounding box center [221, 179] width 74 height 15
type input "****"
click at [220, 267] on div "통합설정⚙️(Admin)" at bounding box center [298, 262] width 214 height 13
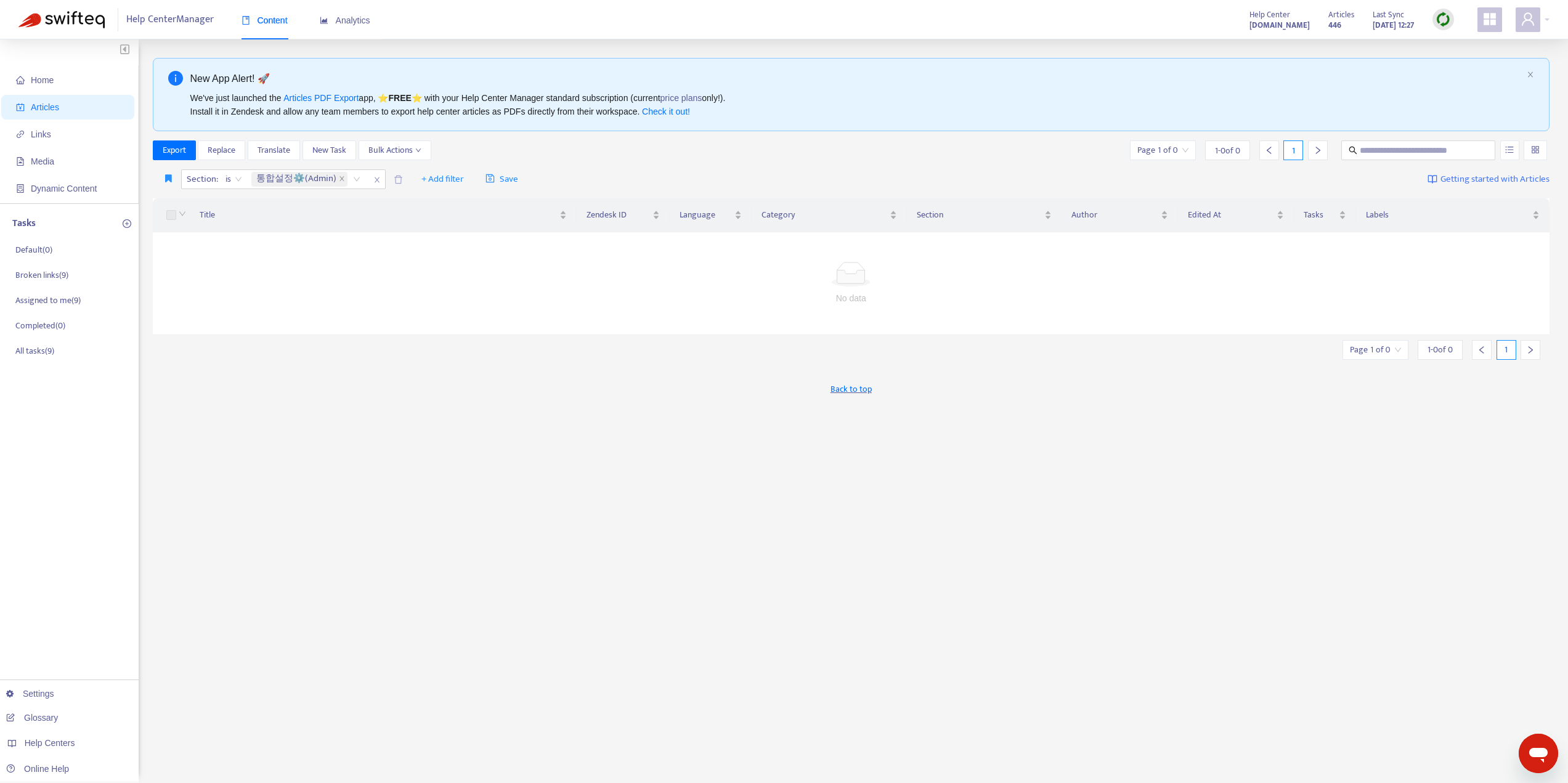
click at [597, 165] on div "Section : is 통합설정⚙️(Admin) + Add filter Save Getting started with Articles" at bounding box center [851, 180] width 1397 height 29
click at [166, 181] on icon "button" at bounding box center [169, 178] width 7 height 9
click at [170, 215] on label at bounding box center [171, 215] width 10 height 13
click at [373, 180] on icon "close" at bounding box center [377, 180] width 7 height 7
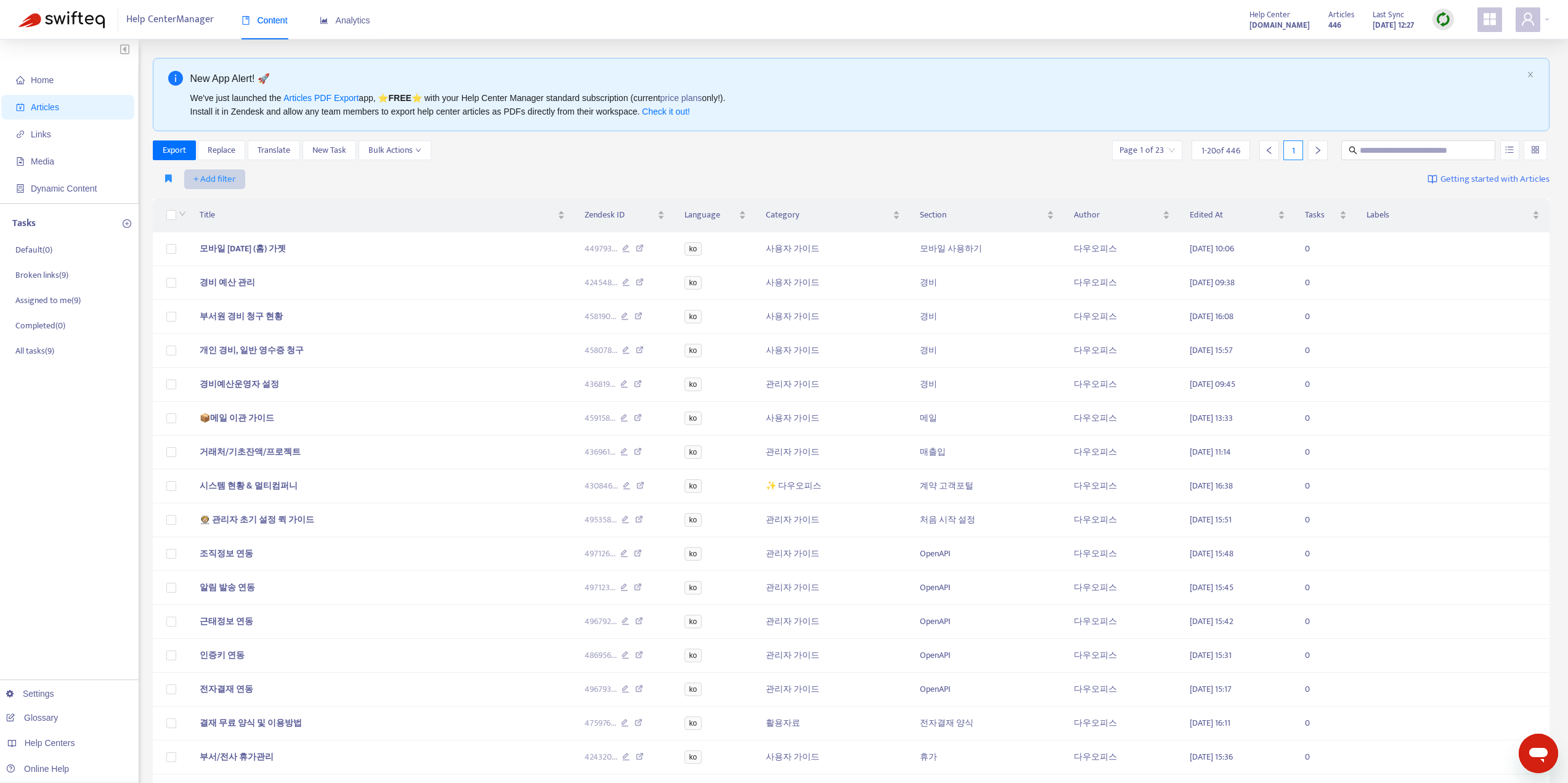
click at [207, 177] on span "+ Add filter" at bounding box center [214, 179] width 43 height 15
click at [207, 258] on span "Category" at bounding box center [231, 263] width 77 height 13
click at [248, 183] on div at bounding box center [221, 179] width 74 height 15
click at [229, 227] on div "사용자 가이드" at bounding box center [298, 223] width 214 height 13
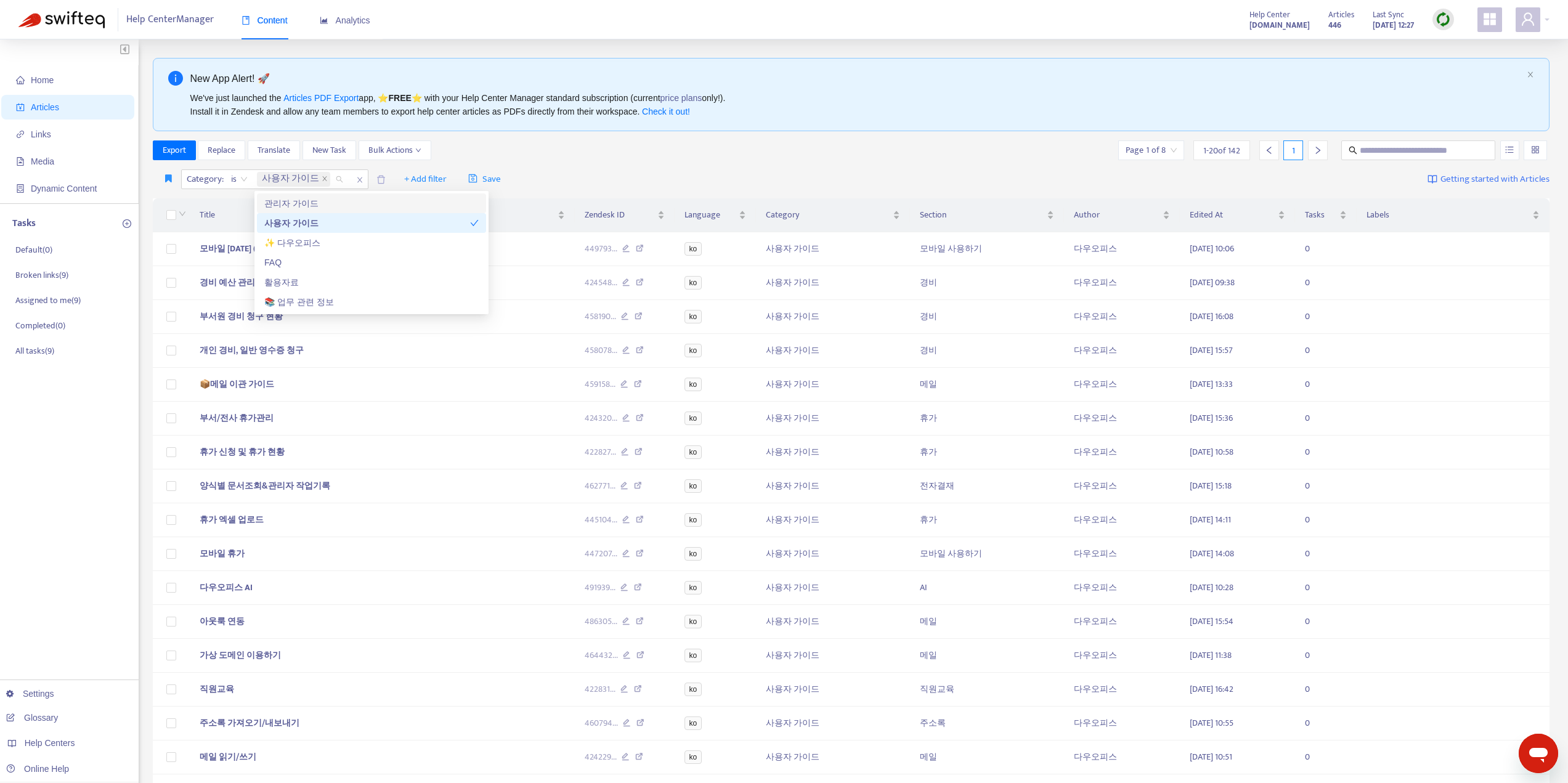
click at [709, 136] on div "New App Alert! 🚀 We've just launched the Articles PDF Export app, ⭐ FREE ⭐️ wit…" at bounding box center [851, 518] width 1397 height 922
click at [170, 180] on icon "button" at bounding box center [169, 178] width 7 height 9
click at [162, 214] on li "관리자 가이드" at bounding box center [192, 204] width 69 height 20
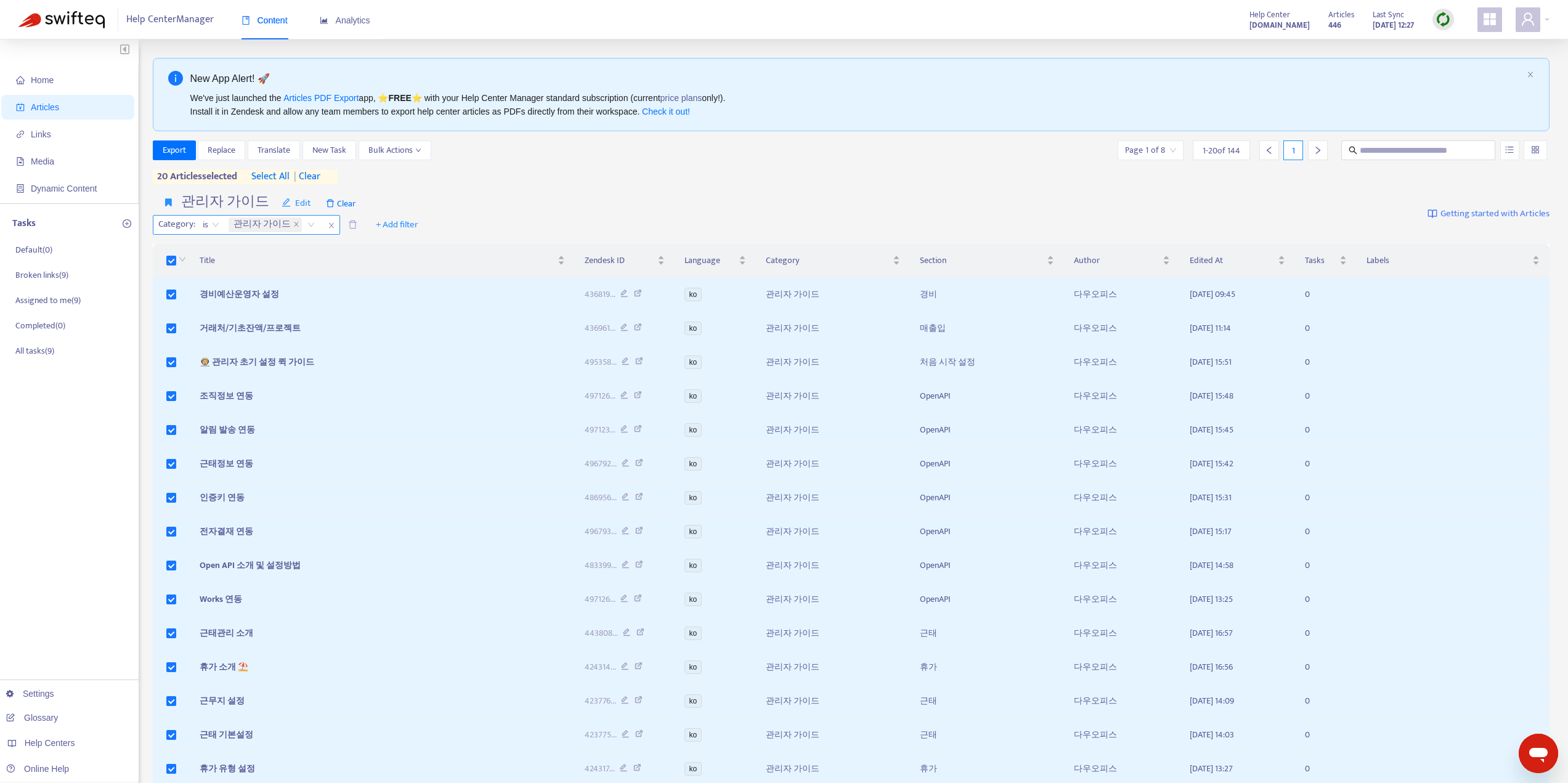
click at [305, 223] on input "search" at bounding box center [306, 224] width 3 height 15
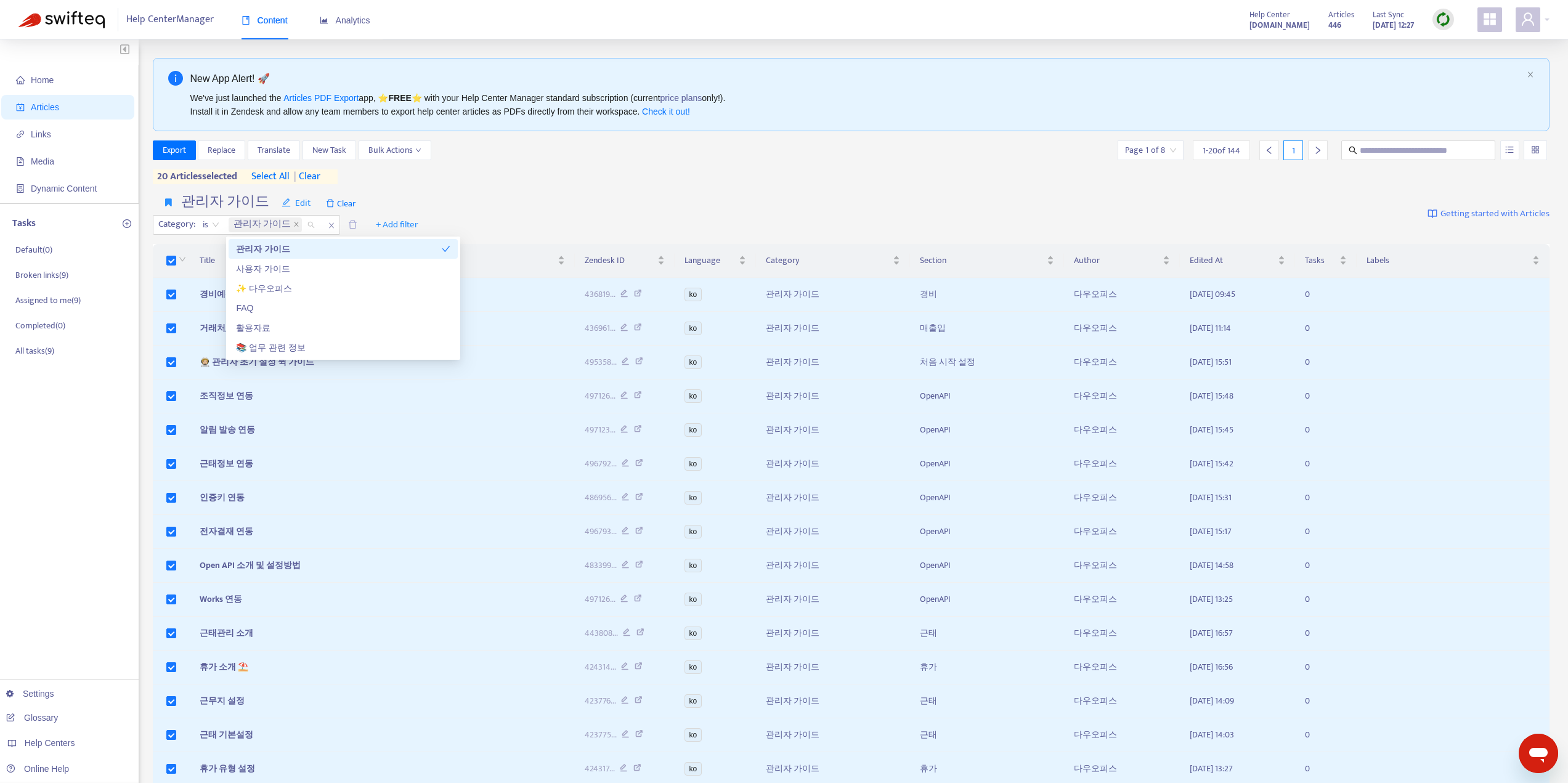
click at [667, 180] on div "Export Replace Translate New Task Bulk Actions Page 1 of 8 1 - 20 of 144 1 20 a…" at bounding box center [851, 162] width 1397 height 44
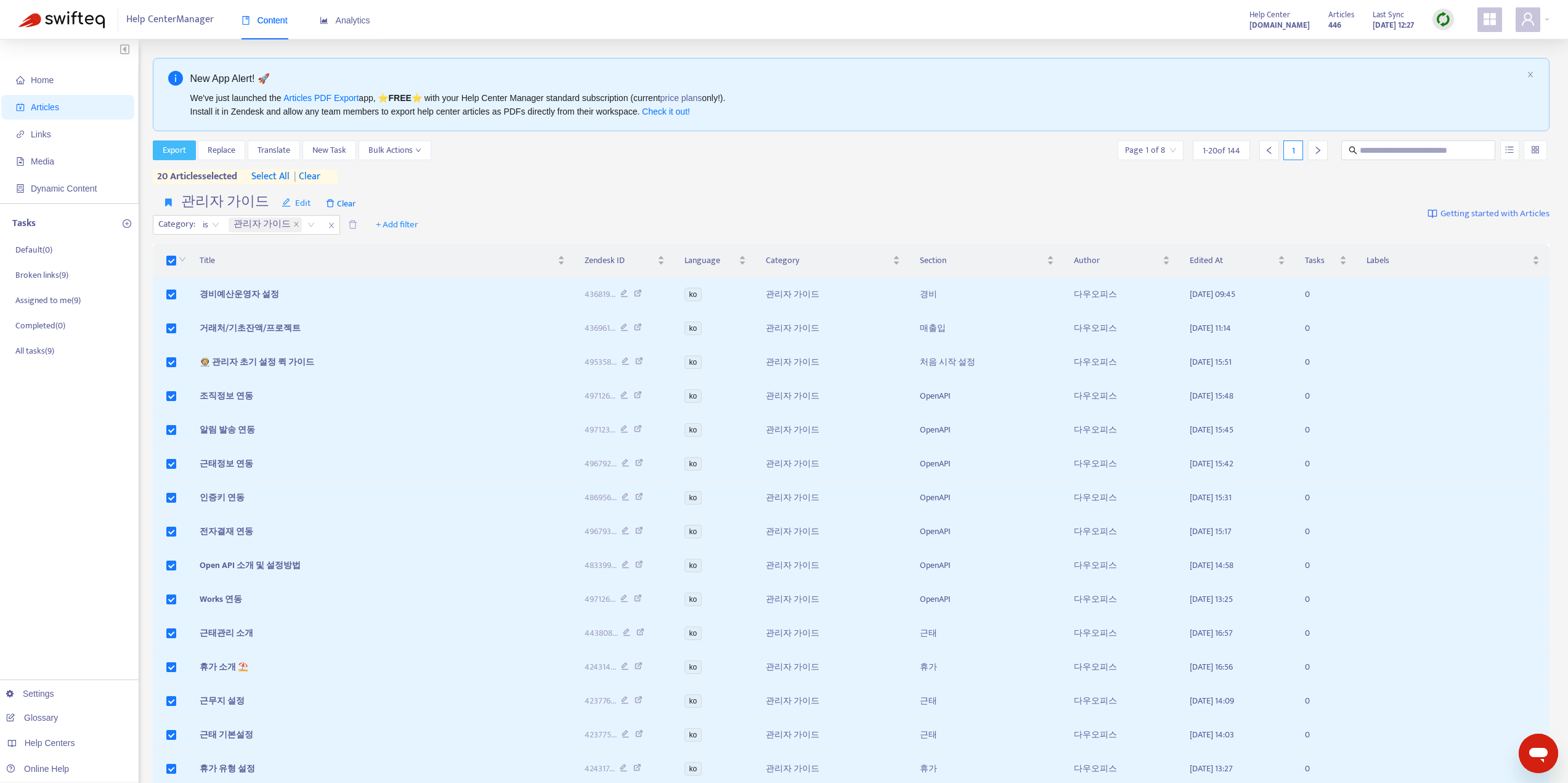
click at [188, 148] on button "Export" at bounding box center [174, 150] width 43 height 20
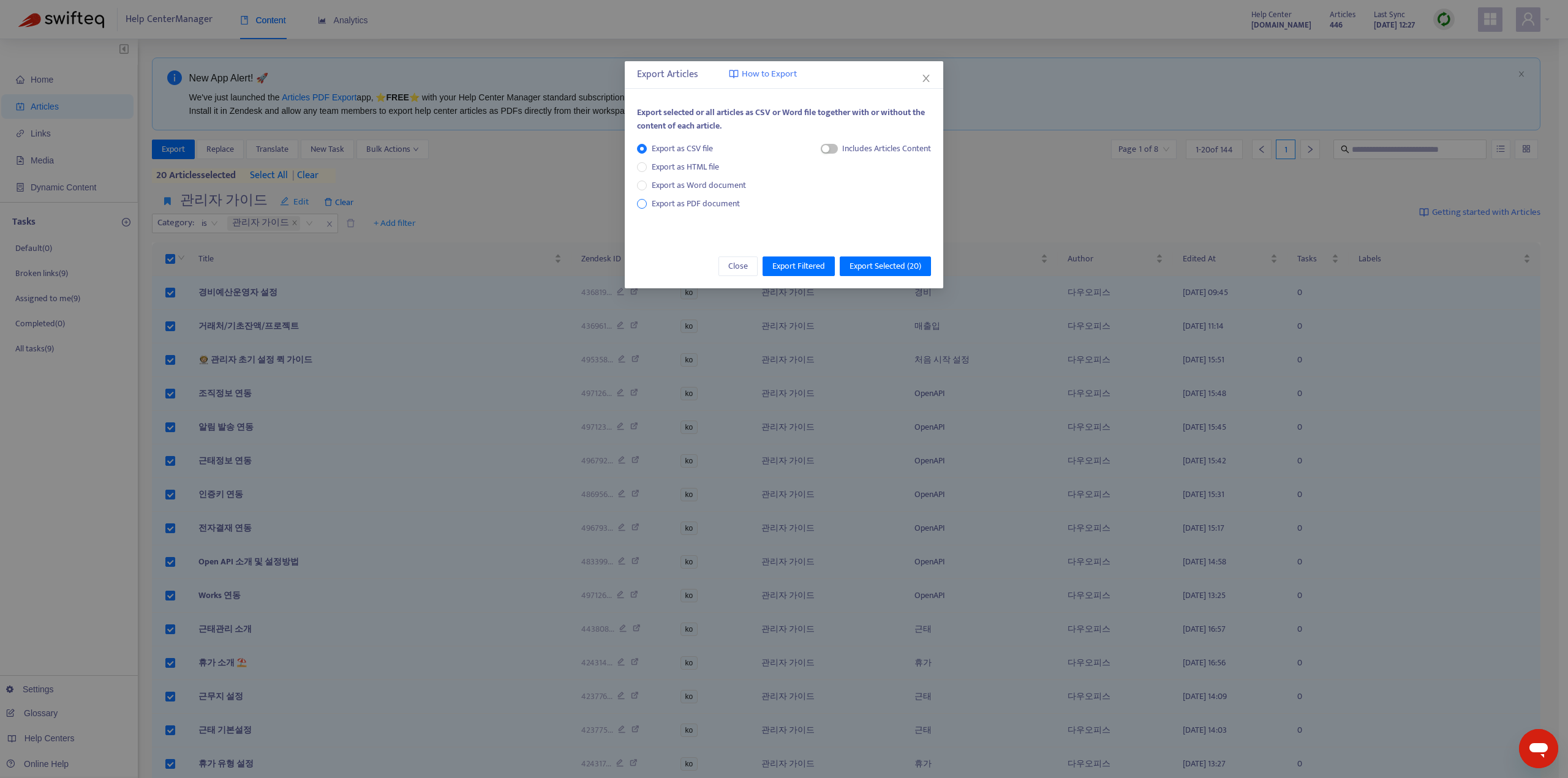
click at [657, 206] on span "Export as PDF document" at bounding box center [696, 203] width 88 height 14
click at [883, 263] on span "Export Selected ( 20 )" at bounding box center [885, 266] width 72 height 13
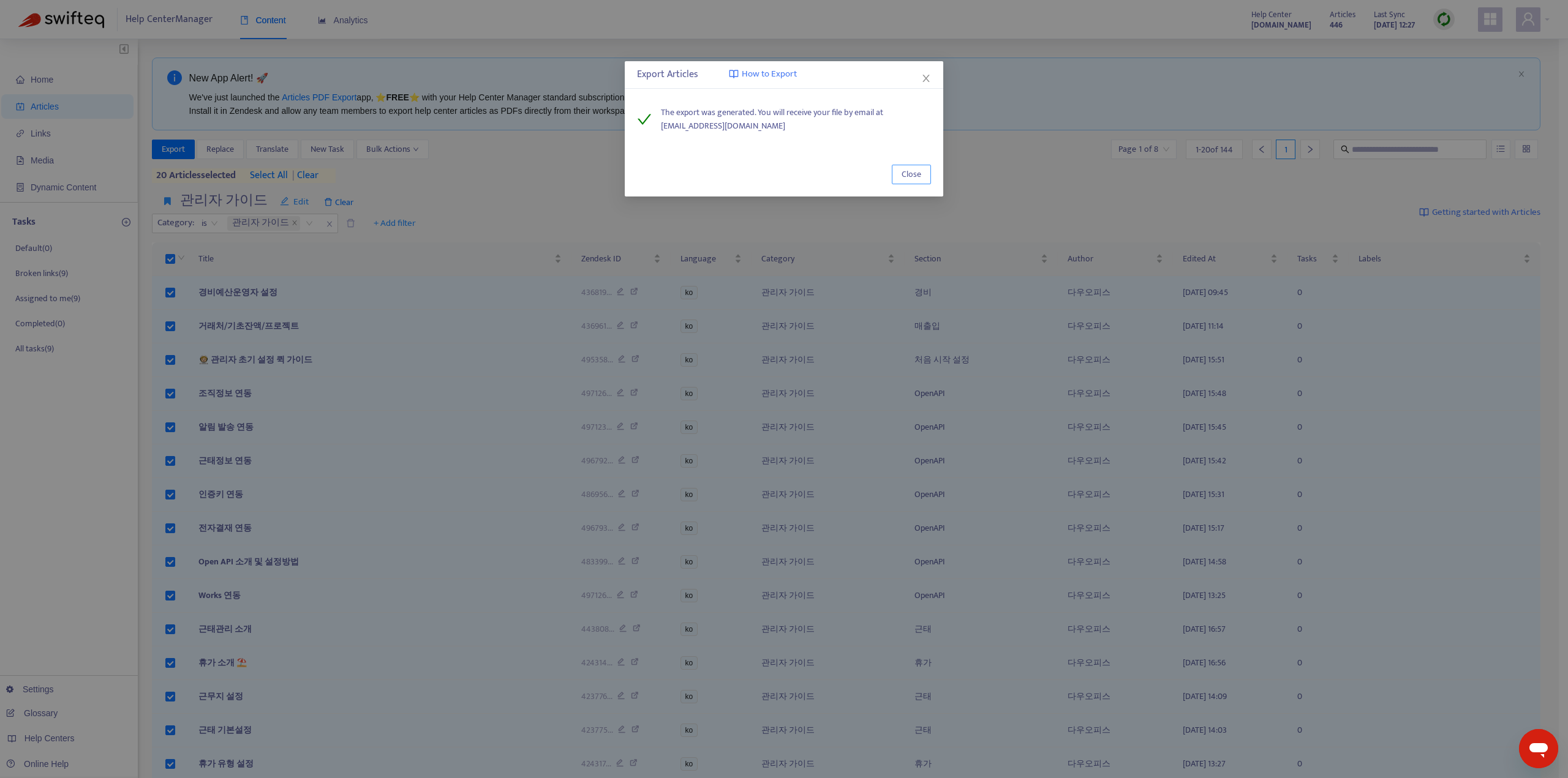
click at [912, 179] on span "Close" at bounding box center [911, 174] width 20 height 13
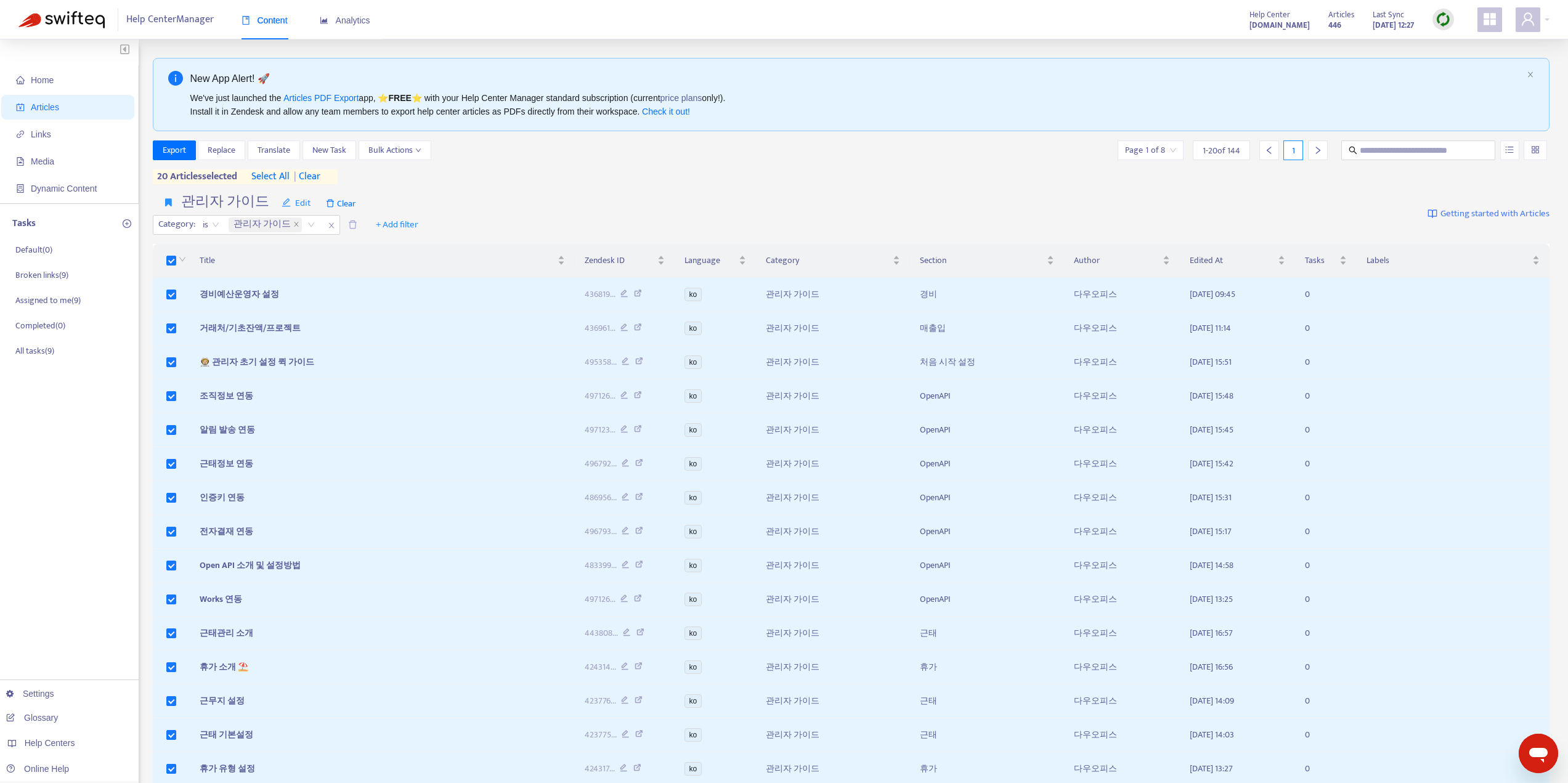
click at [1161, 150] on input "search" at bounding box center [1150, 150] width 51 height 19
click at [943, 185] on div "Export Replace Translate New Task Bulk Actions Page 1 of 8 1 - 20 of 144 1 20 a…" at bounding box center [851, 164] width 1397 height 48
click at [641, 198] on div "관리자 가이드 Edit Clear Category : is 관리자 가이드 + Add filter Getting started with Arti…" at bounding box center [851, 215] width 1397 height 51
click at [277, 172] on span "select all" at bounding box center [270, 177] width 38 height 15
click at [171, 154] on span "Export" at bounding box center [174, 150] width 23 height 13
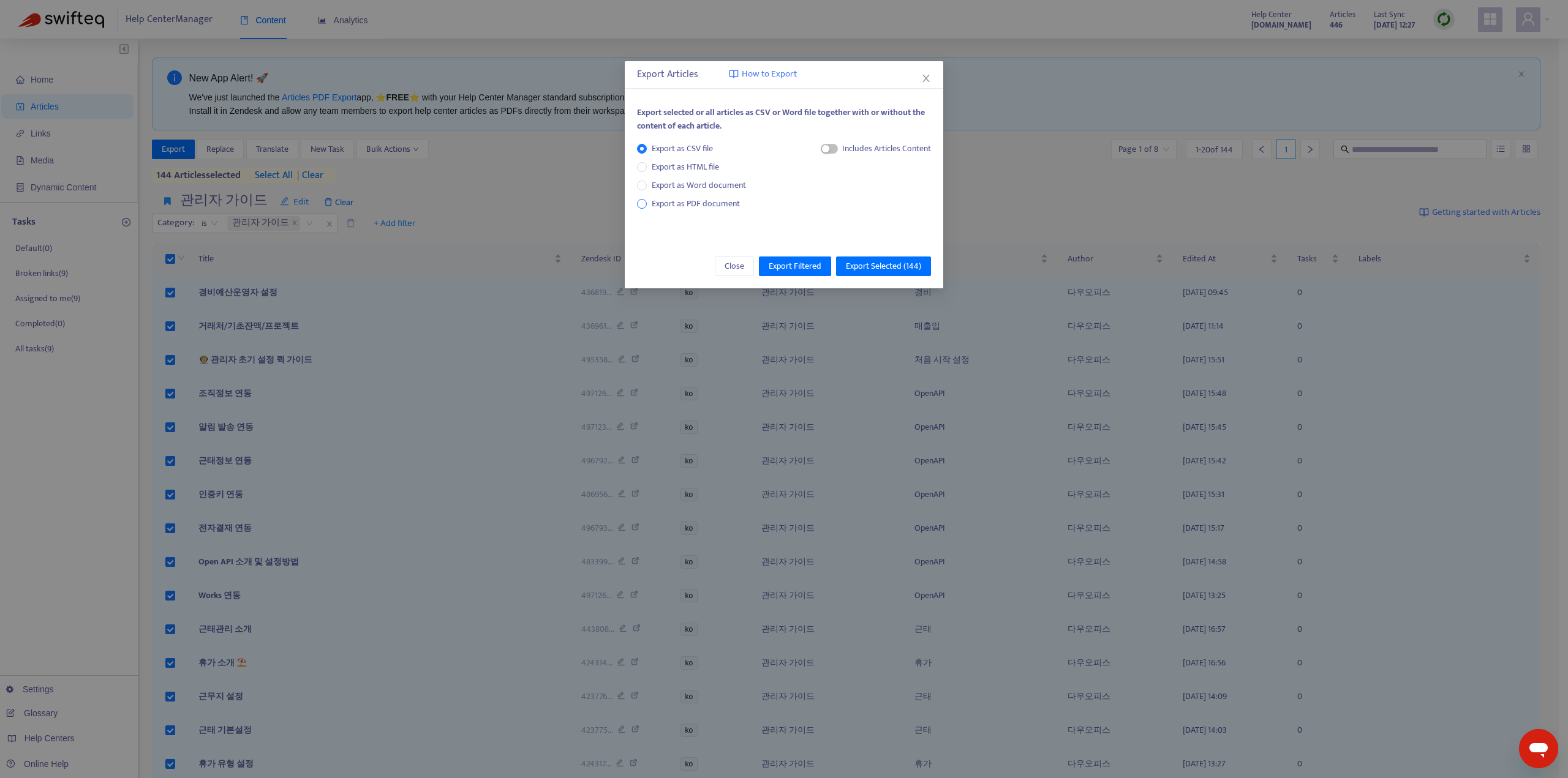
click at [671, 202] on span "Export as PDF document" at bounding box center [696, 203] width 88 height 14
click at [864, 265] on span "Export Selected ( 144 )" at bounding box center [883, 266] width 76 height 13
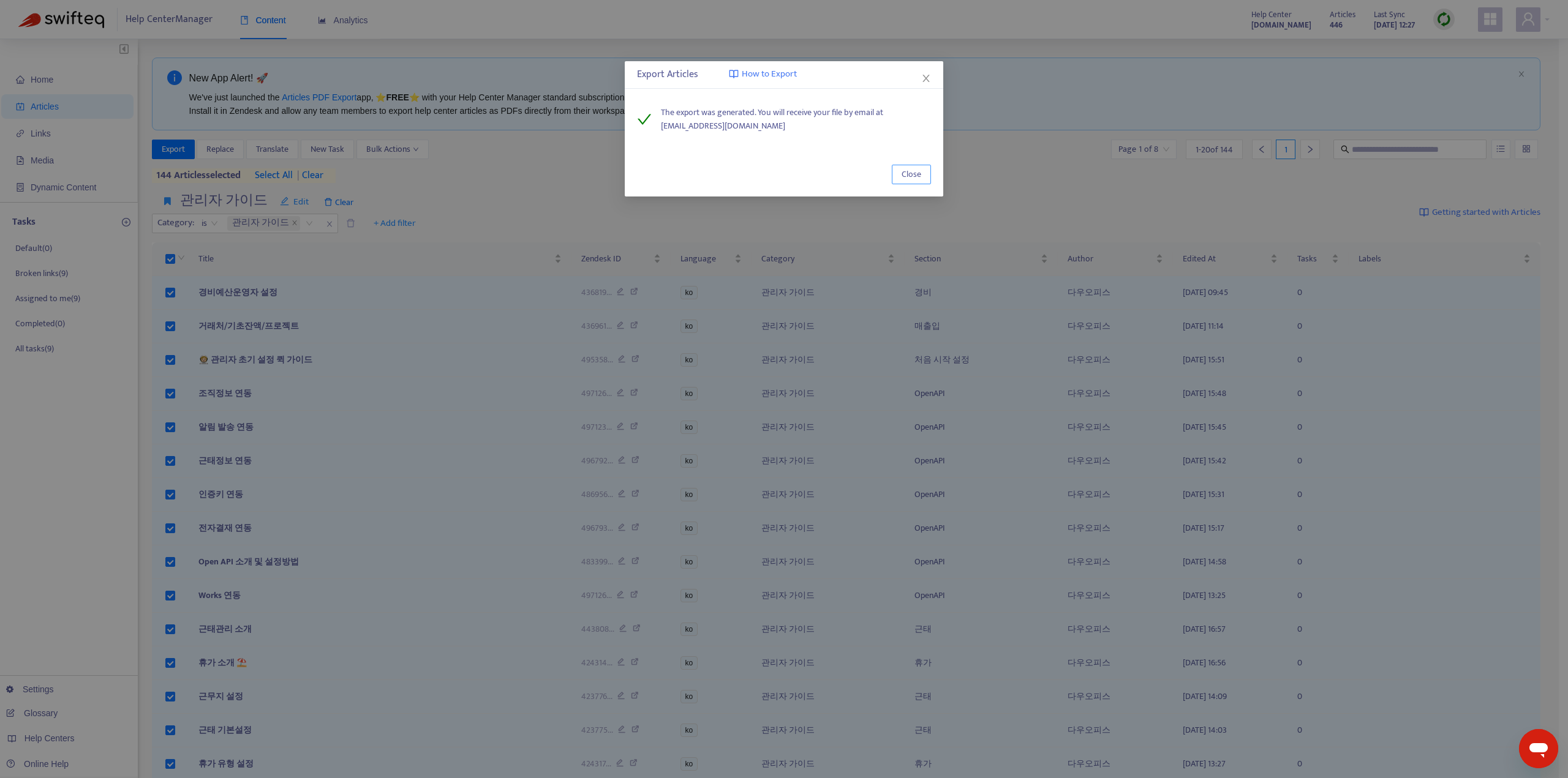
click at [903, 176] on span "Close" at bounding box center [911, 174] width 20 height 13
